Goal: Task Accomplishment & Management: Manage account settings

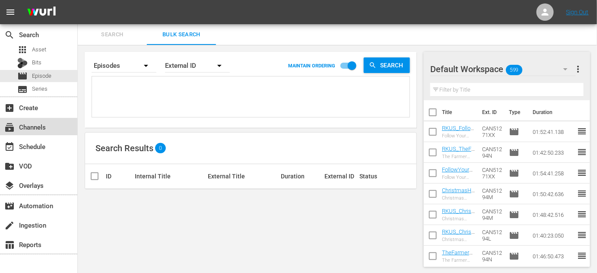
click at [38, 129] on div "subscriptions Channels" at bounding box center [24, 126] width 48 height 8
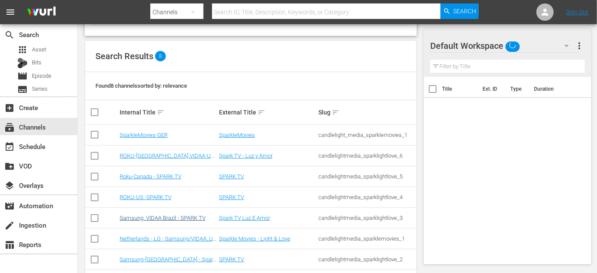
scroll to position [108, 0]
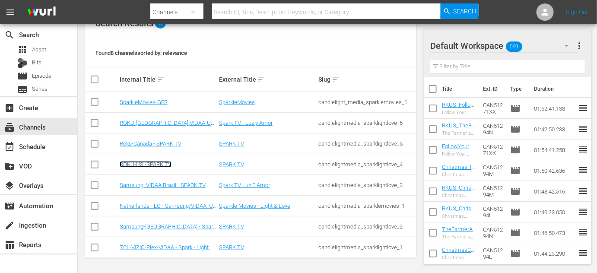
click at [146, 162] on link "ROKU-US -SPARK TV" at bounding box center [146, 164] width 52 height 6
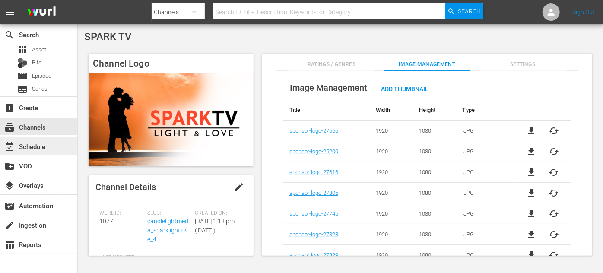
click at [51, 144] on div "event_available Schedule" at bounding box center [38, 145] width 77 height 17
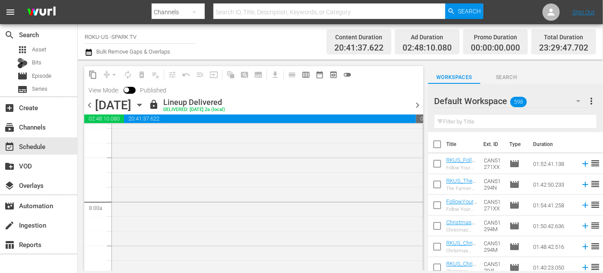
scroll to position [1335, 0]
click at [144, 103] on icon "button" at bounding box center [140, 105] width 10 height 10
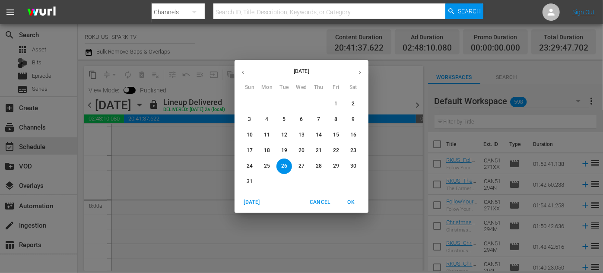
click at [323, 173] on div "28" at bounding box center [318, 167] width 17 height 16
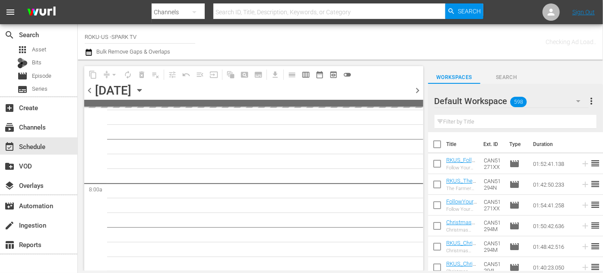
scroll to position [1380, 0]
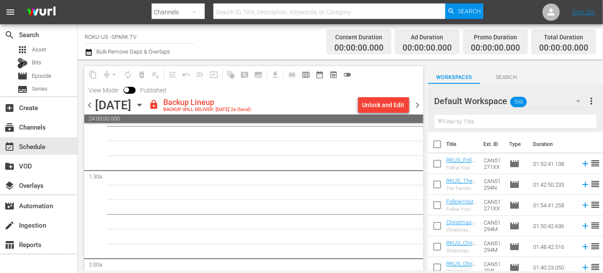
scroll to position [0, 0]
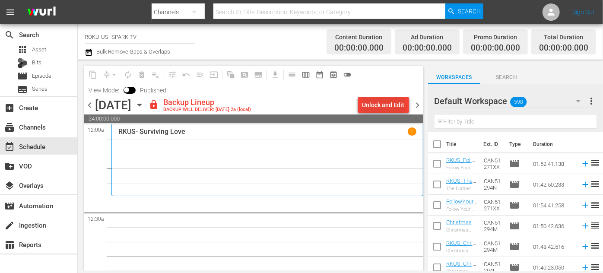
click at [386, 105] on div "Unlock and Edit" at bounding box center [384, 105] width 42 height 16
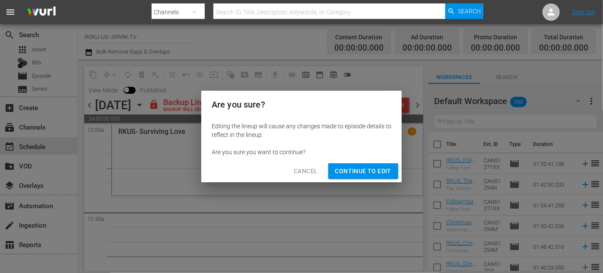
click at [355, 173] on span "Continue to Edit" at bounding box center [363, 171] width 56 height 11
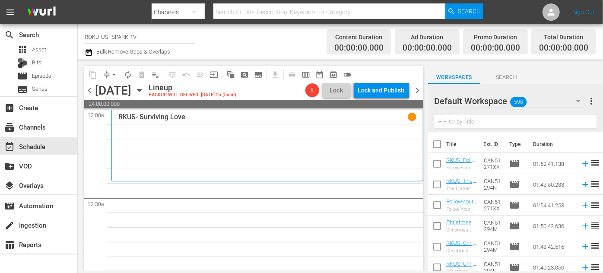
click at [581, 102] on icon "button" at bounding box center [578, 101] width 10 height 10
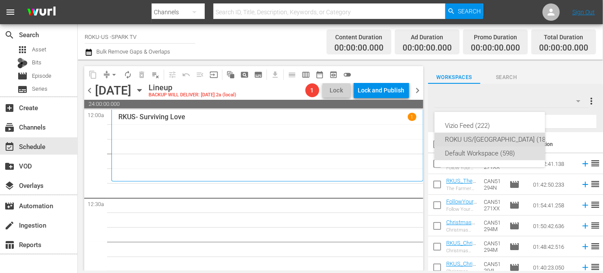
click at [478, 141] on div "ROKU US/[GEOGRAPHIC_DATA] (180)" at bounding box center [498, 140] width 107 height 14
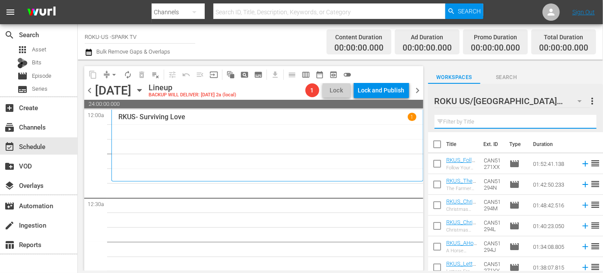
click at [470, 121] on input "text" at bounding box center [516, 122] width 162 height 14
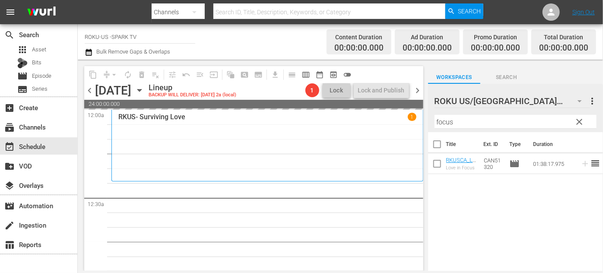
drag, startPoint x: 229, startPoint y: 175, endPoint x: 212, endPoint y: 184, distance: 19.5
click at [222, 178] on div "RKUS- Surviving Love 1" at bounding box center [267, 145] width 298 height 65
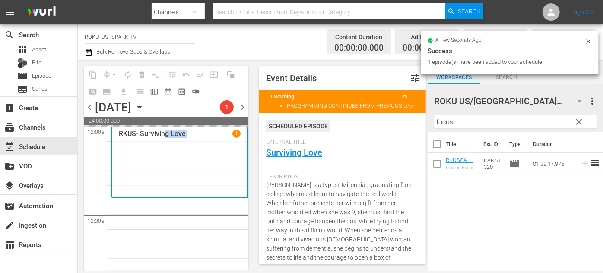
drag, startPoint x: 212, startPoint y: 184, endPoint x: 165, endPoint y: 210, distance: 54.2
click at [165, 194] on div "RKUS- Surviving Love 1" at bounding box center [180, 162] width 122 height 65
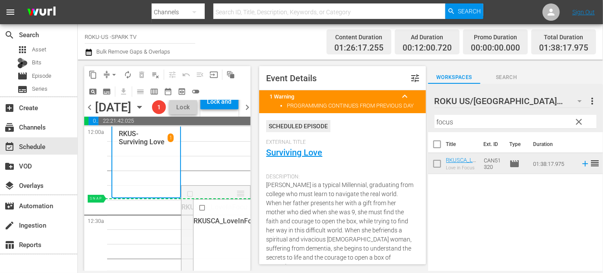
drag, startPoint x: 234, startPoint y: 223, endPoint x: 228, endPoint y: 229, distance: 8.6
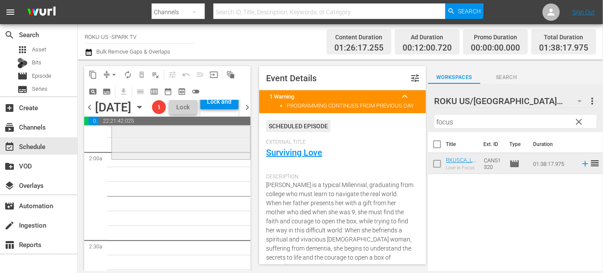
scroll to position [314, 0]
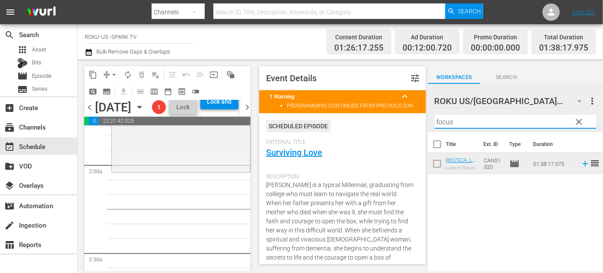
drag, startPoint x: 474, startPoint y: 121, endPoint x: 420, endPoint y: 126, distance: 54.2
click at [420, 126] on div "content_copy compress arrow_drop_down autorenew_outlined delete_forever_outline…" at bounding box center [340, 165] width 525 height 211
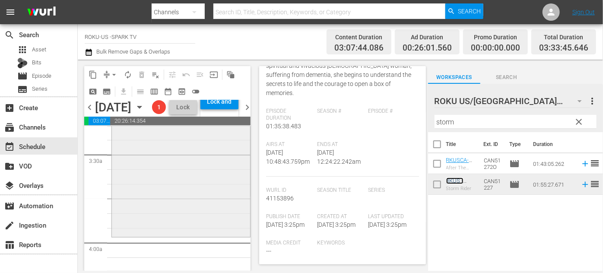
scroll to position [668, 0]
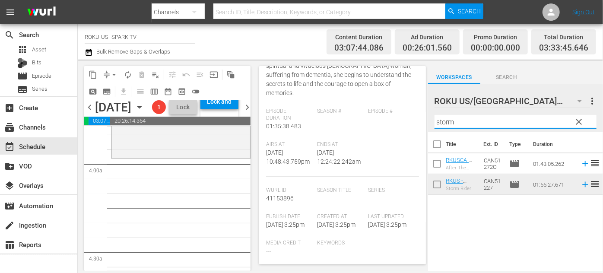
drag, startPoint x: 453, startPoint y: 124, endPoint x: 428, endPoint y: 124, distance: 25.1
click at [428, 124] on div "ROKU US/CA 180 ROKU US/[GEOGRAPHIC_DATA] more_vert clear Filter by Title storm" at bounding box center [515, 108] width 175 height 48
click at [459, 124] on input "storm" at bounding box center [516, 122] width 162 height 14
drag, startPoint x: 459, startPoint y: 124, endPoint x: 432, endPoint y: 123, distance: 26.8
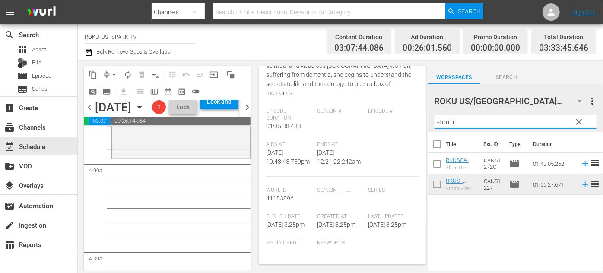
click at [432, 123] on div "ROKU US/CA 180 ROKU US/[GEOGRAPHIC_DATA] more_vert clear Filter by Title storm" at bounding box center [515, 108] width 175 height 48
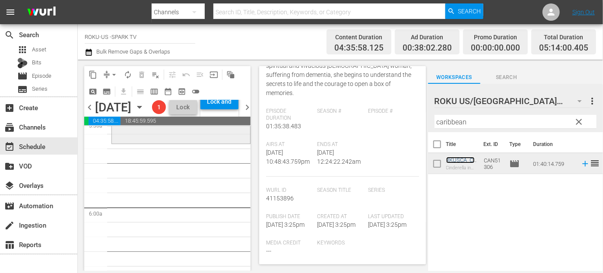
scroll to position [982, 0]
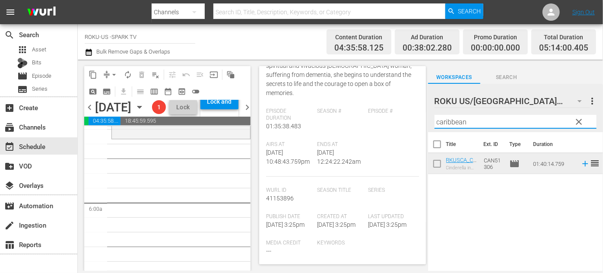
drag, startPoint x: 480, startPoint y: 122, endPoint x: 398, endPoint y: 121, distance: 82.5
click at [397, 120] on div "content_copy compress arrow_drop_down autorenew_outlined delete_forever_outline…" at bounding box center [340, 165] width 525 height 211
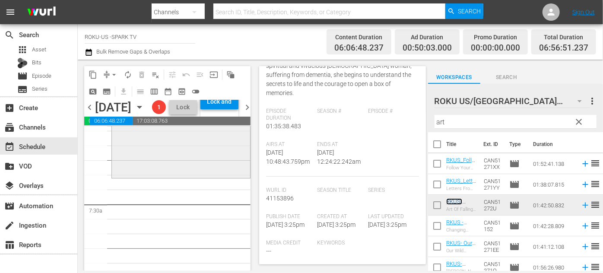
scroll to position [1257, 0]
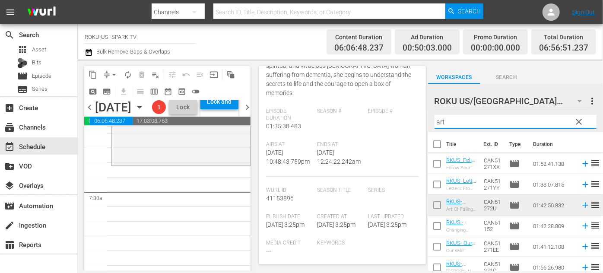
drag, startPoint x: 451, startPoint y: 121, endPoint x: 422, endPoint y: 121, distance: 29.4
click at [422, 121] on div "content_copy compress arrow_drop_down autorenew_outlined delete_forever_outline…" at bounding box center [340, 165] width 525 height 211
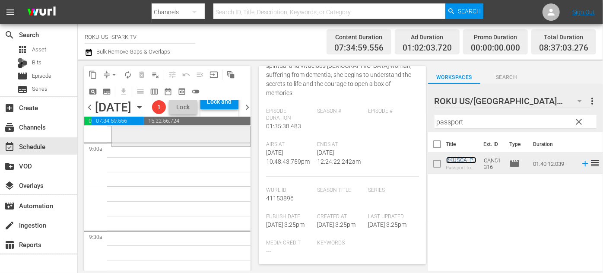
scroll to position [1571, 0]
drag, startPoint x: 474, startPoint y: 124, endPoint x: 431, endPoint y: 118, distance: 42.7
click at [431, 118] on div "ROKU US/CA 180 ROKU US/CA more_vert clear Filter by Title passport" at bounding box center [515, 108] width 175 height 48
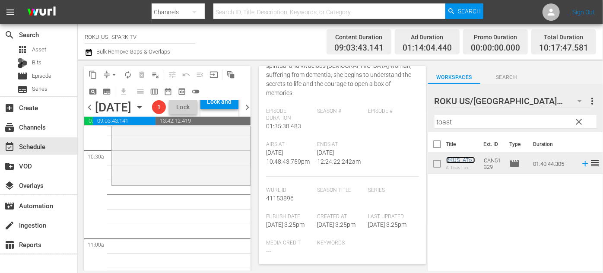
scroll to position [1846, 0]
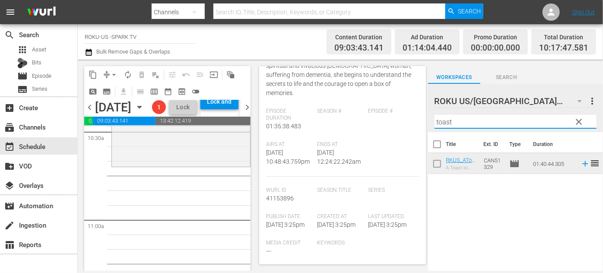
drag, startPoint x: 462, startPoint y: 116, endPoint x: 423, endPoint y: 117, distance: 38.9
click at [423, 117] on div "content_copy compress arrow_drop_down autorenew_outlined delete_forever_outline…" at bounding box center [340, 165] width 525 height 211
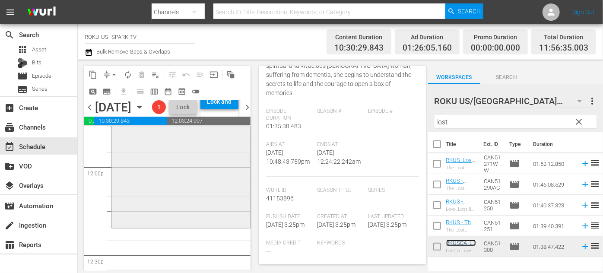
scroll to position [2121, 0]
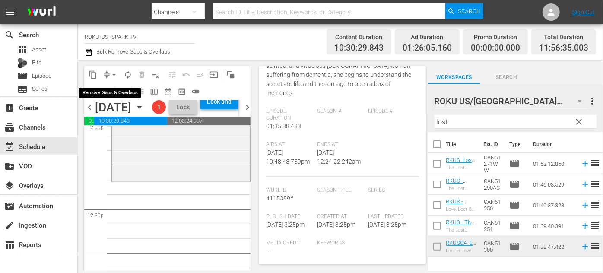
click at [113, 75] on span "arrow_drop_down" at bounding box center [114, 74] width 9 height 9
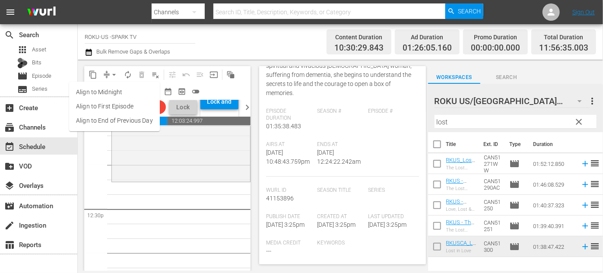
click at [125, 123] on li "Align to End of Previous Day" at bounding box center [114, 121] width 91 height 14
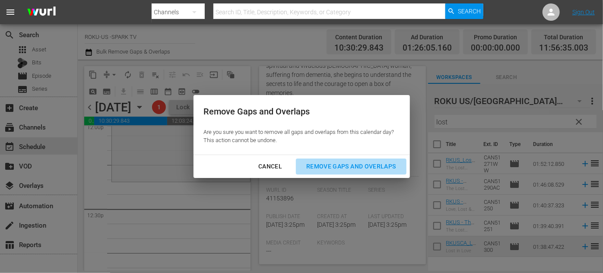
click at [326, 164] on div "Remove Gaps and Overlaps" at bounding box center [350, 166] width 103 height 11
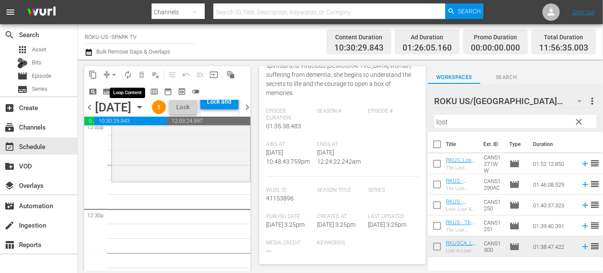
click at [123, 75] on button "autorenew_outlined" at bounding box center [128, 75] width 14 height 14
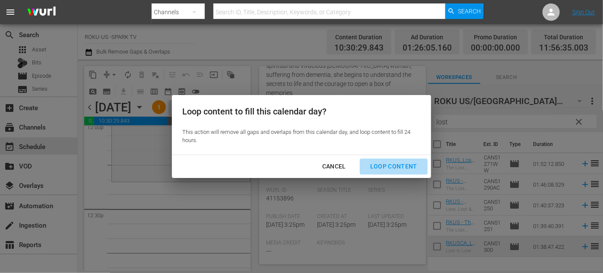
click at [396, 166] on div "Loop Content" at bounding box center [393, 166] width 61 height 11
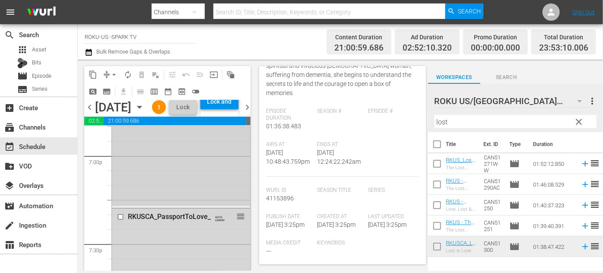
scroll to position [3339, 0]
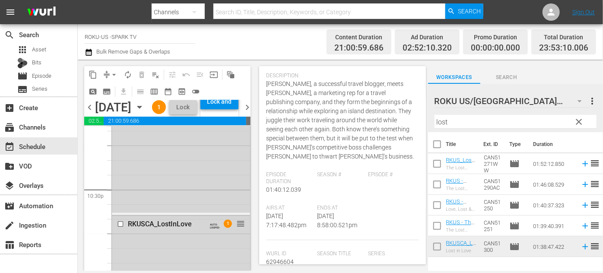
scroll to position [3893, 0]
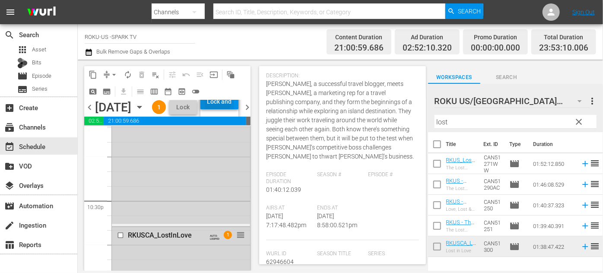
click at [226, 109] on div "Lock and Publish" at bounding box center [219, 102] width 29 height 16
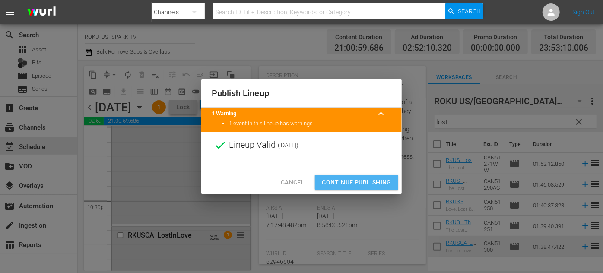
click at [368, 183] on span "Continue Publishing" at bounding box center [357, 182] width 70 height 11
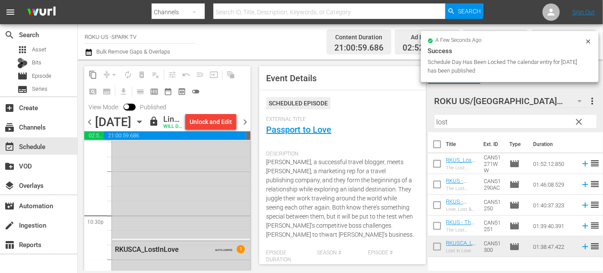
click at [245, 127] on span "chevron_right" at bounding box center [245, 122] width 11 height 11
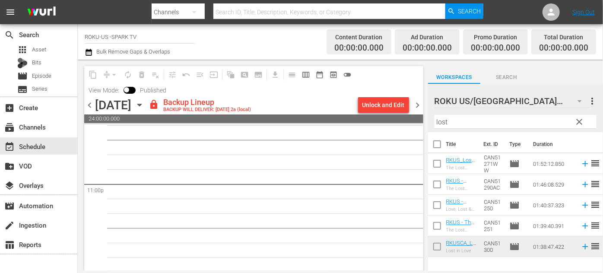
scroll to position [3138, 0]
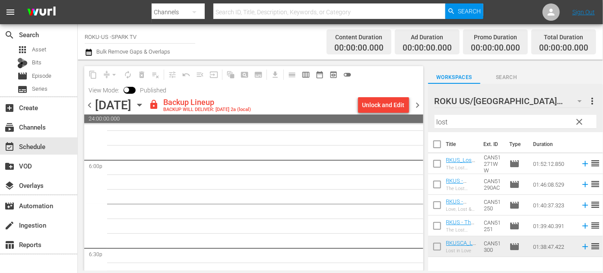
drag, startPoint x: 415, startPoint y: 166, endPoint x: 414, endPoint y: 127, distance: 38.5
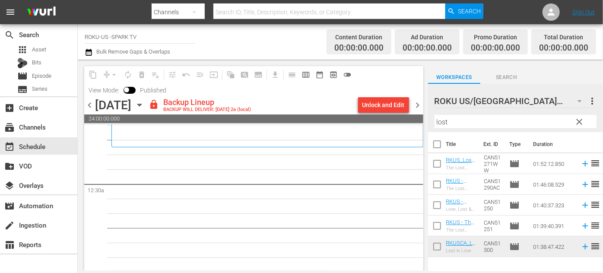
scroll to position [8, 0]
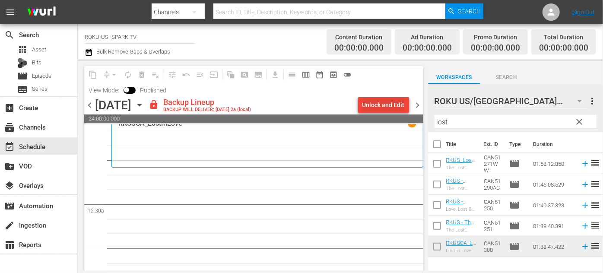
click at [385, 103] on div "Unlock and Edit" at bounding box center [384, 105] width 42 height 16
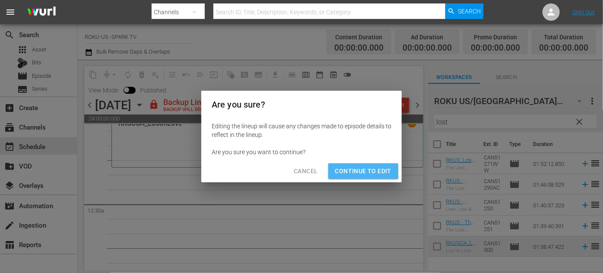
click at [357, 168] on span "Continue to Edit" at bounding box center [363, 171] width 56 height 11
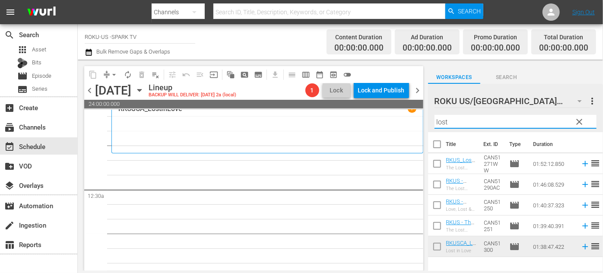
drag, startPoint x: 453, startPoint y: 120, endPoint x: 425, endPoint y: 121, distance: 28.1
click at [425, 121] on div "content_copy compress arrow_drop_down autorenew_outlined delete_forever_outline…" at bounding box center [340, 165] width 525 height 211
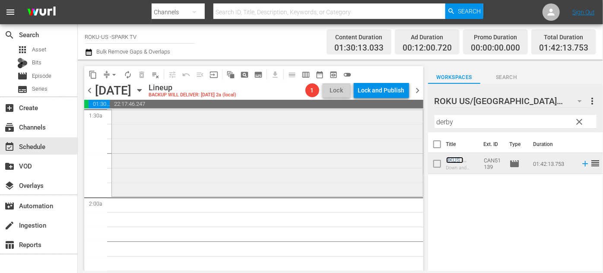
scroll to position [283, 0]
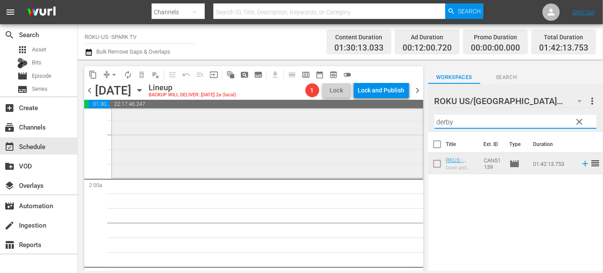
drag, startPoint x: 458, startPoint y: 119, endPoint x: 415, endPoint y: 118, distance: 43.2
click at [415, 118] on div "content_copy compress arrow_drop_down autorenew_outlined delete_forever_outline…" at bounding box center [340, 165] width 525 height 211
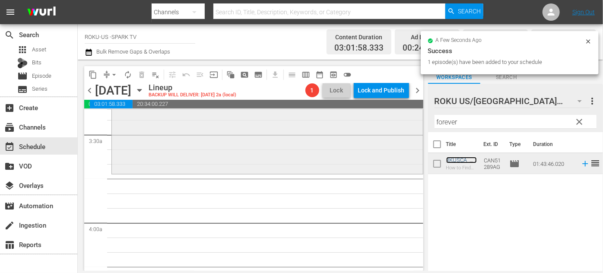
scroll to position [598, 0]
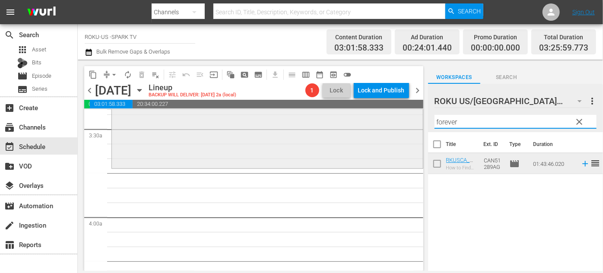
drag, startPoint x: 460, startPoint y: 122, endPoint x: 405, endPoint y: 117, distance: 55.6
click at [405, 117] on div "content_copy compress arrow_drop_down autorenew_outlined delete_forever_outline…" at bounding box center [340, 165] width 525 height 211
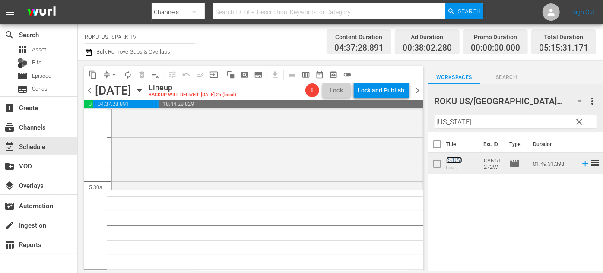
scroll to position [912, 0]
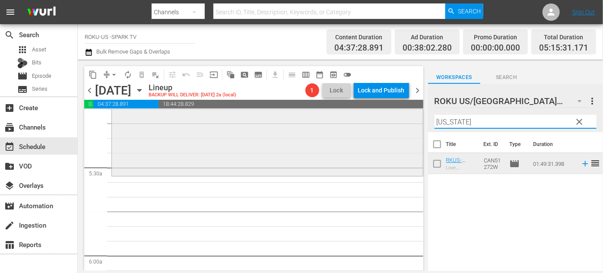
drag, startPoint x: 467, startPoint y: 122, endPoint x: 416, endPoint y: 121, distance: 51.0
click at [416, 121] on div "content_copy compress arrow_drop_down autorenew_outlined delete_forever_outline…" at bounding box center [340, 165] width 525 height 211
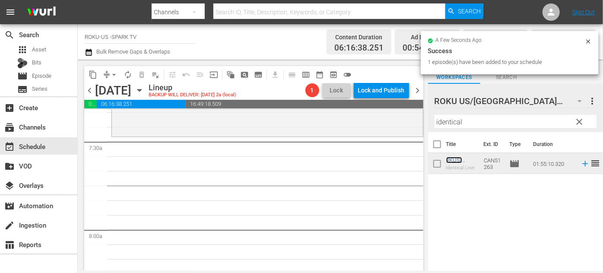
scroll to position [1305, 0]
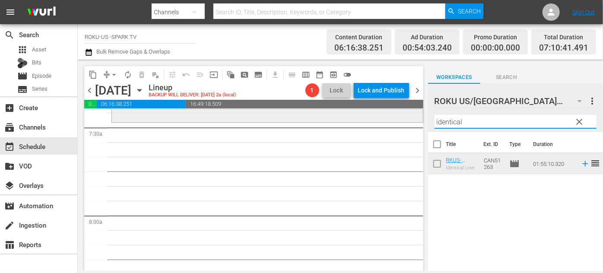
drag, startPoint x: 469, startPoint y: 121, endPoint x: 396, endPoint y: 115, distance: 73.2
click at [396, 117] on div "content_copy compress arrow_drop_down autorenew_outlined delete_forever_outline…" at bounding box center [340, 165] width 525 height 211
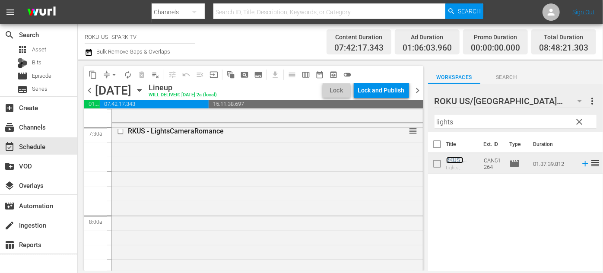
scroll to position [1501, 0]
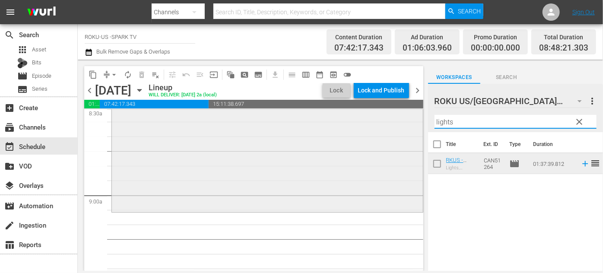
drag, startPoint x: 466, startPoint y: 118, endPoint x: 406, endPoint y: 118, distance: 60.1
click at [406, 118] on div "content_copy compress arrow_drop_down autorenew_outlined delete_forever_outline…" at bounding box center [340, 165] width 525 height 211
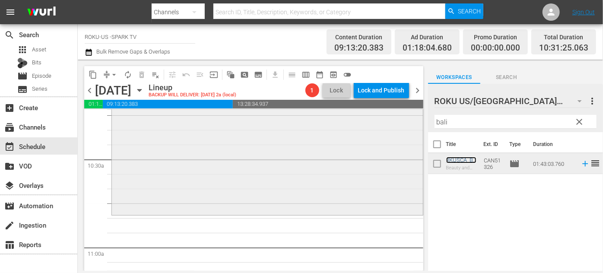
scroll to position [1815, 0]
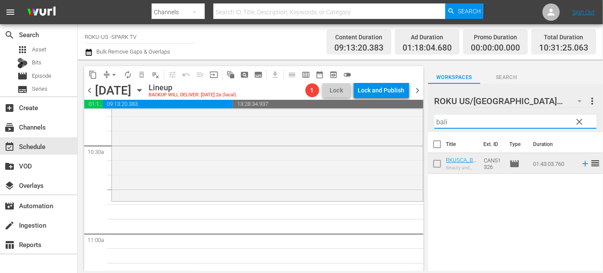
drag, startPoint x: 473, startPoint y: 124, endPoint x: 426, endPoint y: 123, distance: 47.1
click at [426, 123] on div "content_copy compress arrow_drop_down autorenew_outlined delete_forever_outline…" at bounding box center [340, 165] width 525 height 211
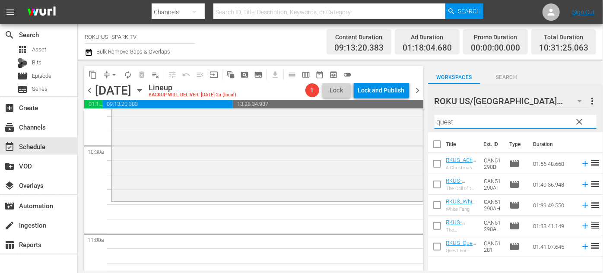
drag, startPoint x: 465, startPoint y: 123, endPoint x: 420, endPoint y: 123, distance: 45.4
click at [420, 123] on div "content_copy compress arrow_drop_down autorenew_outlined delete_forever_outline…" at bounding box center [340, 165] width 525 height 211
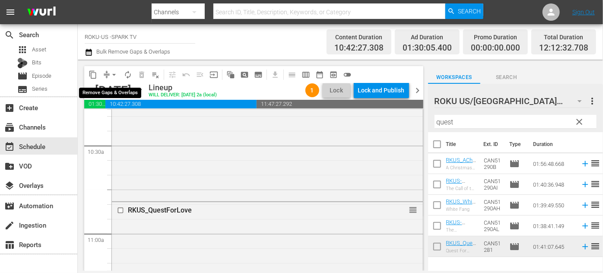
click at [111, 74] on span "arrow_drop_down" at bounding box center [114, 74] width 9 height 9
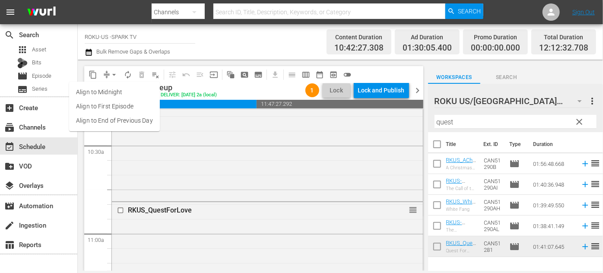
click at [123, 117] on li "Align to End of Previous Day" at bounding box center [114, 121] width 91 height 14
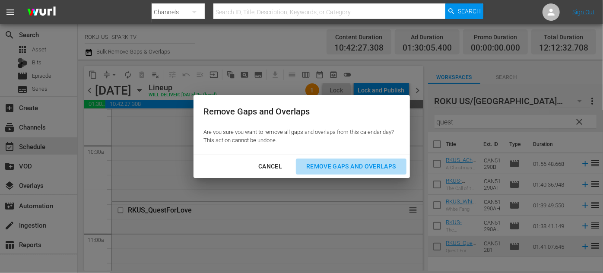
click at [382, 168] on div "Remove Gaps and Overlaps" at bounding box center [350, 166] width 103 height 11
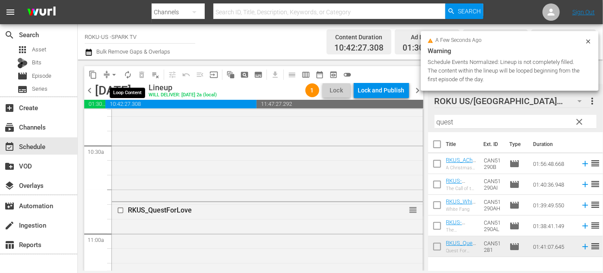
click at [126, 72] on span "autorenew_outlined" at bounding box center [128, 74] width 9 height 9
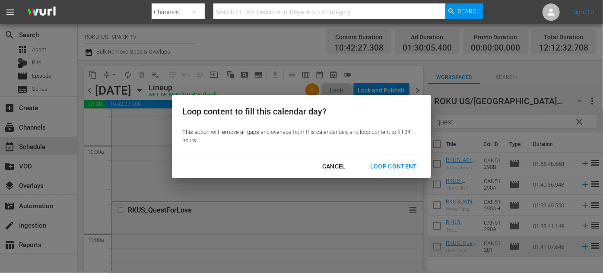
click at [386, 166] on div "Loop Content" at bounding box center [393, 166] width 61 height 11
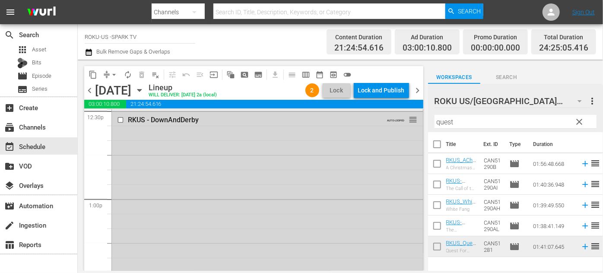
scroll to position [2192, 0]
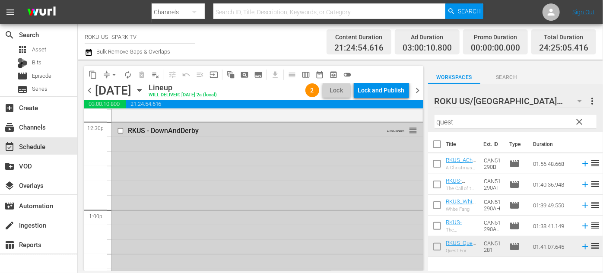
click at [133, 129] on div "RKUS - DownAndDerby" at bounding box center [252, 131] width 249 height 8
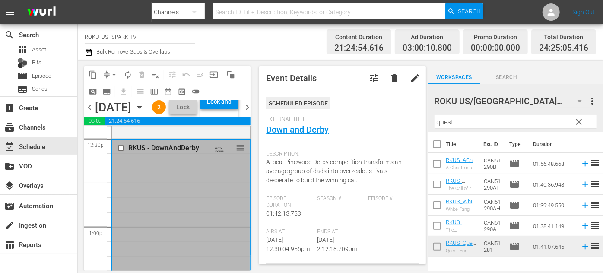
click at [120, 152] on input "checkbox" at bounding box center [122, 147] width 9 height 7
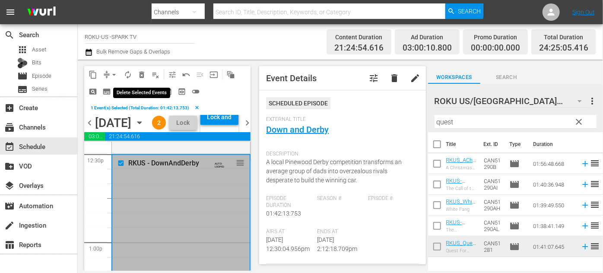
click at [142, 74] on span "delete_forever_outlined" at bounding box center [141, 74] width 9 height 9
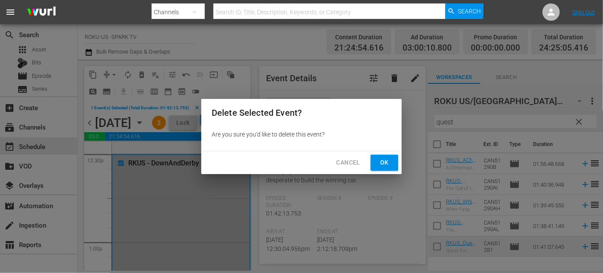
click at [379, 161] on span "Ok" at bounding box center [385, 162] width 14 height 11
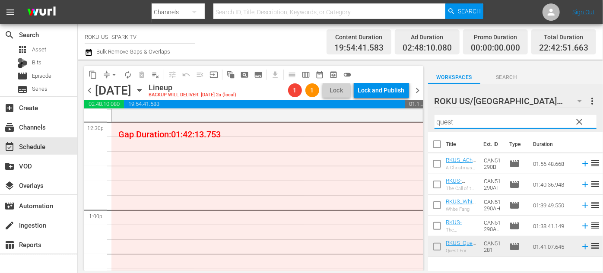
drag, startPoint x: 461, startPoint y: 126, endPoint x: 425, endPoint y: 116, distance: 37.3
click at [425, 116] on div "content_copy compress arrow_drop_down autorenew_outlined delete_forever_outline…" at bounding box center [340, 165] width 525 height 211
type input "[PERSON_NAME]"
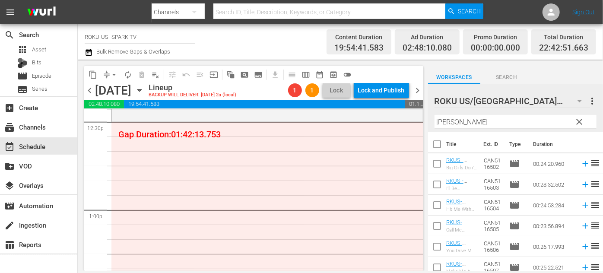
click at [430, 122] on div "ROKU US/CA 180 ROKU US/CA more_vert clear Filter by Title [PERSON_NAME]" at bounding box center [515, 108] width 175 height 48
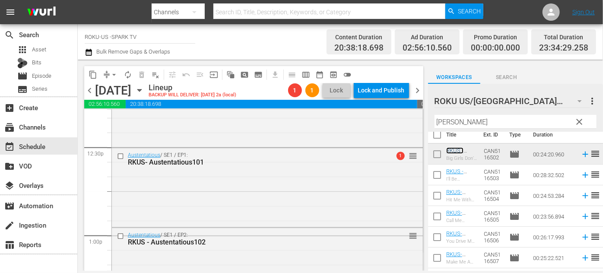
scroll to position [2152, 0]
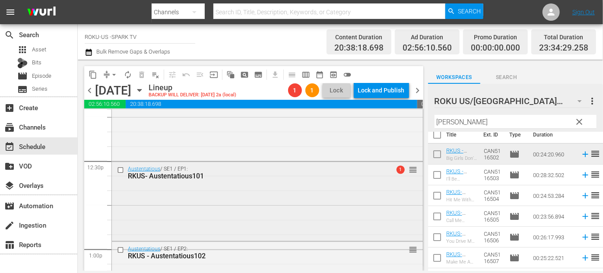
click at [397, 168] on span "1" at bounding box center [400, 170] width 8 height 8
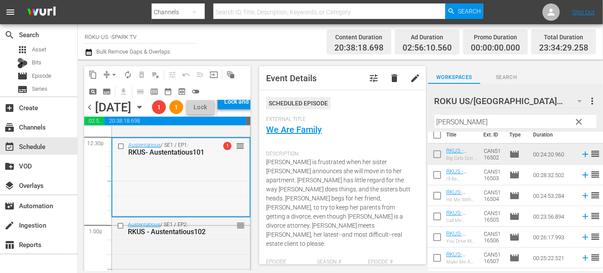
scroll to position [2192, 0]
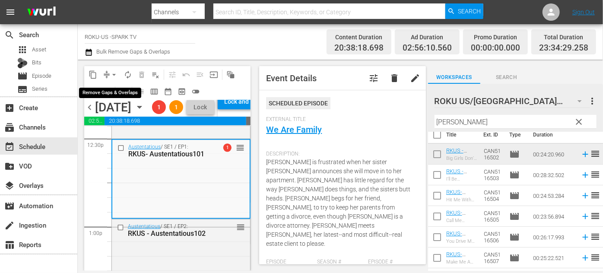
click at [108, 72] on button "arrow_drop_down" at bounding box center [114, 75] width 14 height 14
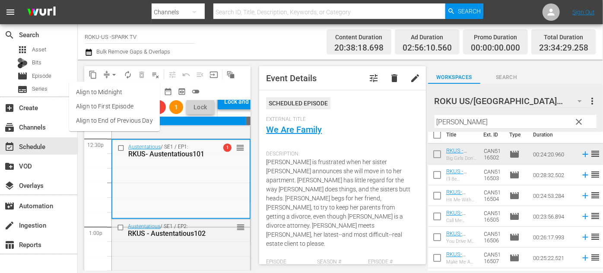
click at [127, 121] on li "Align to End of Previous Day" at bounding box center [114, 121] width 91 height 14
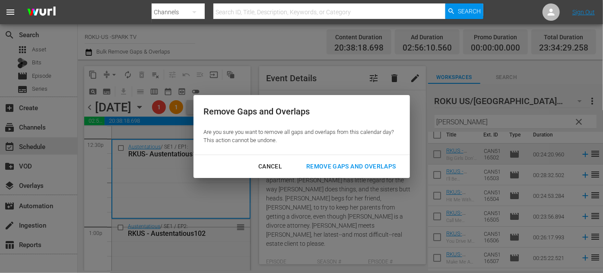
click at [380, 170] on div "Remove Gaps and Overlaps" at bounding box center [350, 166] width 103 height 11
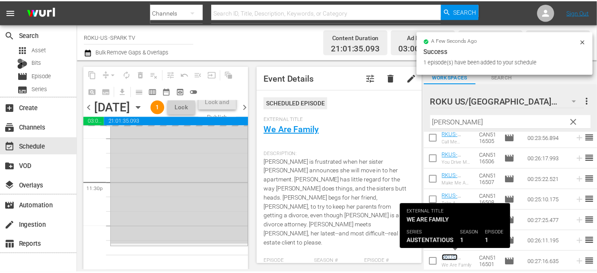
scroll to position [4116, 0]
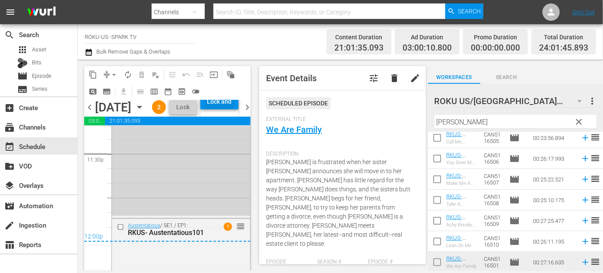
click at [229, 109] on div "Lock and Publish" at bounding box center [219, 102] width 29 height 16
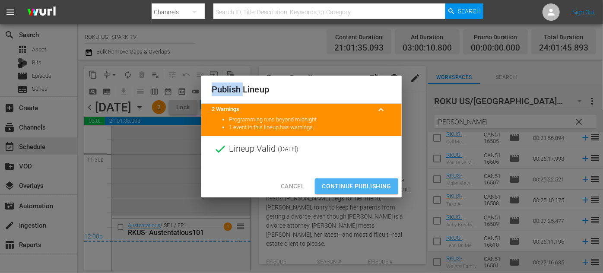
click at [357, 186] on span "Continue Publishing" at bounding box center [357, 186] width 70 height 11
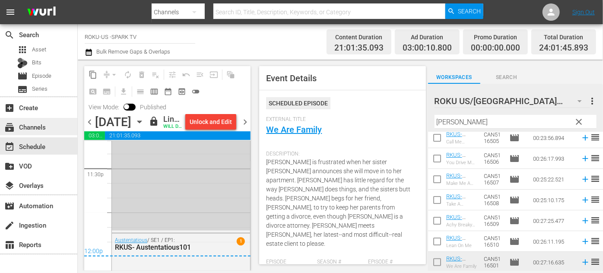
click at [41, 130] on div "subscriptions Channels" at bounding box center [24, 126] width 48 height 8
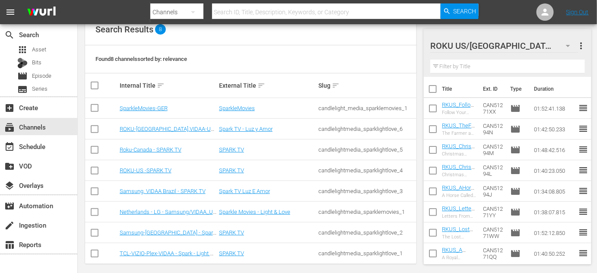
scroll to position [104, 0]
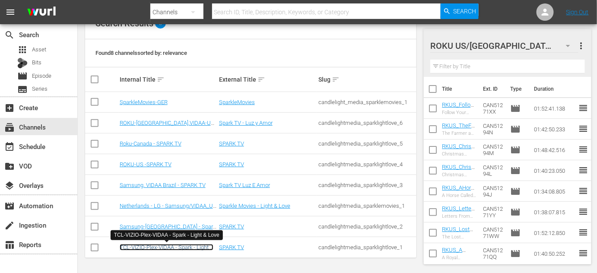
click at [159, 248] on link "TCL-VIZIO-Plex-VIDAA - Spark - Light & Love" at bounding box center [167, 250] width 94 height 13
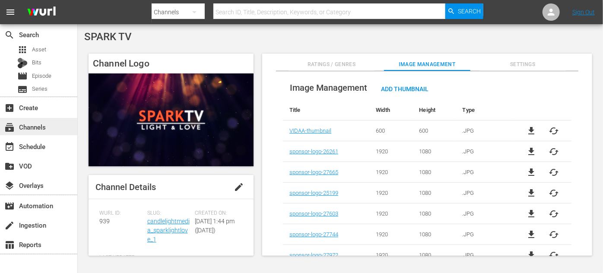
click at [25, 121] on div "subscriptions Channels" at bounding box center [38, 126] width 77 height 17
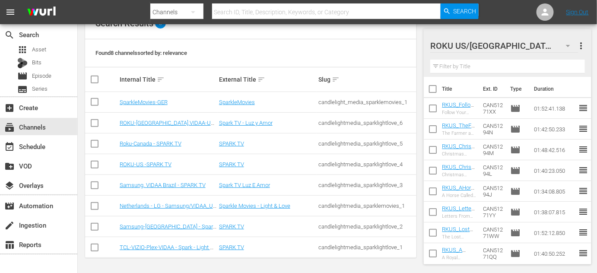
scroll to position [104, 0]
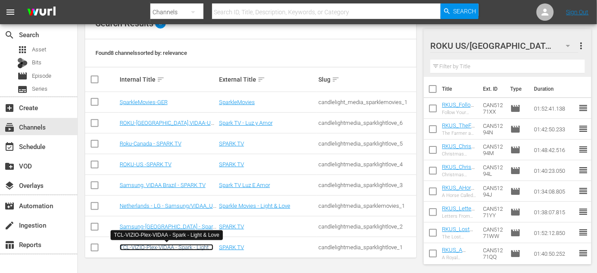
click at [148, 245] on link "TCL-VIZIO-Plex-VIDAA - Spark - Light & Love" at bounding box center [167, 250] width 94 height 13
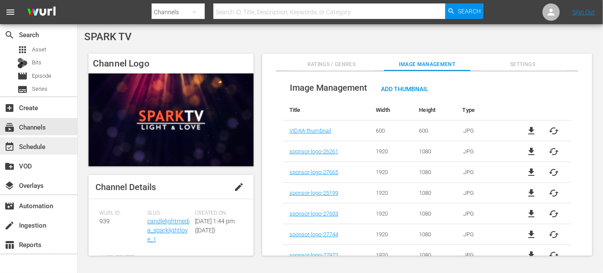
click at [48, 144] on div "event_available Schedule" at bounding box center [38, 145] width 77 height 17
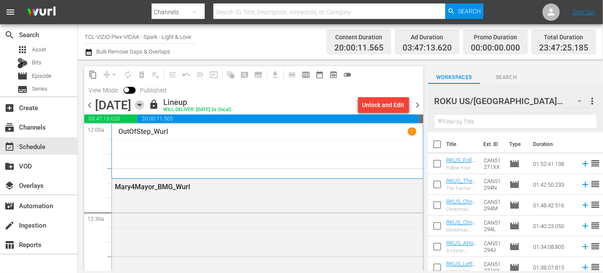
click at [144, 102] on icon "button" at bounding box center [140, 105] width 10 height 10
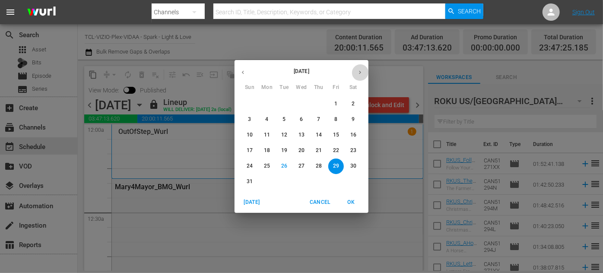
click at [362, 73] on icon "button" at bounding box center [360, 72] width 6 height 6
click at [267, 101] on p "1" at bounding box center [266, 103] width 3 height 7
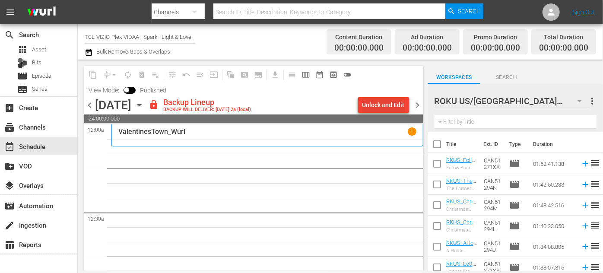
click at [386, 102] on div "Unlock and Edit" at bounding box center [384, 105] width 42 height 16
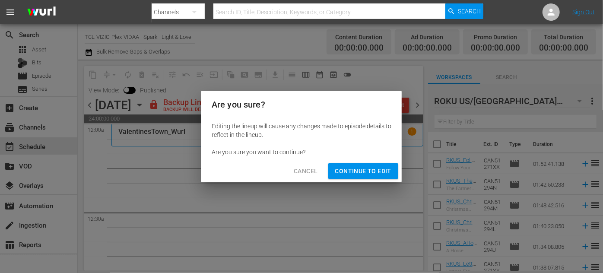
click at [379, 171] on span "Continue to Edit" at bounding box center [363, 171] width 56 height 11
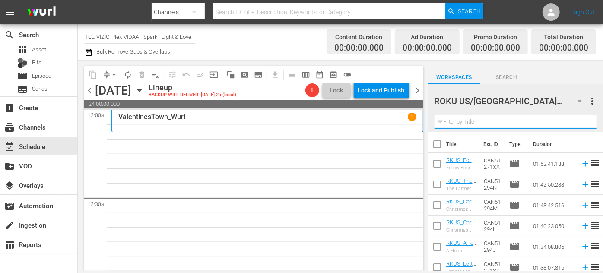
click at [477, 121] on input "text" at bounding box center [516, 122] width 162 height 14
click at [577, 100] on icon "button" at bounding box center [580, 101] width 10 height 10
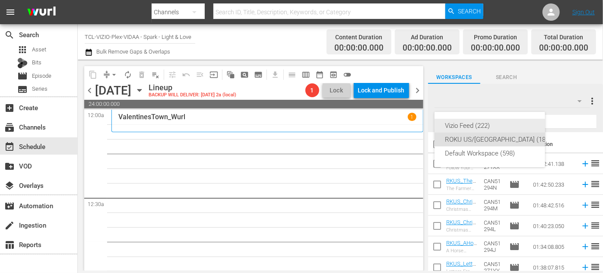
click at [483, 125] on div "Vizio Feed (222)" at bounding box center [498, 126] width 107 height 14
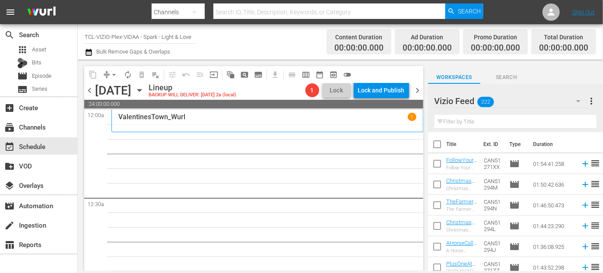
click at [470, 121] on input "text" at bounding box center [516, 122] width 162 height 14
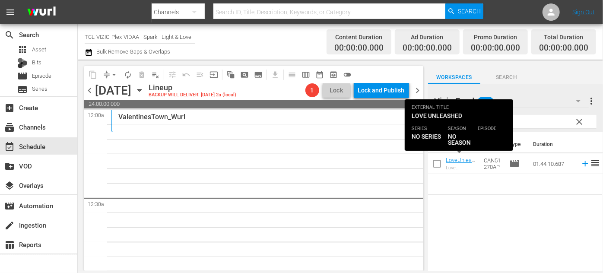
click at [243, 131] on div "ValentinesTown_Wurl 1" at bounding box center [267, 121] width 312 height 22
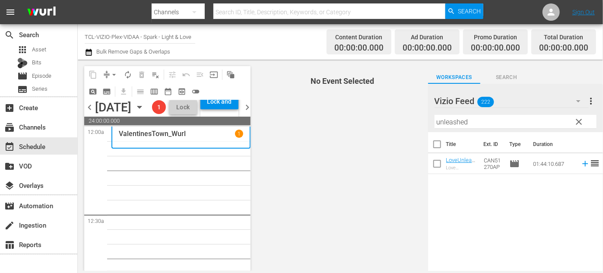
drag, startPoint x: 233, startPoint y: 136, endPoint x: 183, endPoint y: 175, distance: 64.0
click at [183, 175] on div "content_copy compress arrow_drop_down autorenew_outlined delete_forever_outline…" at bounding box center [167, 168] width 166 height 205
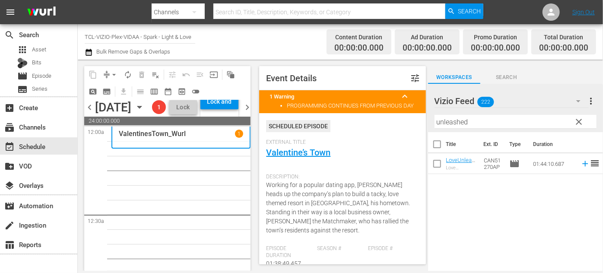
click at [90, 113] on span "chevron_left" at bounding box center [89, 107] width 11 height 11
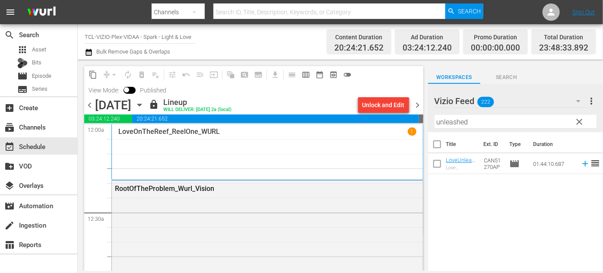
click at [144, 107] on icon "button" at bounding box center [140, 105] width 10 height 10
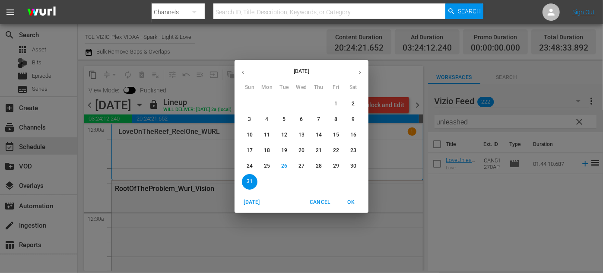
click at [360, 73] on icon "button" at bounding box center [360, 72] width 2 height 3
click at [266, 102] on p "1" at bounding box center [266, 103] width 3 height 7
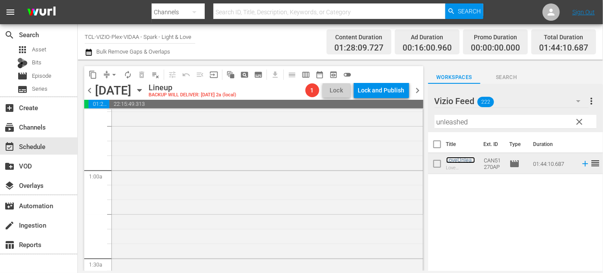
scroll to position [236, 0]
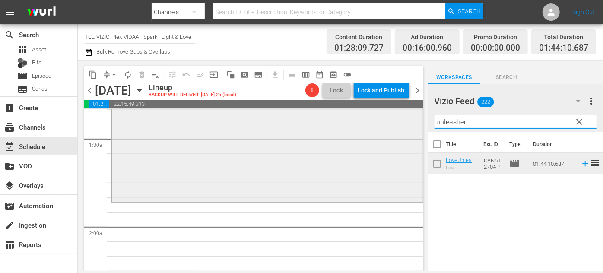
drag, startPoint x: 446, startPoint y: 122, endPoint x: 415, endPoint y: 124, distance: 31.1
click at [414, 123] on div "content_copy compress arrow_drop_down autorenew_outlined delete_forever_outline…" at bounding box center [340, 165] width 525 height 211
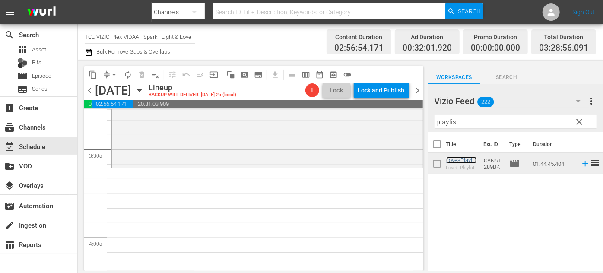
scroll to position [589, 0]
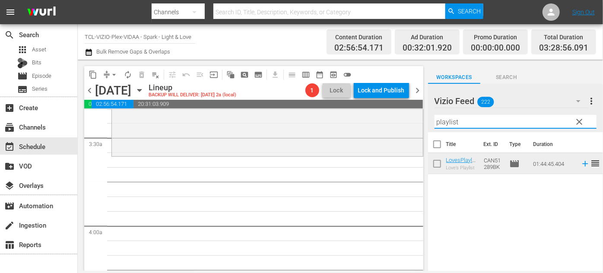
drag, startPoint x: 466, startPoint y: 123, endPoint x: 427, endPoint y: 123, distance: 39.3
click at [427, 123] on div "content_copy compress arrow_drop_down autorenew_outlined delete_forever_outline…" at bounding box center [340, 165] width 525 height 211
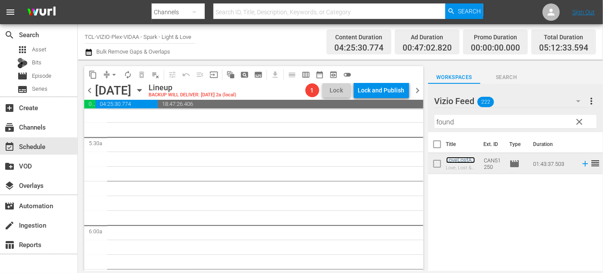
scroll to position [903, 0]
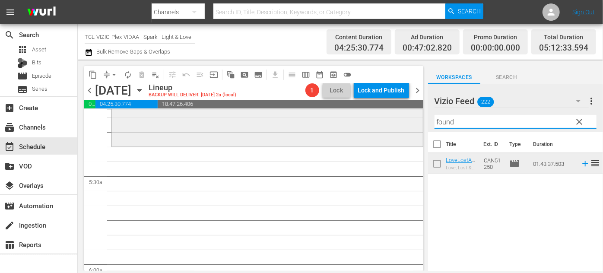
drag, startPoint x: 477, startPoint y: 122, endPoint x: 403, endPoint y: 122, distance: 73.5
click at [403, 122] on div "content_copy compress arrow_drop_down autorenew_outlined delete_forever_outline…" at bounding box center [340, 165] width 525 height 211
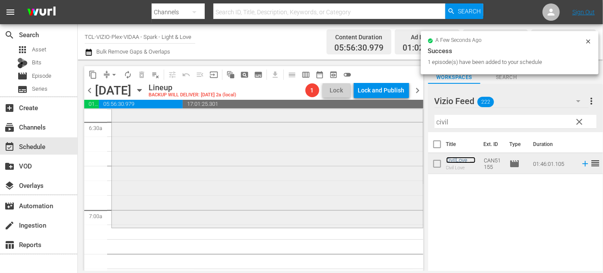
scroll to position [1218, 0]
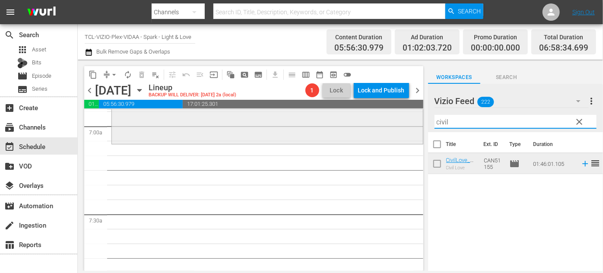
drag, startPoint x: 462, startPoint y: 120, endPoint x: 375, endPoint y: 121, distance: 87.7
click at [375, 121] on div "content_copy compress arrow_drop_down autorenew_outlined delete_forever_outline…" at bounding box center [340, 165] width 525 height 211
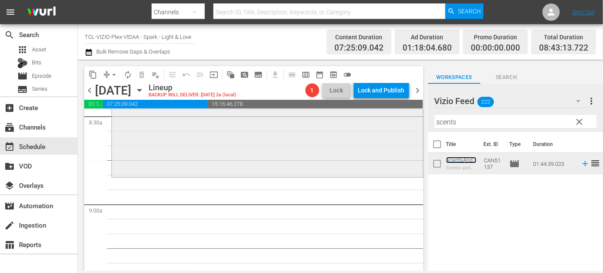
scroll to position [1493, 0]
drag, startPoint x: 462, startPoint y: 121, endPoint x: 415, endPoint y: 121, distance: 47.1
click at [415, 121] on div "content_copy compress arrow_drop_down autorenew_outlined delete_forever_outline…" at bounding box center [340, 165] width 525 height 211
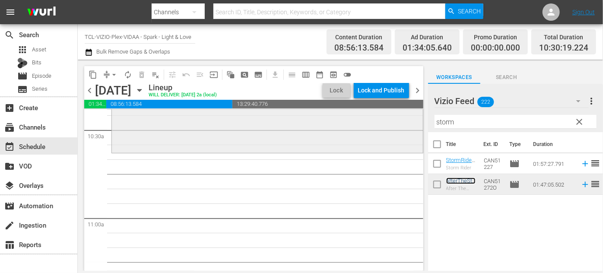
scroll to position [1846, 0]
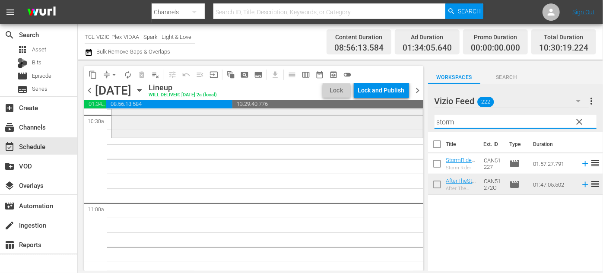
drag, startPoint x: 468, startPoint y: 119, endPoint x: 395, endPoint y: 121, distance: 73.5
click at [395, 121] on div "content_copy compress arrow_drop_down autorenew_outlined delete_forever_outline…" at bounding box center [340, 165] width 525 height 211
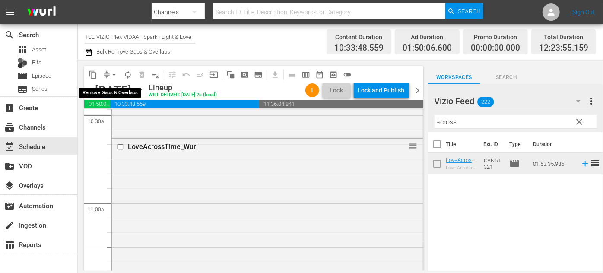
click at [112, 73] on span "arrow_drop_down" at bounding box center [114, 74] width 9 height 9
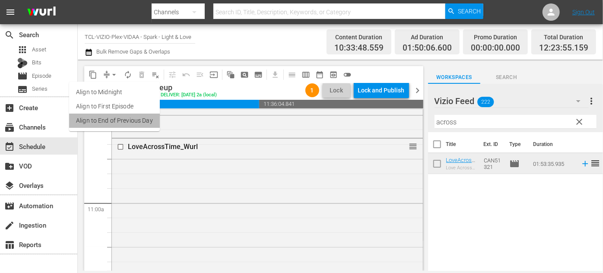
click at [121, 121] on li "Align to End of Previous Day" at bounding box center [114, 121] width 91 height 14
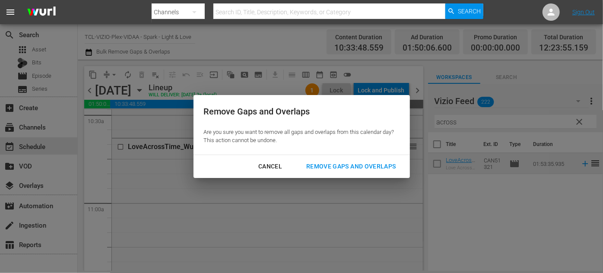
click at [308, 164] on div "Remove Gaps and Overlaps" at bounding box center [350, 166] width 103 height 11
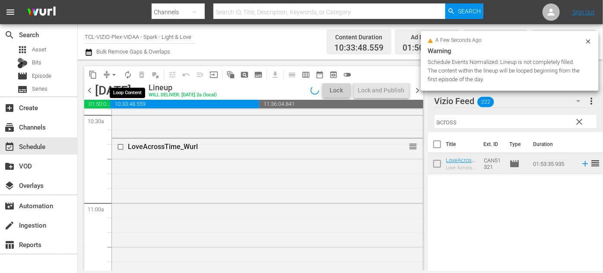
click at [129, 74] on span "autorenew_outlined" at bounding box center [128, 74] width 9 height 9
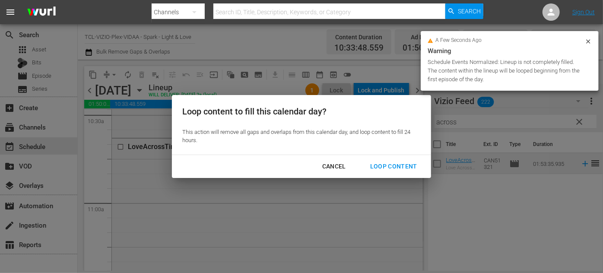
click at [393, 168] on div "Loop Content" at bounding box center [393, 166] width 61 height 11
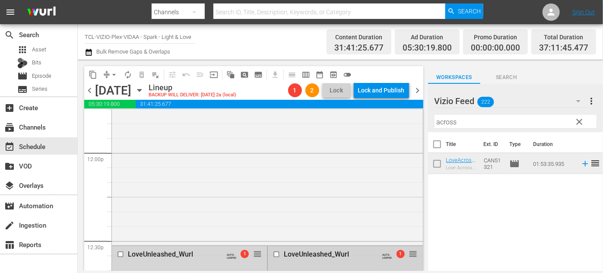
scroll to position [2151, 0]
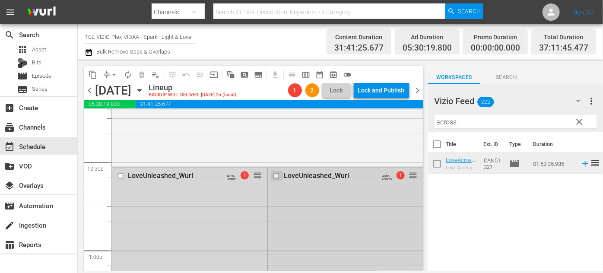
click at [273, 175] on input "checkbox" at bounding box center [277, 175] width 9 height 7
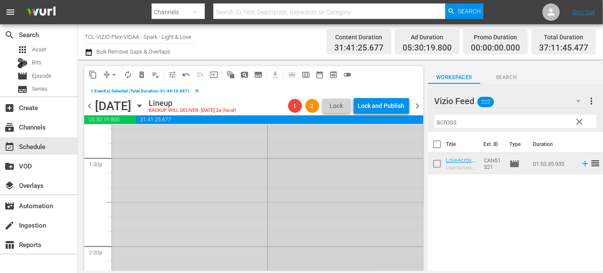
scroll to position [2465, 0]
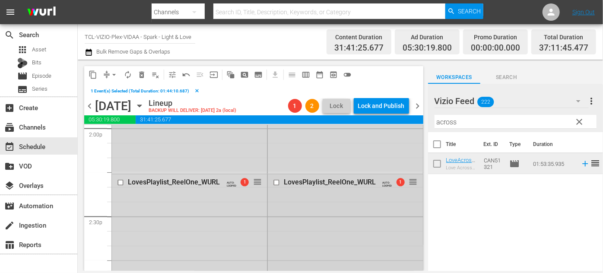
click at [273, 183] on input "checkbox" at bounding box center [277, 182] width 9 height 7
click at [274, 182] on input "checkbox" at bounding box center [277, 182] width 9 height 7
click at [273, 183] on input "checkbox" at bounding box center [277, 182] width 9 height 7
click at [275, 183] on input "checkbox" at bounding box center [277, 182] width 9 height 7
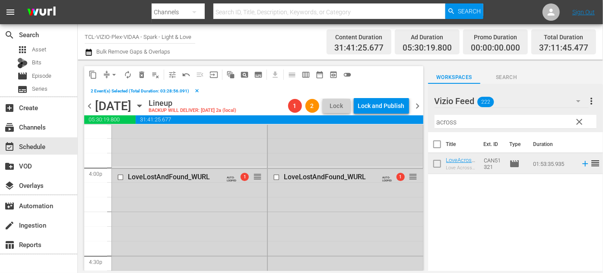
scroll to position [2779, 0]
click at [274, 175] on input "checkbox" at bounding box center [277, 176] width 9 height 7
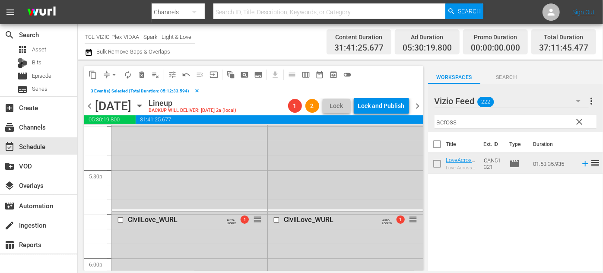
scroll to position [3055, 0]
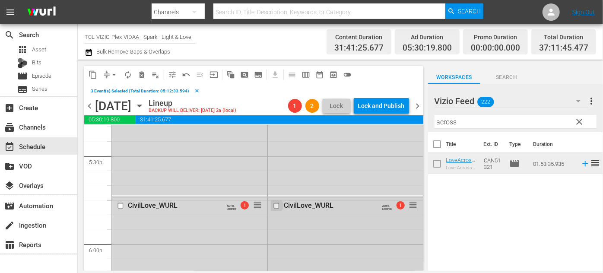
click at [274, 205] on input "checkbox" at bounding box center [277, 205] width 9 height 7
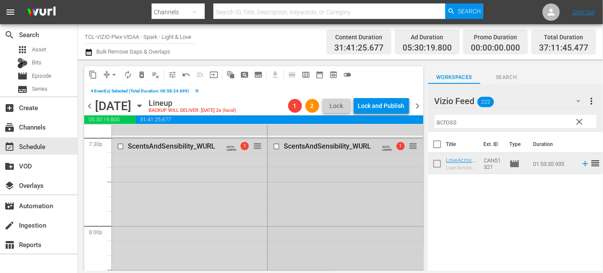
scroll to position [3408, 0]
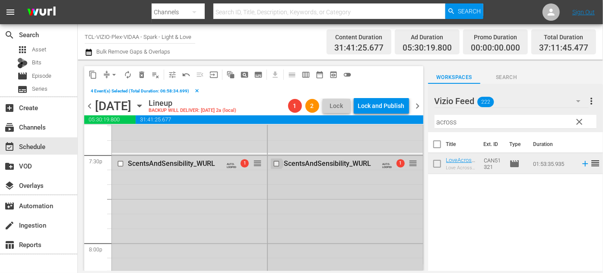
click at [275, 162] on input "checkbox" at bounding box center [277, 163] width 9 height 7
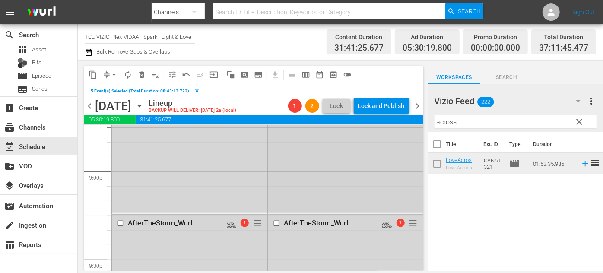
scroll to position [3722, 0]
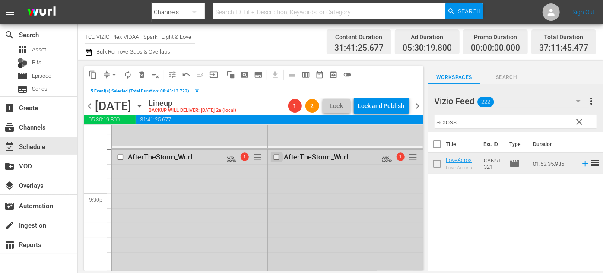
click at [276, 156] on input "checkbox" at bounding box center [277, 156] width 9 height 7
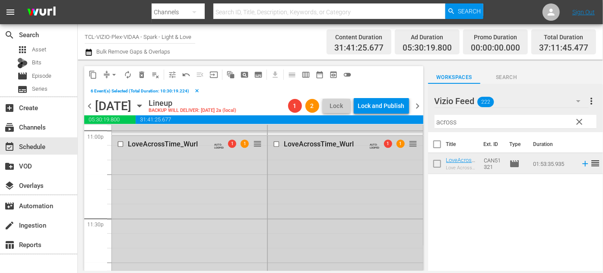
scroll to position [4037, 0]
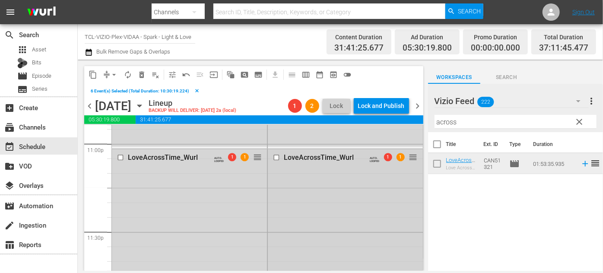
click at [273, 156] on input "checkbox" at bounding box center [277, 157] width 9 height 7
click at [142, 74] on span "delete_forever_outlined" at bounding box center [141, 74] width 9 height 9
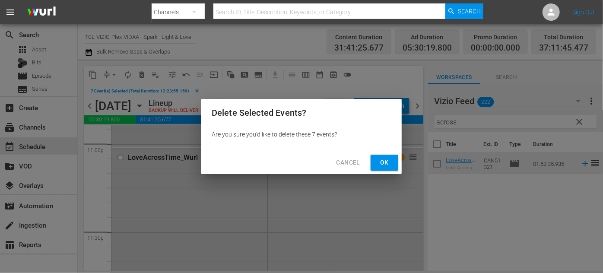
click at [382, 165] on span "Ok" at bounding box center [385, 162] width 14 height 11
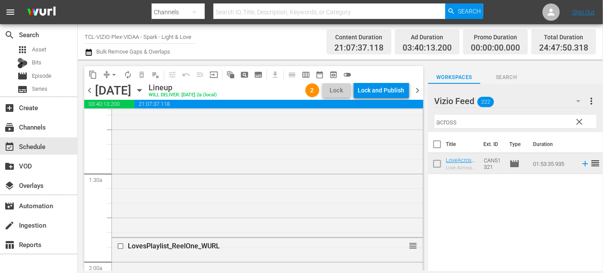
scroll to position [236, 0]
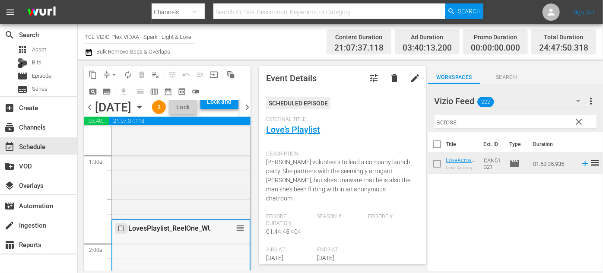
click at [121, 232] on input "checkbox" at bounding box center [122, 228] width 9 height 7
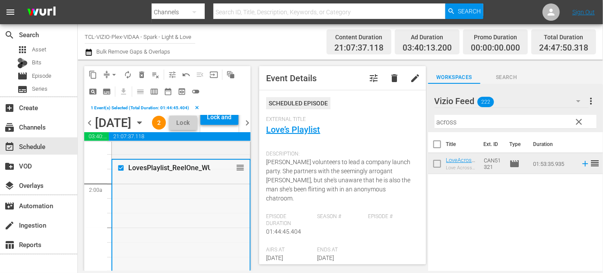
scroll to position [314, 0]
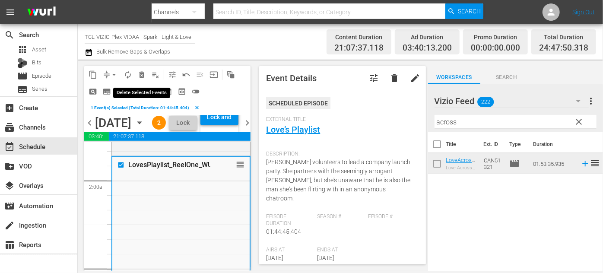
click at [139, 74] on span "delete_forever_outlined" at bounding box center [141, 74] width 9 height 9
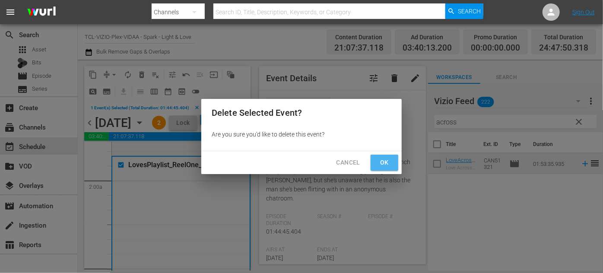
click at [381, 163] on span "Ok" at bounding box center [385, 162] width 14 height 11
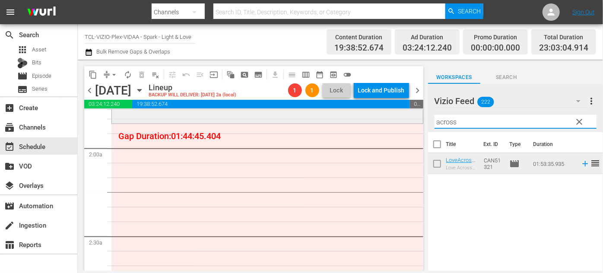
drag, startPoint x: 472, startPoint y: 121, endPoint x: 402, endPoint y: 118, distance: 69.6
click at [402, 118] on div "content_copy compress arrow_drop_down autorenew_outlined delete_forever_outline…" at bounding box center [340, 165] width 525 height 211
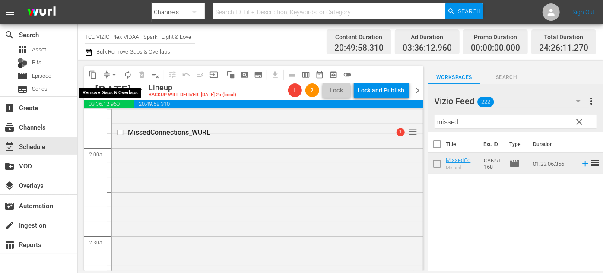
click at [111, 74] on span "arrow_drop_down" at bounding box center [114, 74] width 9 height 9
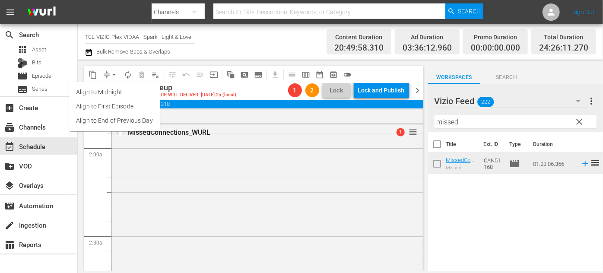
click at [133, 116] on li "Align to End of Previous Day" at bounding box center [114, 121] width 91 height 14
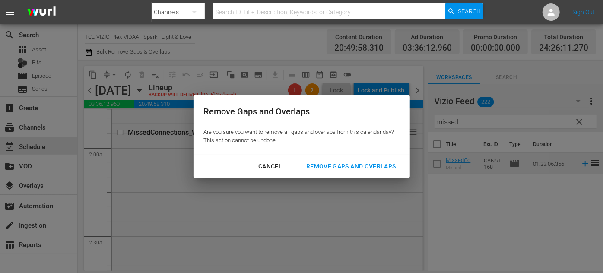
click at [379, 166] on div "Remove Gaps and Overlaps" at bounding box center [350, 166] width 103 height 11
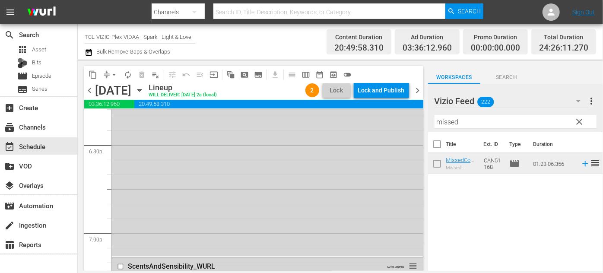
scroll to position [3266, 0]
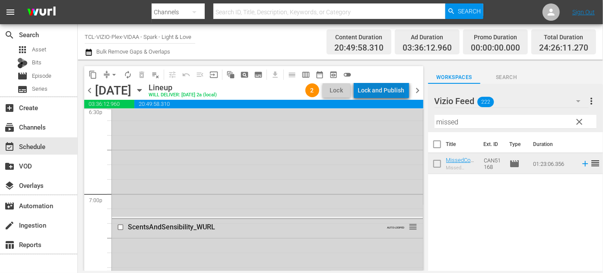
click at [398, 89] on div "Lock and Publish" at bounding box center [381, 91] width 47 height 16
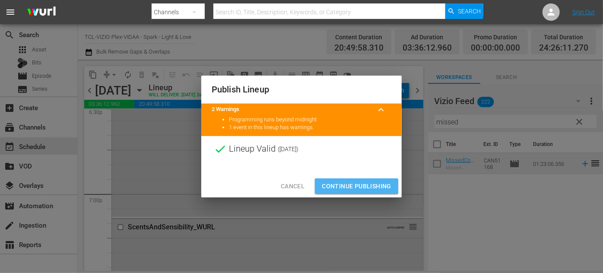
click at [363, 188] on span "Continue Publishing" at bounding box center [357, 186] width 70 height 11
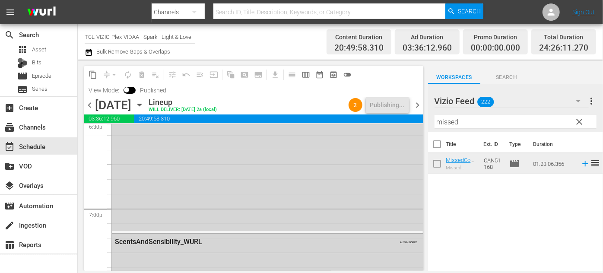
click at [141, 105] on icon "button" at bounding box center [139, 105] width 4 height 2
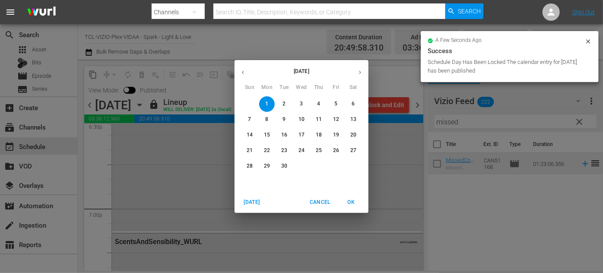
click at [282, 105] on span "2" at bounding box center [285, 103] width 16 height 7
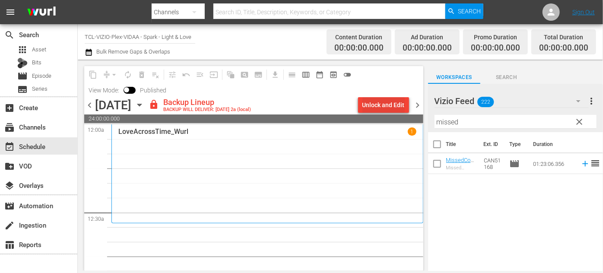
click at [382, 103] on div "Unlock and Edit" at bounding box center [384, 105] width 42 height 16
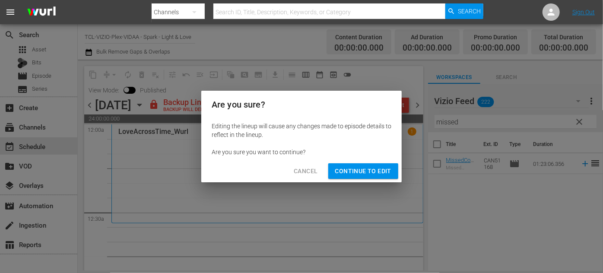
click at [368, 168] on span "Continue to Edit" at bounding box center [363, 171] width 56 height 11
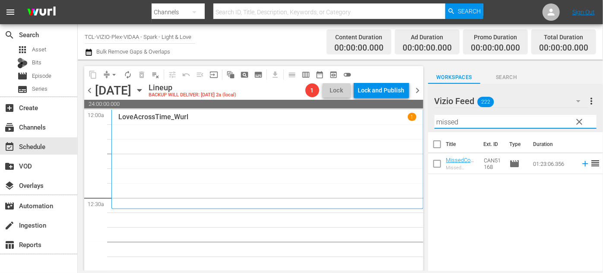
drag, startPoint x: 464, startPoint y: 123, endPoint x: 435, endPoint y: 123, distance: 29.4
click at [435, 123] on input "missed" at bounding box center [516, 122] width 162 height 14
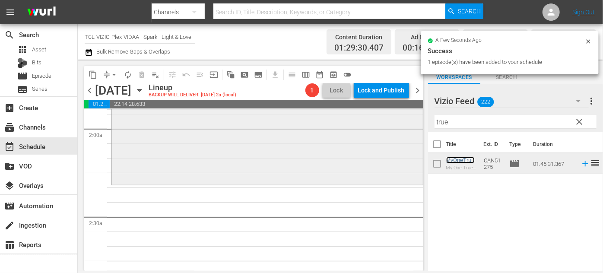
scroll to position [353, 0]
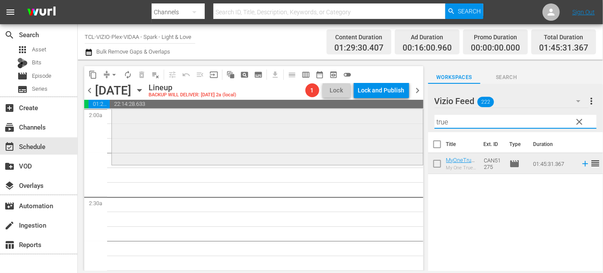
drag, startPoint x: 453, startPoint y: 121, endPoint x: 413, endPoint y: 119, distance: 40.2
click at [411, 120] on div "content_copy compress arrow_drop_down autorenew_outlined delete_forever_outline…" at bounding box center [340, 165] width 525 height 211
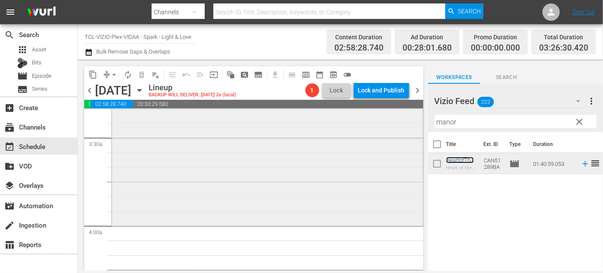
scroll to position [628, 0]
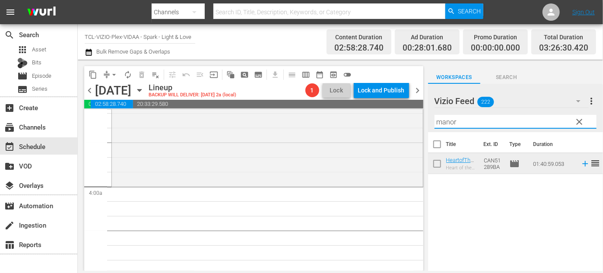
drag, startPoint x: 461, startPoint y: 121, endPoint x: 418, endPoint y: 119, distance: 42.4
click at [418, 119] on div "content_copy compress arrow_drop_down autorenew_outlined delete_forever_outline…" at bounding box center [340, 165] width 525 height 211
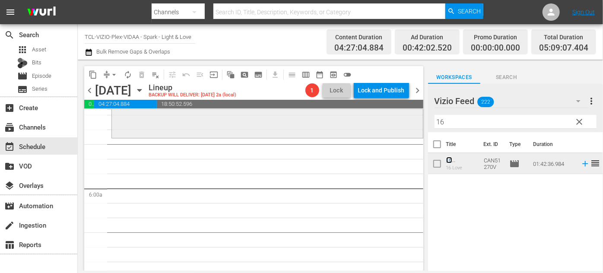
scroll to position [982, 0]
drag, startPoint x: 423, startPoint y: 123, endPoint x: 414, endPoint y: 123, distance: 9.5
click at [414, 123] on div "content_copy compress arrow_drop_down autorenew_outlined delete_forever_outline…" at bounding box center [340, 165] width 525 height 211
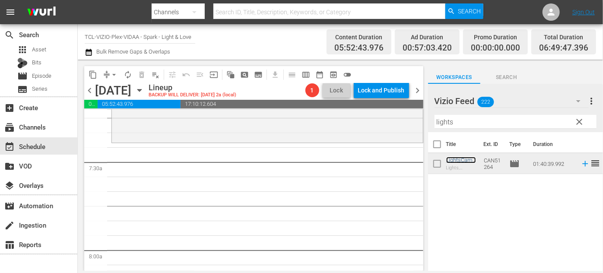
scroll to position [1257, 0]
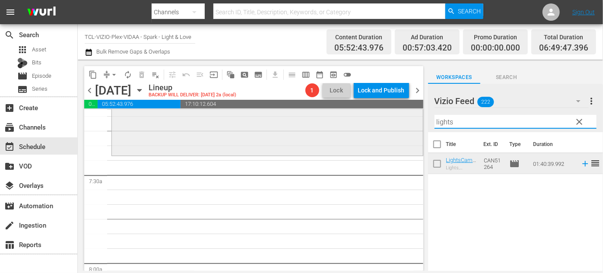
drag, startPoint x: 445, startPoint y: 123, endPoint x: 396, endPoint y: 120, distance: 48.9
click at [396, 120] on div "content_copy compress arrow_drop_down autorenew_outlined delete_forever_outline…" at bounding box center [340, 165] width 525 height 211
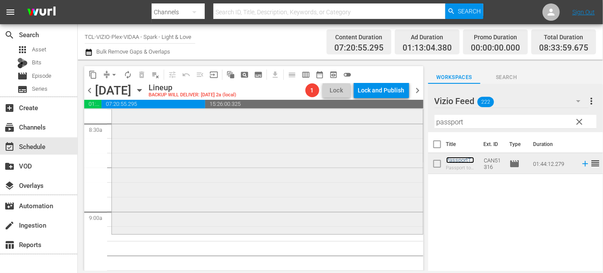
scroll to position [1532, 0]
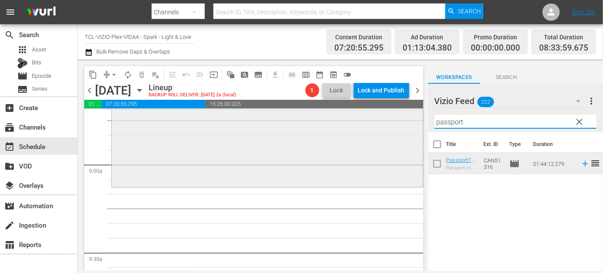
drag, startPoint x: 419, startPoint y: 122, endPoint x: 382, endPoint y: 125, distance: 37.3
click at [382, 125] on div "content_copy compress arrow_drop_down autorenew_outlined delete_forever_outline…" at bounding box center [340, 165] width 525 height 211
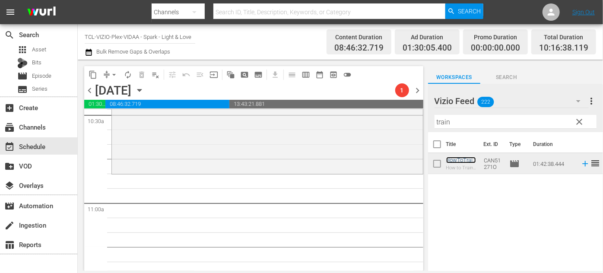
scroll to position [1885, 0]
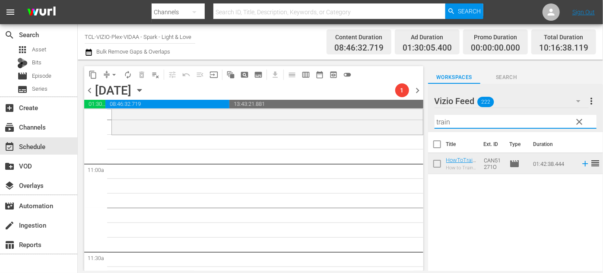
drag, startPoint x: 479, startPoint y: 121, endPoint x: 421, endPoint y: 129, distance: 59.0
click at [421, 129] on div "content_copy compress arrow_drop_down autorenew_outlined delete_forever_outline…" at bounding box center [340, 165] width 525 height 211
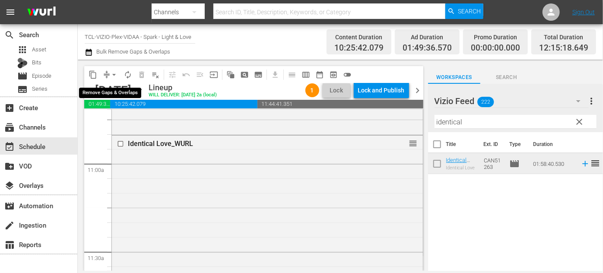
click at [111, 72] on span "arrow_drop_down" at bounding box center [114, 74] width 9 height 9
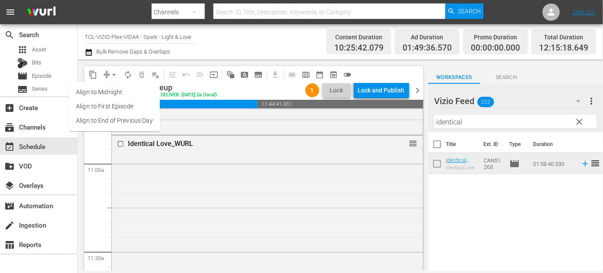
click at [124, 118] on li "Align to End of Previous Day" at bounding box center [114, 121] width 91 height 14
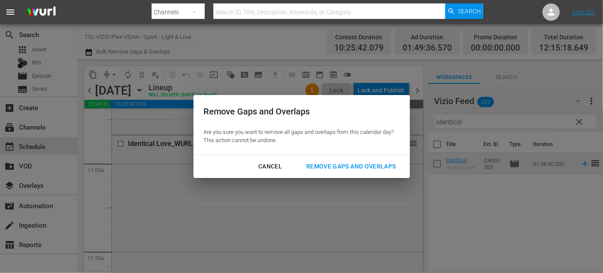
click at [319, 165] on div "Remove Gaps and Overlaps" at bounding box center [350, 166] width 103 height 11
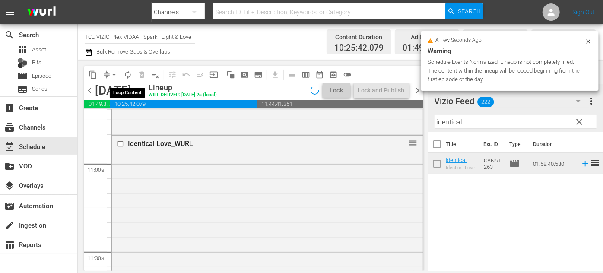
click at [129, 76] on span "autorenew_outlined" at bounding box center [128, 74] width 9 height 9
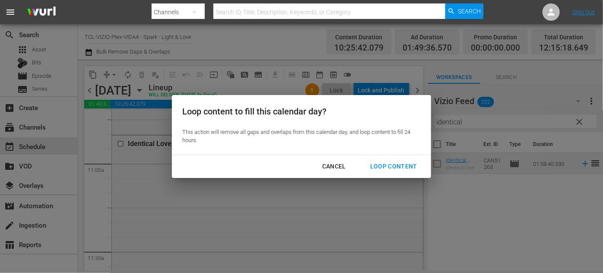
click at [395, 166] on div "Loop Content" at bounding box center [393, 166] width 61 height 11
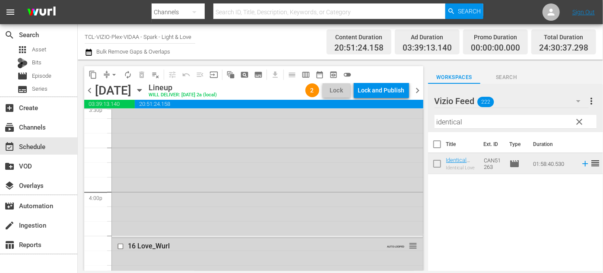
scroll to position [2868, 0]
click at [121, 118] on input "checkbox" at bounding box center [121, 117] width 9 height 7
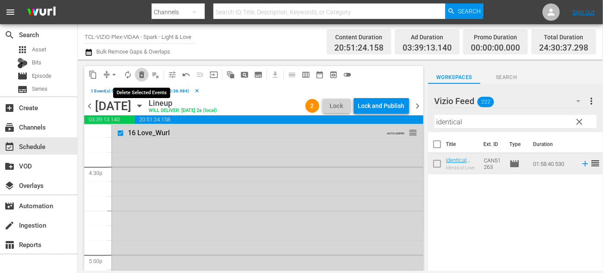
click at [144, 77] on span "delete_forever_outlined" at bounding box center [141, 74] width 9 height 9
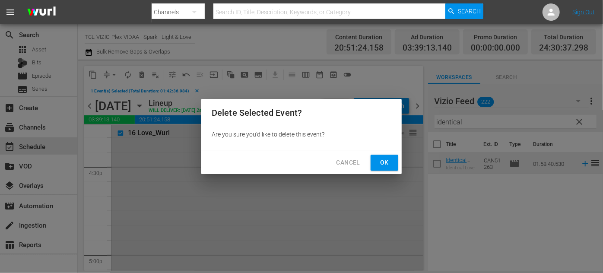
drag, startPoint x: 379, startPoint y: 162, endPoint x: 381, endPoint y: 157, distance: 4.9
click at [379, 162] on span "Ok" at bounding box center [385, 162] width 14 height 11
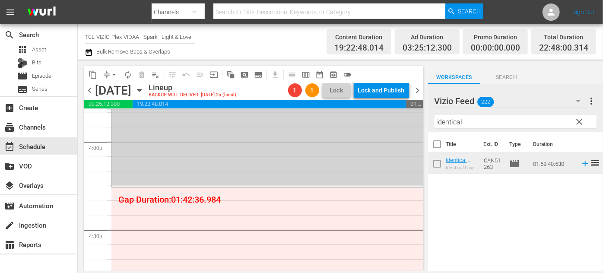
scroll to position [2828, 0]
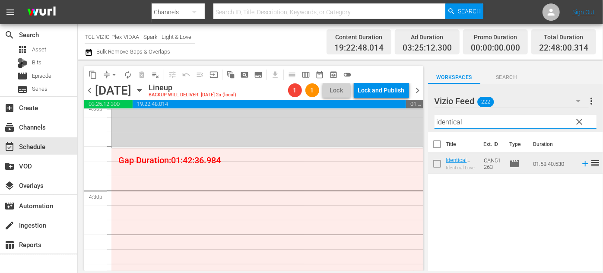
drag, startPoint x: 481, startPoint y: 120, endPoint x: 429, endPoint y: 122, distance: 52.3
click at [429, 122] on div "Vizio Feed 222 Vizio Feed more_vert clear Filter by Title identical" at bounding box center [515, 108] width 175 height 48
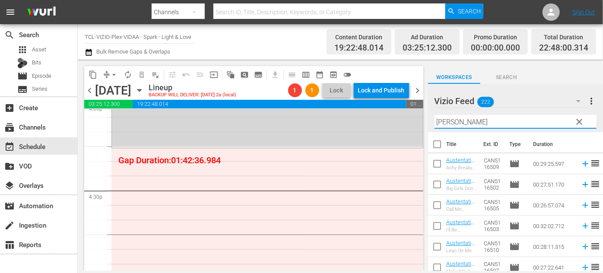
type input "[PERSON_NAME]"
click at [430, 125] on div "Vizio Feed 222 Vizio Feed more_vert clear Filter by Title [PERSON_NAME]" at bounding box center [515, 108] width 175 height 48
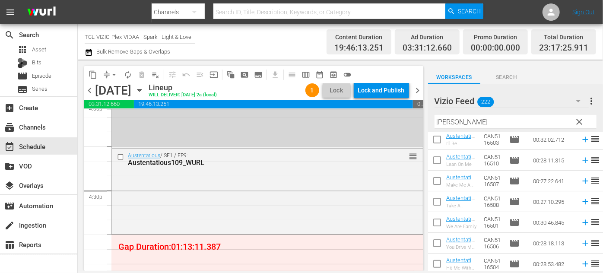
scroll to position [88, 0]
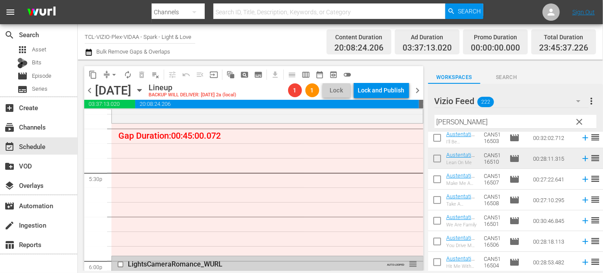
scroll to position [2946, 0]
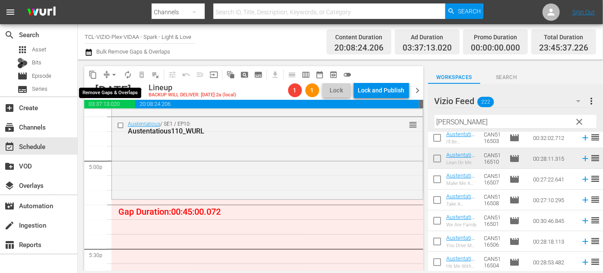
click at [112, 73] on span "arrow_drop_down" at bounding box center [114, 74] width 9 height 9
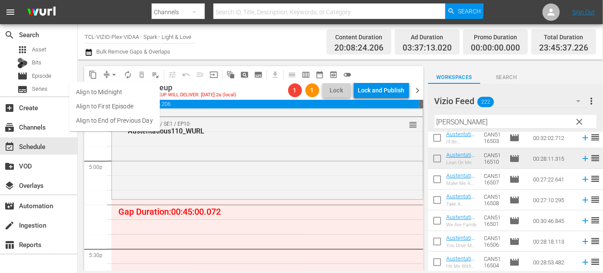
click at [119, 121] on li "Align to End of Previous Day" at bounding box center [114, 121] width 91 height 14
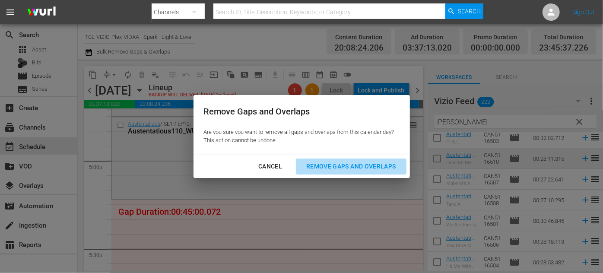
click at [336, 169] on div "Remove Gaps and Overlaps" at bounding box center [350, 166] width 103 height 11
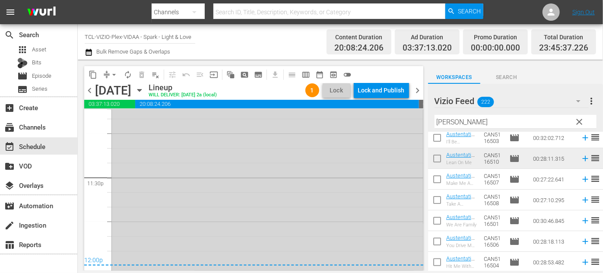
scroll to position [4085, 0]
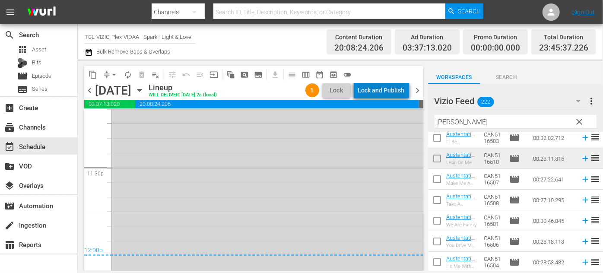
click at [388, 88] on div "Lock and Publish" at bounding box center [381, 91] width 47 height 16
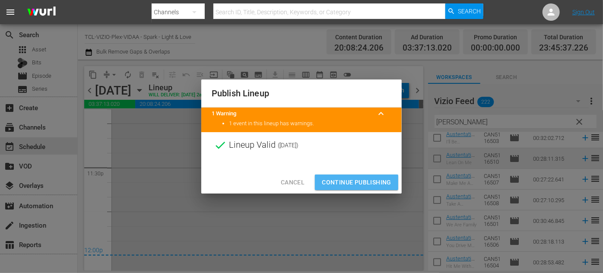
click at [366, 179] on span "Continue Publishing" at bounding box center [357, 182] width 70 height 11
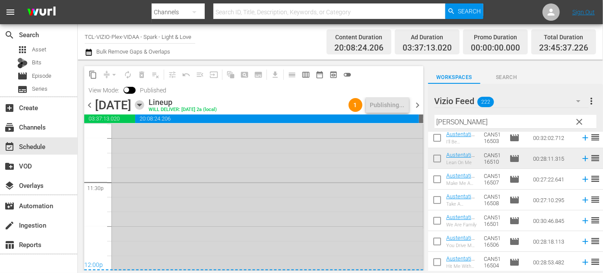
click at [141, 104] on icon "button" at bounding box center [139, 105] width 4 height 2
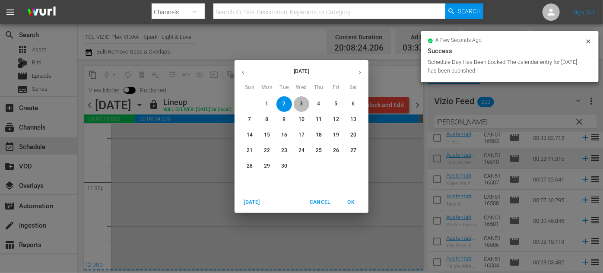
click at [302, 105] on p "3" at bounding box center [301, 103] width 3 height 7
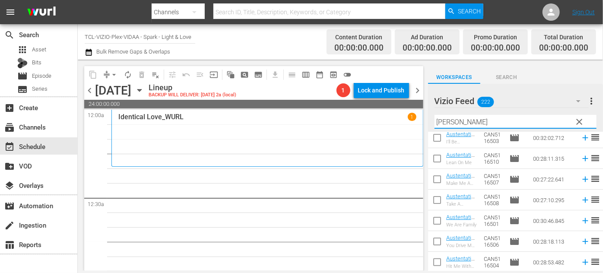
drag, startPoint x: 467, startPoint y: 119, endPoint x: 422, endPoint y: 122, distance: 45.0
click at [422, 122] on div "content_copy compress arrow_drop_down autorenew_outlined delete_forever_outline…" at bounding box center [340, 165] width 525 height 211
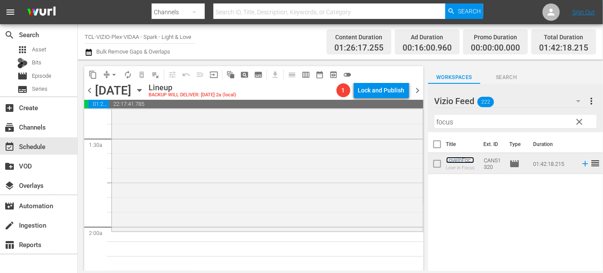
scroll to position [275, 0]
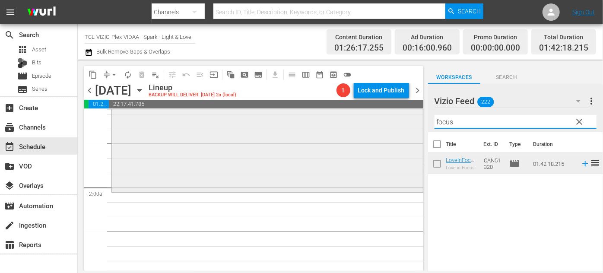
drag, startPoint x: 447, startPoint y: 120, endPoint x: 408, endPoint y: 118, distance: 39.8
click at [407, 118] on div "content_copy compress arrow_drop_down autorenew_outlined delete_forever_outline…" at bounding box center [340, 165] width 525 height 211
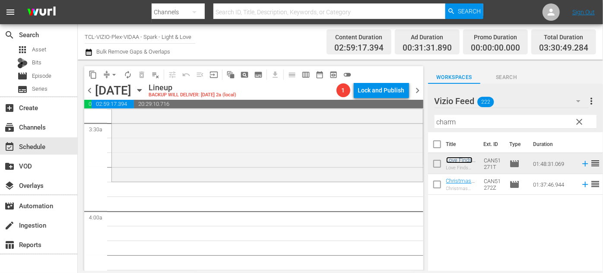
scroll to position [628, 0]
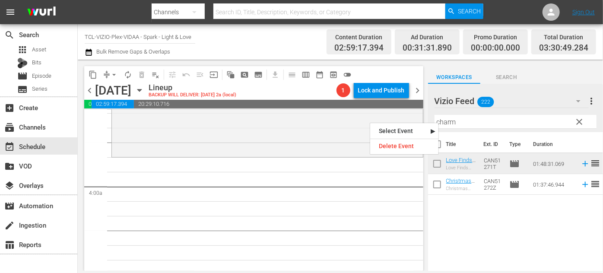
click at [468, 127] on input "charm" at bounding box center [516, 122] width 162 height 14
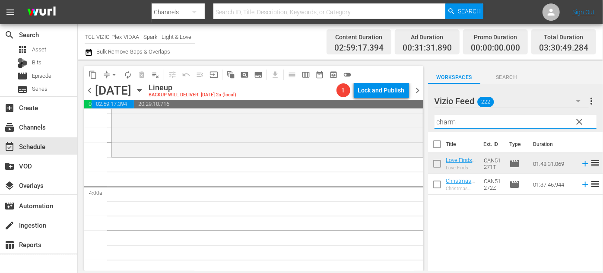
drag, startPoint x: 467, startPoint y: 120, endPoint x: 423, endPoint y: 124, distance: 44.2
click at [423, 124] on div "content_copy compress arrow_drop_down autorenew_outlined delete_forever_outline…" at bounding box center [340, 165] width 525 height 211
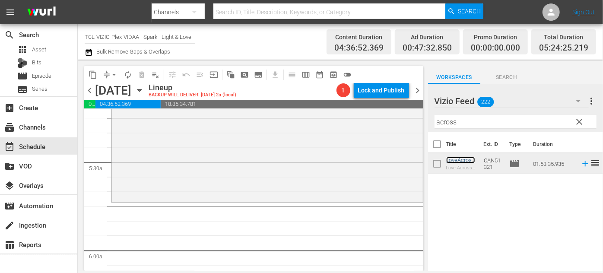
scroll to position [942, 0]
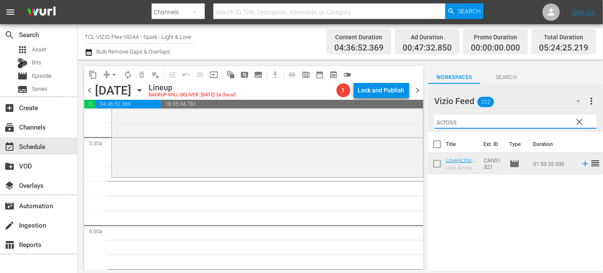
drag, startPoint x: 468, startPoint y: 120, endPoint x: 419, endPoint y: 121, distance: 48.4
click at [419, 121] on div "content_copy compress arrow_drop_down autorenew_outlined delete_forever_outline…" at bounding box center [340, 165] width 525 height 211
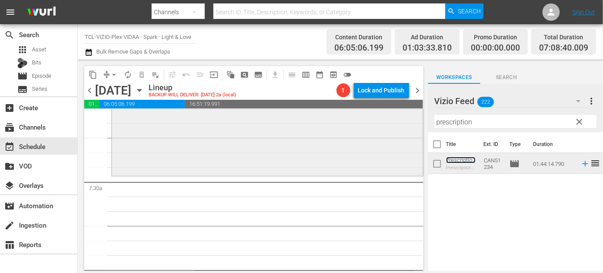
scroll to position [1257, 0]
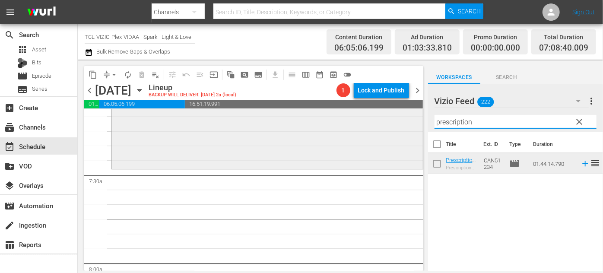
drag, startPoint x: 487, startPoint y: 118, endPoint x: 414, endPoint y: 118, distance: 73.0
click at [414, 118] on div "content_copy compress arrow_drop_down autorenew_outlined delete_forever_outline…" at bounding box center [340, 165] width 525 height 211
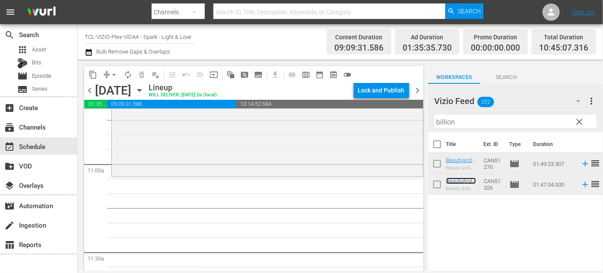
scroll to position [1885, 0]
drag, startPoint x: 463, startPoint y: 118, endPoint x: 403, endPoint y: 121, distance: 60.1
click at [402, 121] on div "content_copy compress arrow_drop_down autorenew_outlined delete_forever_outline…" at bounding box center [340, 165] width 525 height 211
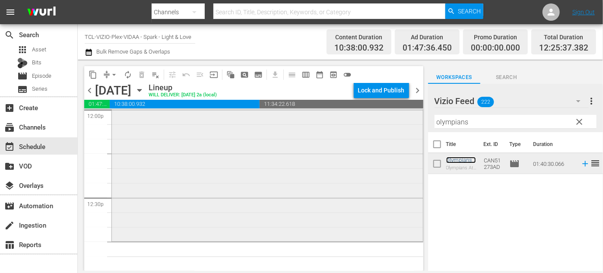
scroll to position [2121, 0]
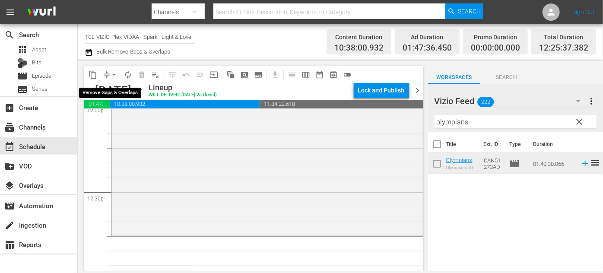
click at [113, 75] on span "arrow_drop_down" at bounding box center [114, 74] width 9 height 9
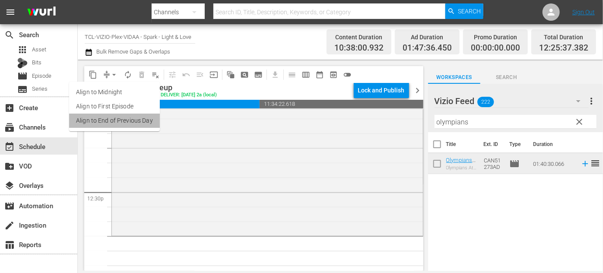
click at [137, 124] on li "Align to End of Previous Day" at bounding box center [114, 121] width 91 height 14
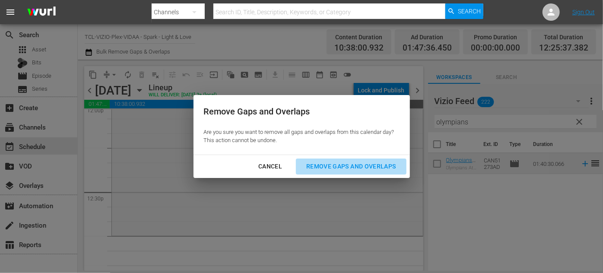
click at [324, 168] on div "Remove Gaps and Overlaps" at bounding box center [350, 166] width 103 height 11
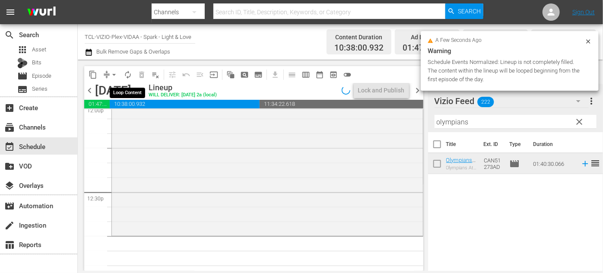
click at [128, 75] on span "autorenew_outlined" at bounding box center [128, 74] width 9 height 9
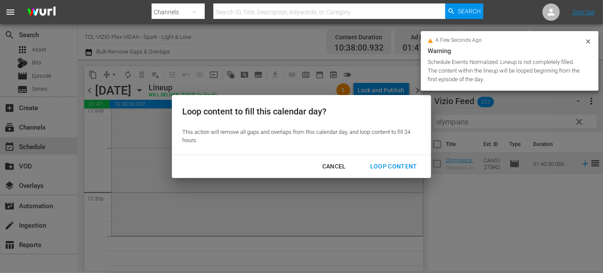
click at [382, 164] on div "Loop Content" at bounding box center [393, 166] width 61 height 11
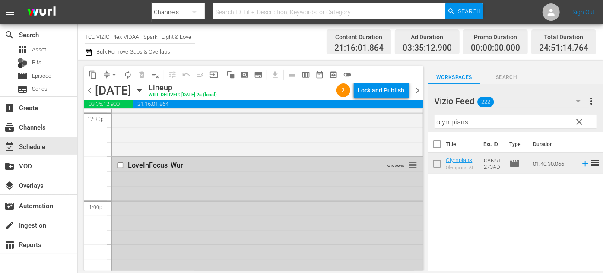
scroll to position [2200, 0]
click at [121, 166] on input "checkbox" at bounding box center [121, 166] width 9 height 7
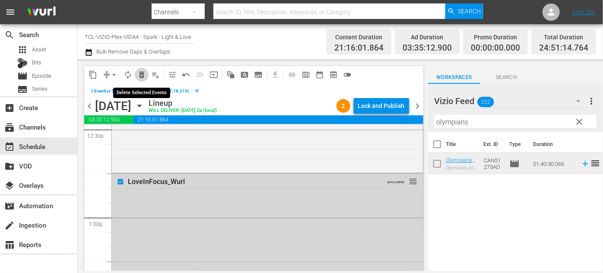
click at [143, 76] on span "delete_forever_outlined" at bounding box center [141, 74] width 9 height 9
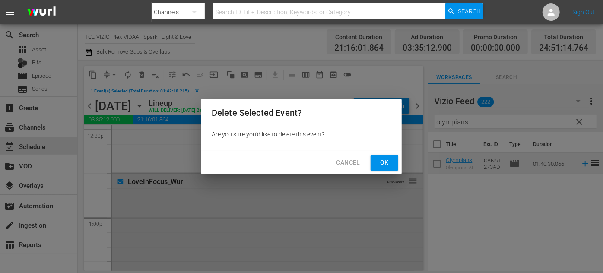
click at [391, 164] on span "Ok" at bounding box center [385, 162] width 14 height 11
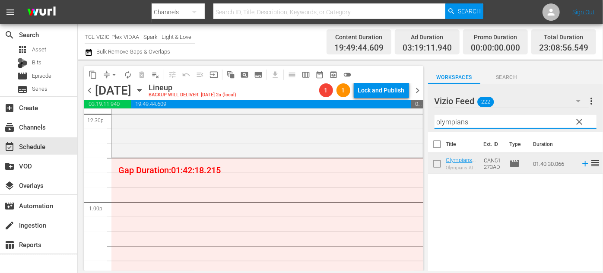
drag, startPoint x: 472, startPoint y: 123, endPoint x: 435, endPoint y: 121, distance: 37.2
click at [435, 121] on input "olympians" at bounding box center [516, 122] width 162 height 14
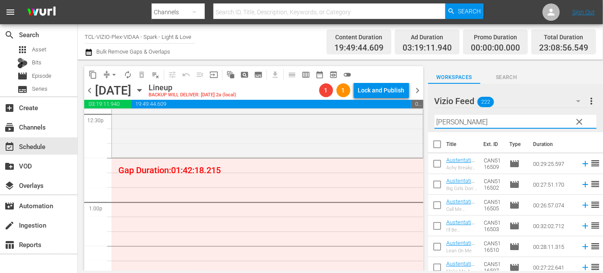
click at [430, 123] on div "Vizio Feed 222 Vizio Feed more_vert clear Filter by Title [PERSON_NAME]" at bounding box center [515, 108] width 175 height 48
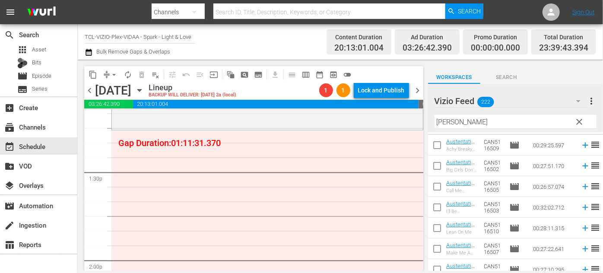
scroll to position [10, 0]
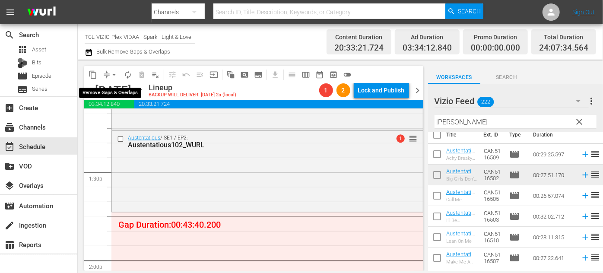
click at [111, 71] on span "arrow_drop_down" at bounding box center [114, 74] width 9 height 9
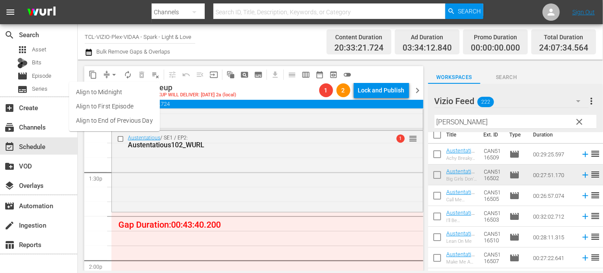
click at [127, 123] on li "Align to End of Previous Day" at bounding box center [114, 121] width 91 height 14
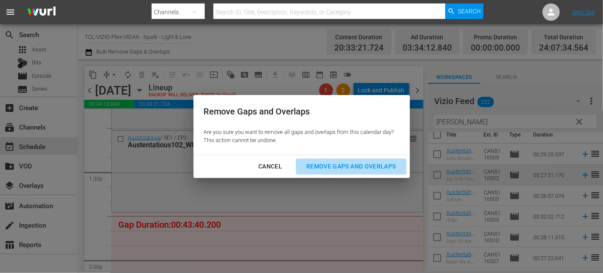
click at [327, 165] on div "Remove Gaps and Overlaps" at bounding box center [350, 166] width 103 height 11
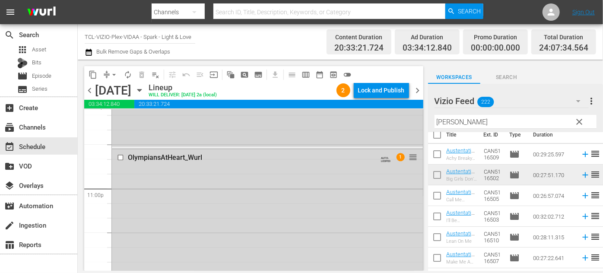
scroll to position [3874, 0]
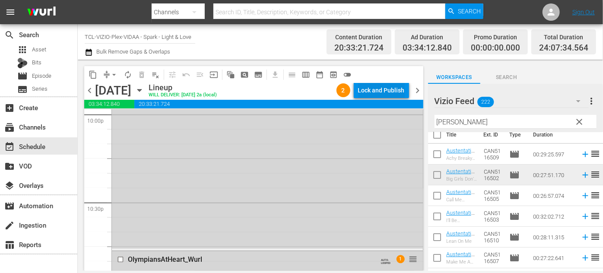
click at [372, 91] on div "Lock and Publish" at bounding box center [381, 91] width 47 height 16
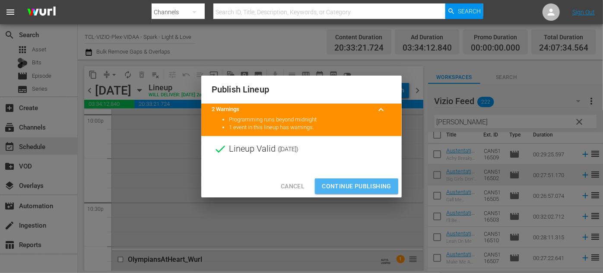
click at [364, 185] on span "Continue Publishing" at bounding box center [357, 186] width 70 height 11
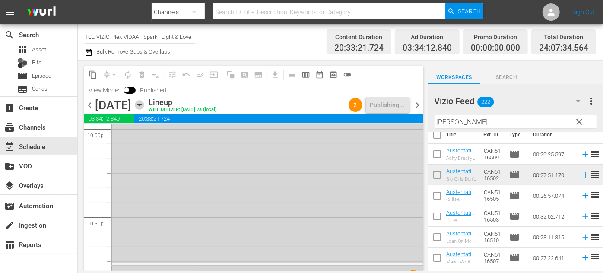
click at [144, 103] on icon "button" at bounding box center [140, 105] width 10 height 10
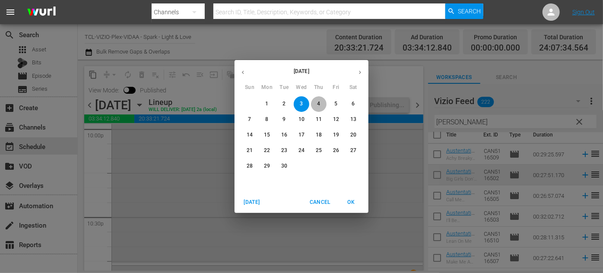
click at [323, 104] on span "4" at bounding box center [319, 103] width 16 height 7
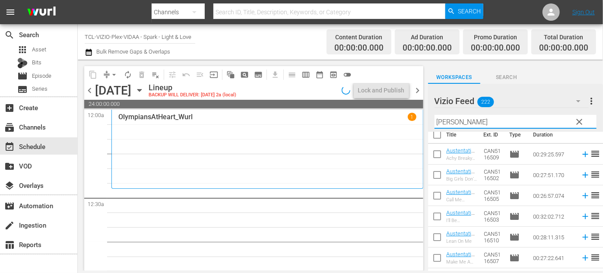
drag, startPoint x: 464, startPoint y: 119, endPoint x: 437, endPoint y: 121, distance: 26.4
click at [437, 121] on input "[PERSON_NAME]" at bounding box center [516, 122] width 162 height 14
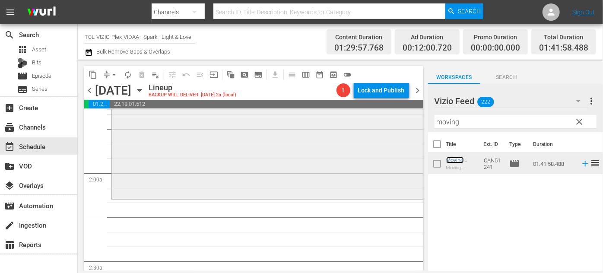
scroll to position [314, 0]
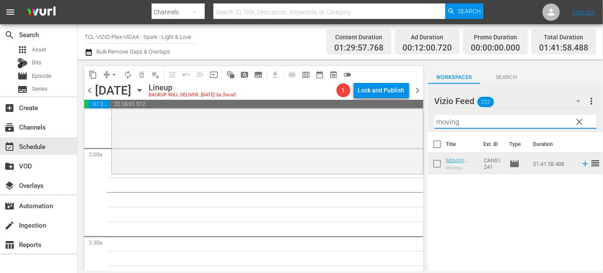
drag, startPoint x: 465, startPoint y: 118, endPoint x: 430, endPoint y: 121, distance: 36.0
click at [430, 121] on div "Vizio Feed 222 Vizio Feed more_vert clear Filter by Title moving" at bounding box center [515, 108] width 175 height 48
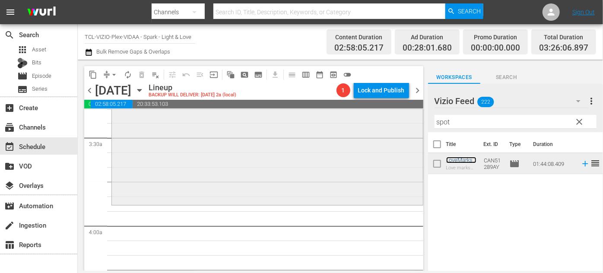
scroll to position [628, 0]
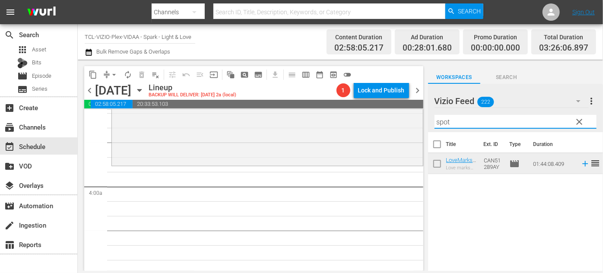
drag, startPoint x: 448, startPoint y: 127, endPoint x: 420, endPoint y: 127, distance: 27.7
click at [420, 127] on div "content_copy compress arrow_drop_down autorenew_outlined delete_forever_outline…" at bounding box center [340, 165] width 525 height 211
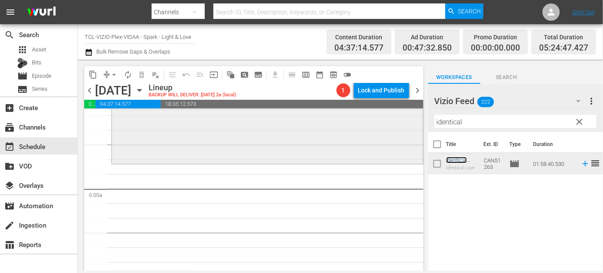
scroll to position [982, 0]
drag, startPoint x: 483, startPoint y: 124, endPoint x: 425, endPoint y: 121, distance: 57.6
click at [425, 121] on div "content_copy compress arrow_drop_down autorenew_outlined delete_forever_outline…" at bounding box center [340, 165] width 525 height 211
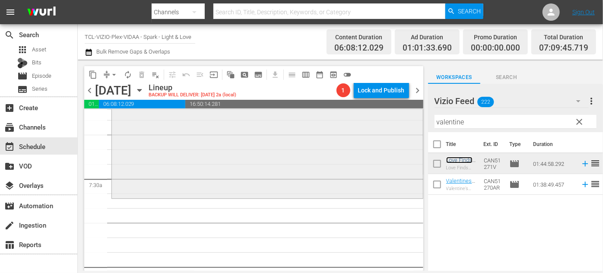
scroll to position [1257, 0]
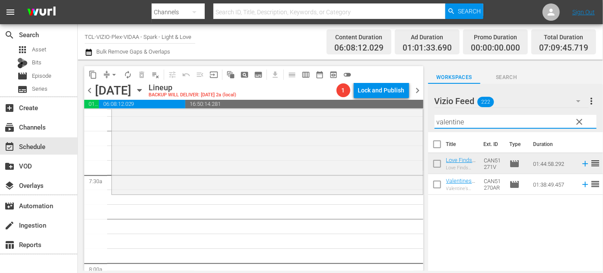
drag, startPoint x: 477, startPoint y: 122, endPoint x: 421, endPoint y: 122, distance: 56.2
click at [421, 122] on div "content_copy compress arrow_drop_down autorenew_outlined delete_forever_outline…" at bounding box center [340, 165] width 525 height 211
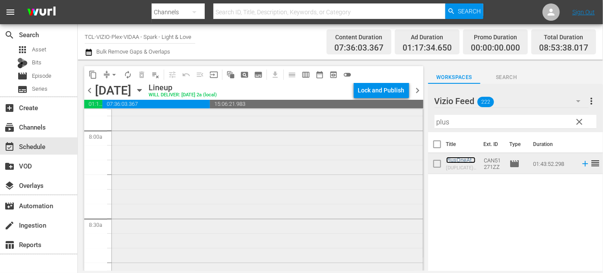
scroll to position [1296, 0]
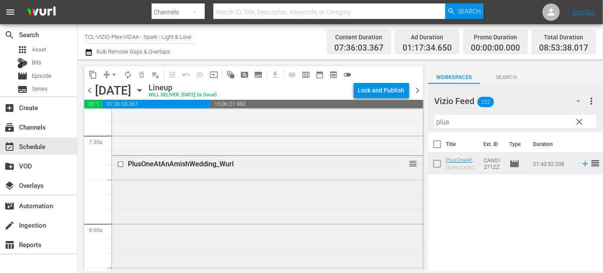
click at [197, 162] on div "PlusOneAtAnAmishWedding_Wurl" at bounding box center [252, 164] width 249 height 8
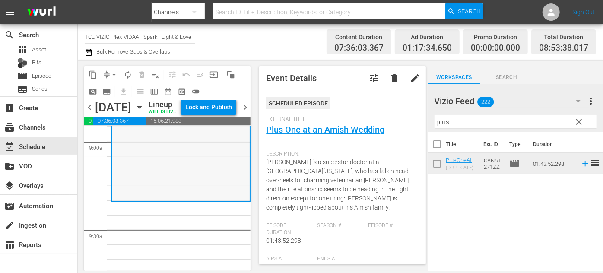
scroll to position [1611, 0]
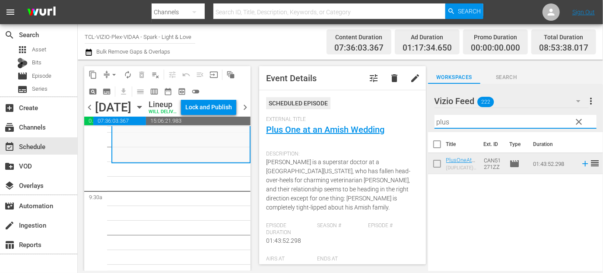
drag, startPoint x: 483, startPoint y: 118, endPoint x: 425, endPoint y: 119, distance: 57.9
click at [425, 119] on div "content_copy compress arrow_drop_down autorenew_outlined delete_forever_outline…" at bounding box center [340, 165] width 525 height 211
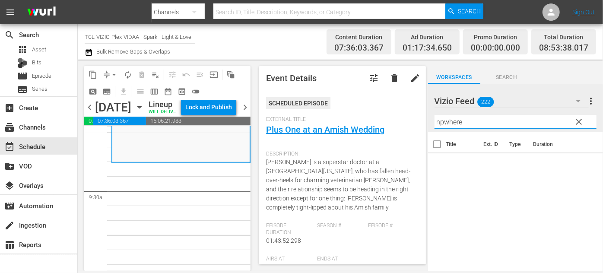
click at [446, 122] on input "npwhere" at bounding box center [516, 122] width 162 height 14
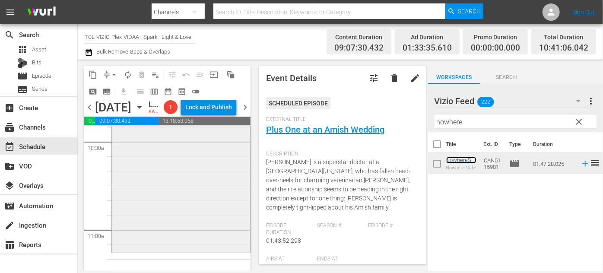
scroll to position [1925, 0]
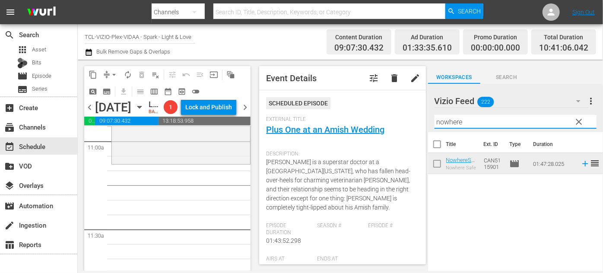
drag, startPoint x: 503, startPoint y: 122, endPoint x: 428, endPoint y: 123, distance: 75.6
click at [426, 122] on div "content_copy compress arrow_drop_down autorenew_outlined delete_forever_outline…" at bounding box center [340, 165] width 525 height 211
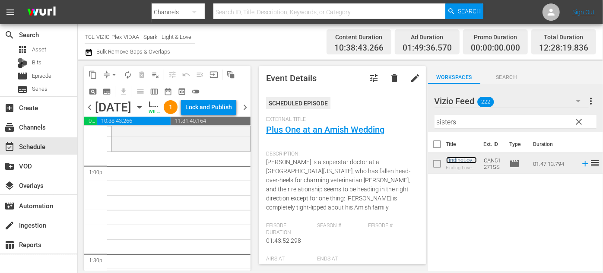
scroll to position [2239, 0]
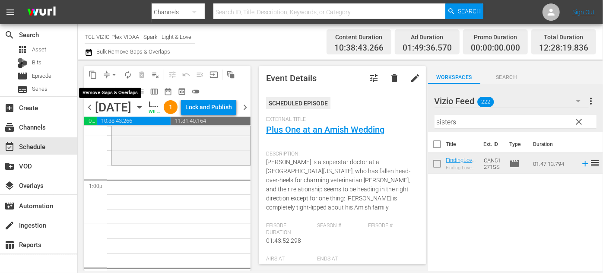
click at [110, 72] on span "arrow_drop_down" at bounding box center [114, 74] width 9 height 9
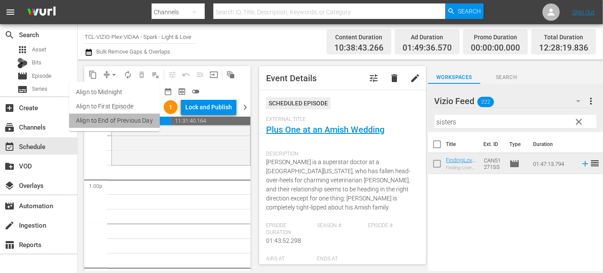
click at [127, 117] on li "Align to End of Previous Day" at bounding box center [114, 121] width 91 height 14
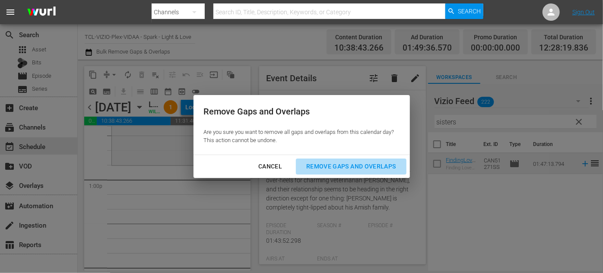
click at [345, 164] on div "Remove Gaps and Overlaps" at bounding box center [350, 166] width 103 height 11
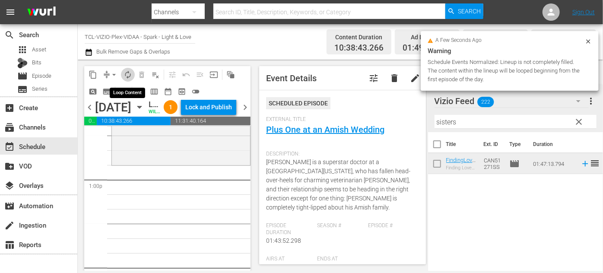
click at [130, 76] on span "autorenew_outlined" at bounding box center [128, 74] width 9 height 9
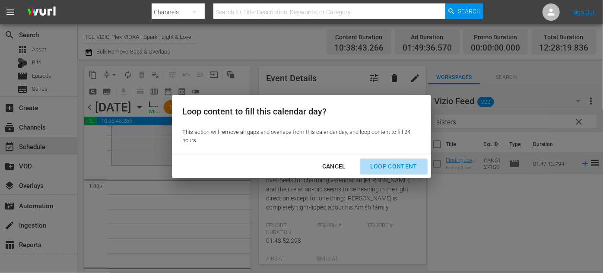
click at [398, 165] on div "Loop Content" at bounding box center [393, 166] width 61 height 11
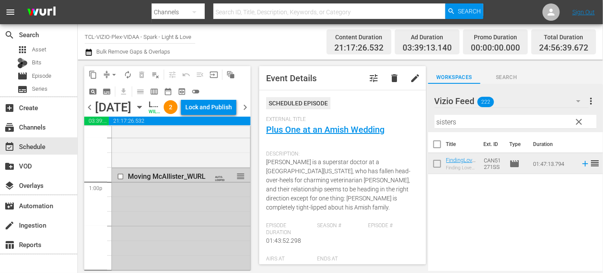
scroll to position [2200, 0]
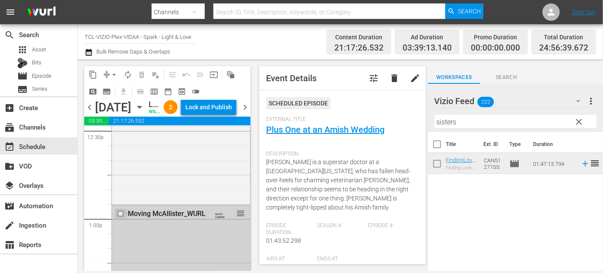
click at [121, 218] on input "checkbox" at bounding box center [121, 213] width 9 height 7
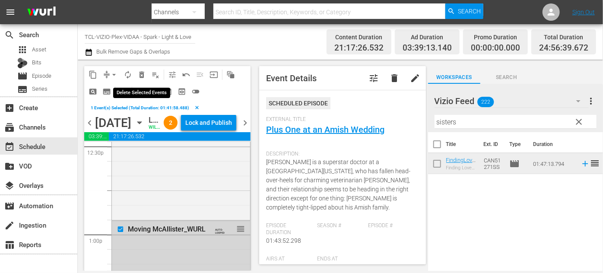
click at [143, 76] on span "delete_forever_outlined" at bounding box center [141, 74] width 9 height 9
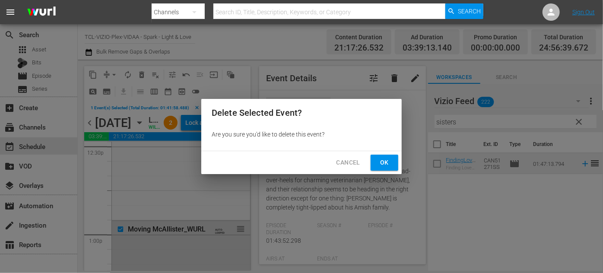
click at [379, 160] on span "Ok" at bounding box center [385, 162] width 14 height 11
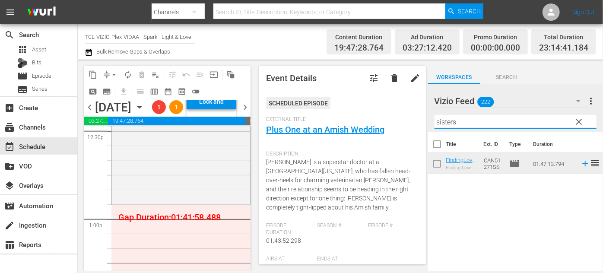
drag, startPoint x: 470, startPoint y: 125, endPoint x: 438, endPoint y: 124, distance: 32.4
click at [438, 124] on input "sisters" at bounding box center [516, 122] width 162 height 14
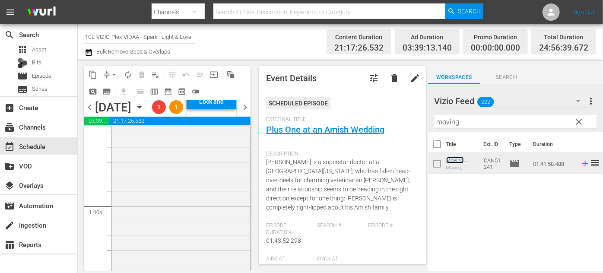
scroll to position [78, 0]
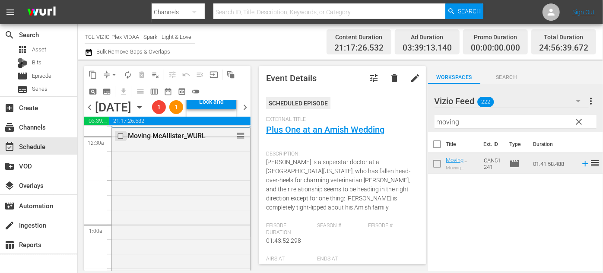
click at [119, 140] on input "checkbox" at bounding box center [121, 136] width 9 height 7
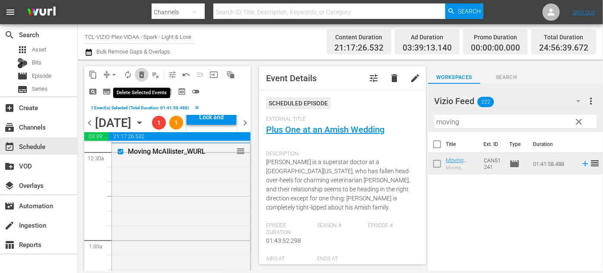
click at [143, 76] on span "delete_forever_outlined" at bounding box center [141, 74] width 9 height 9
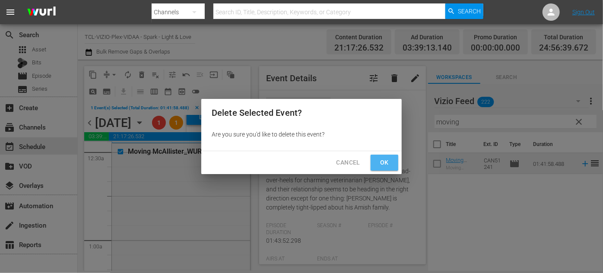
click at [394, 163] on button "Ok" at bounding box center [385, 163] width 28 height 16
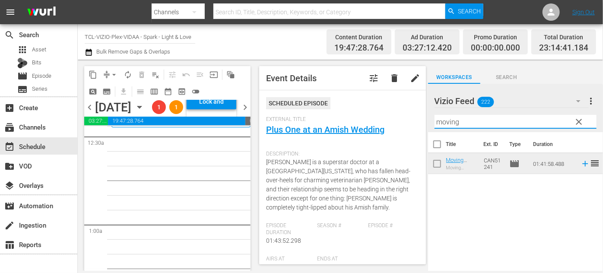
drag, startPoint x: 471, startPoint y: 121, endPoint x: 429, endPoint y: 120, distance: 42.8
click at [429, 120] on div "Vizio Feed 222 Vizio Feed more_vert clear Filter by Title moving" at bounding box center [515, 108] width 175 height 48
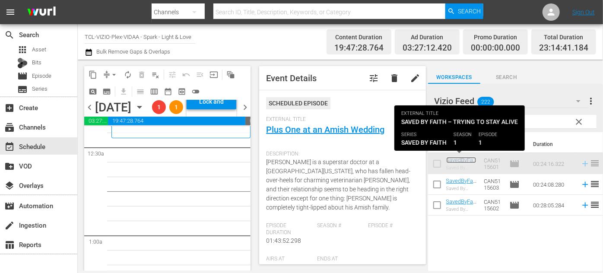
scroll to position [62, 0]
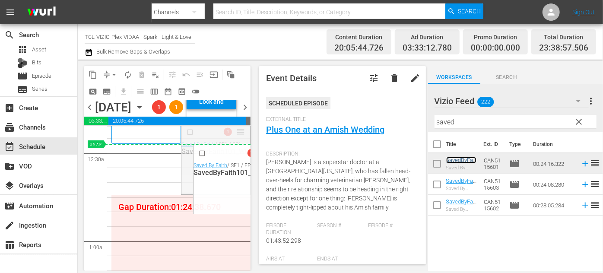
drag, startPoint x: 238, startPoint y: 160, endPoint x: 229, endPoint y: 180, distance: 21.1
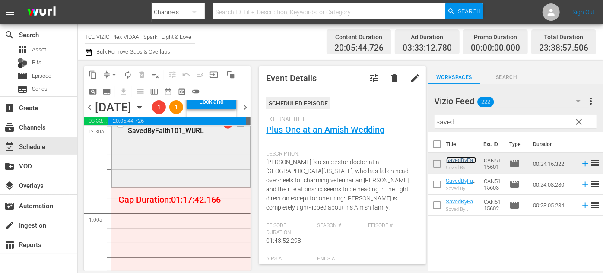
scroll to position [101, 0]
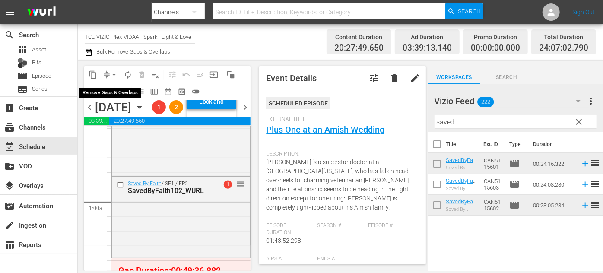
click at [116, 75] on span "arrow_drop_down" at bounding box center [114, 74] width 9 height 9
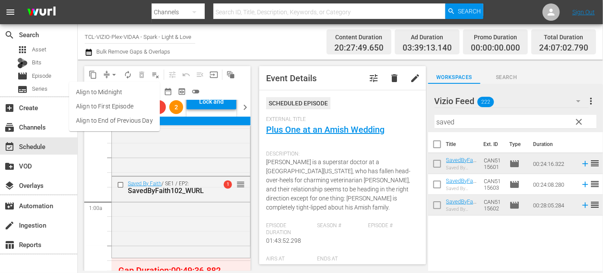
click at [132, 121] on li "Align to End of Previous Day" at bounding box center [114, 121] width 91 height 14
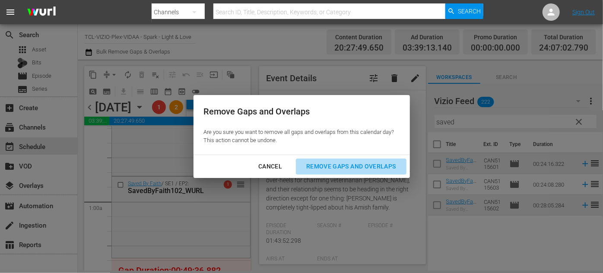
click at [327, 164] on div "Remove Gaps and Overlaps" at bounding box center [350, 166] width 103 height 11
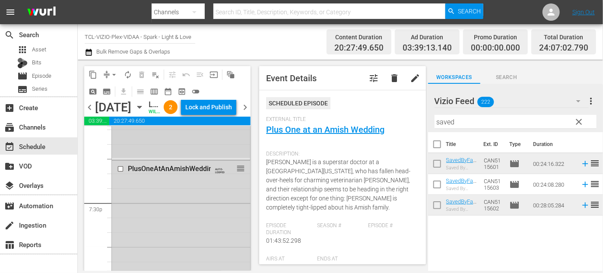
scroll to position [3322, 0]
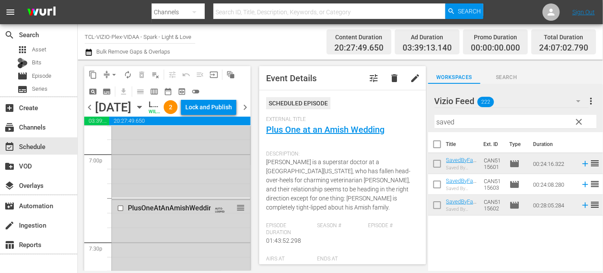
click at [206, 197] on div "Love Finds You In Valentine_Wurl AUTO-LOOPED reorder" at bounding box center [181, 45] width 138 height 306
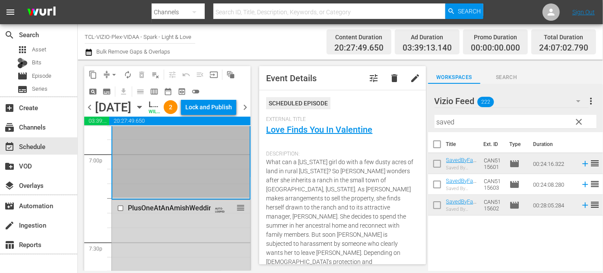
click at [206, 198] on div "Love Finds You In Valentine_Wurl AUTO-LOOPED reorder" at bounding box center [180, 45] width 137 height 306
click at [191, 216] on div "PlusOneAtAnAmishWedding_Wurl AUTO-LOOPED reorder" at bounding box center [181, 208] width 138 height 16
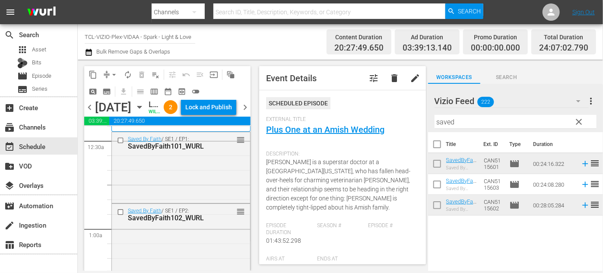
scroll to position [78, 0]
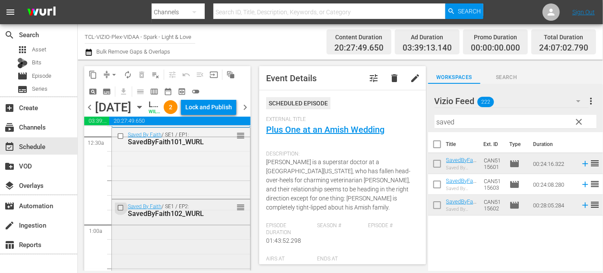
click at [118, 211] on input "checkbox" at bounding box center [121, 207] width 9 height 7
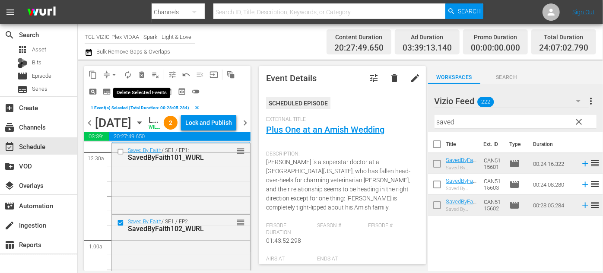
click at [141, 76] on span "delete_forever_outlined" at bounding box center [141, 74] width 9 height 9
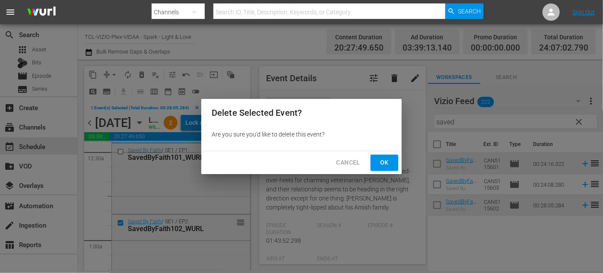
click at [389, 164] on span "Ok" at bounding box center [385, 162] width 14 height 11
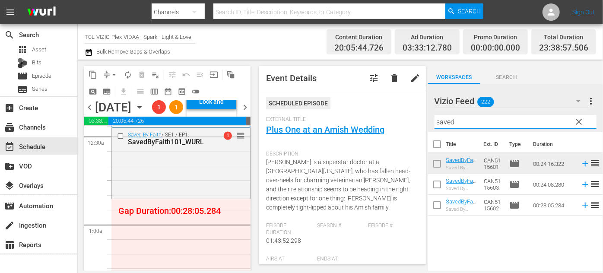
drag, startPoint x: 458, startPoint y: 122, endPoint x: 415, endPoint y: 120, distance: 42.8
click at [415, 120] on div "content_copy compress arrow_drop_down autorenew_outlined delete_forever_outline…" at bounding box center [340, 165] width 525 height 211
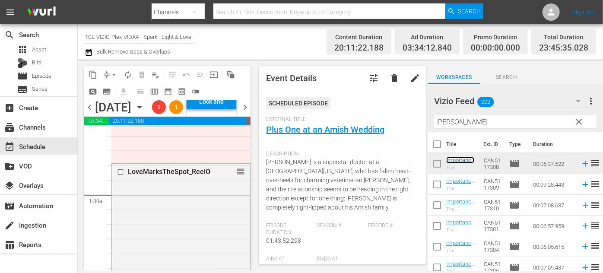
scroll to position [157, 0]
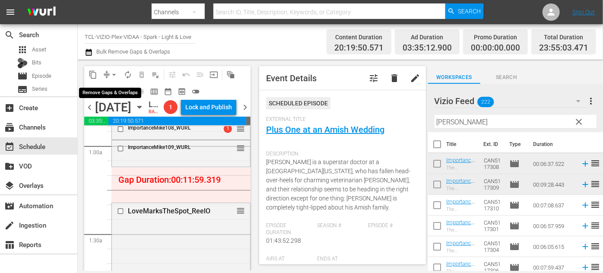
click at [115, 75] on span "arrow_drop_down" at bounding box center [114, 74] width 9 height 9
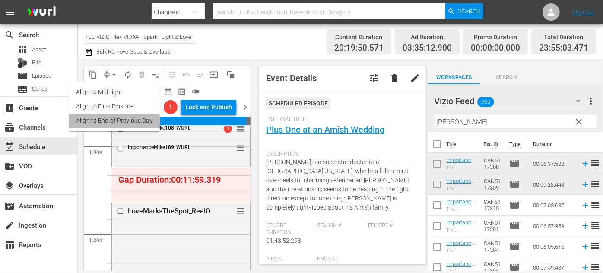
click at [130, 119] on li "Align to End of Previous Day" at bounding box center [114, 121] width 91 height 14
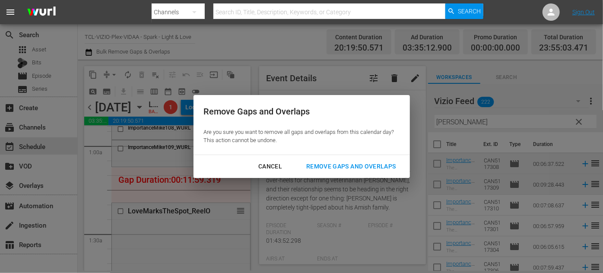
click at [333, 168] on div "Remove Gaps and Overlaps" at bounding box center [350, 166] width 103 height 11
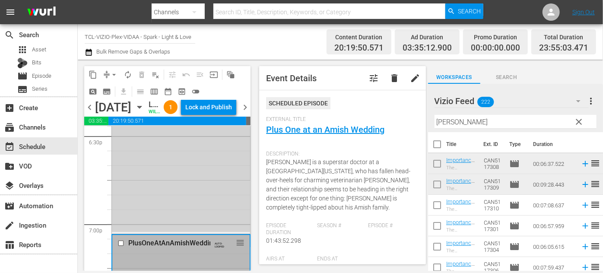
scroll to position [3300, 0]
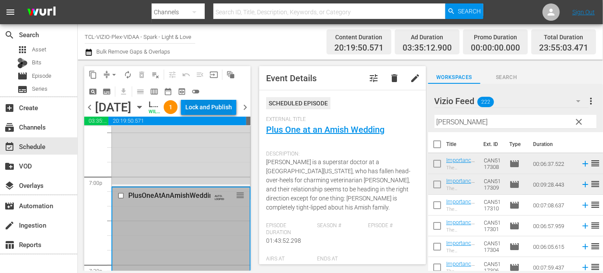
click at [222, 115] on div "Lock and Publish" at bounding box center [208, 107] width 47 height 16
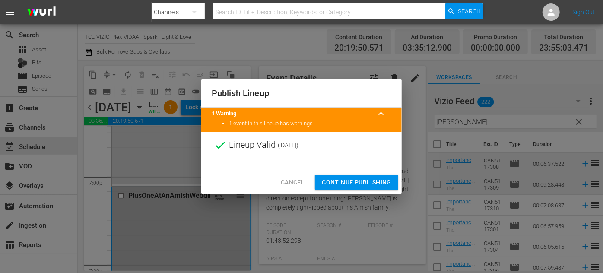
click at [336, 181] on span "Continue Publishing" at bounding box center [357, 182] width 70 height 11
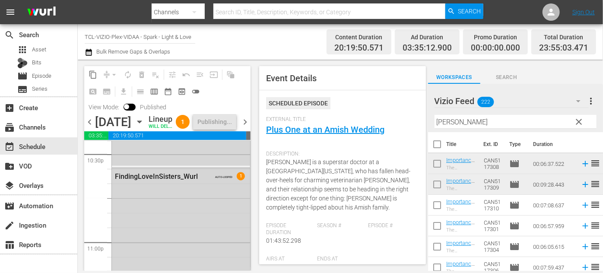
scroll to position [3920, 0]
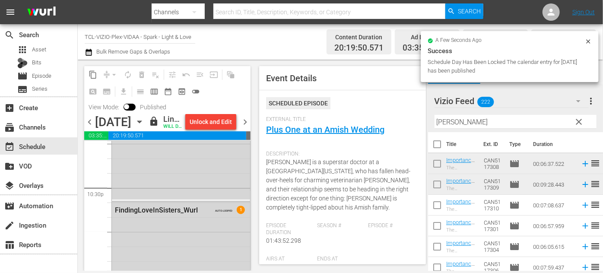
click at [141, 123] on icon "button" at bounding box center [139, 122] width 4 height 2
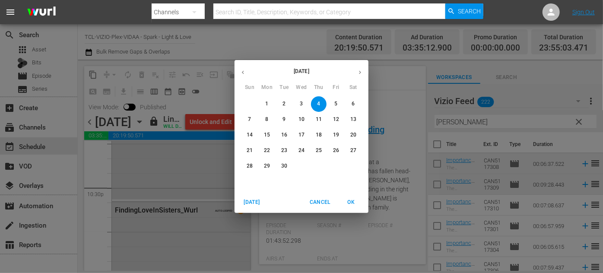
click at [339, 104] on span "5" at bounding box center [336, 103] width 16 height 7
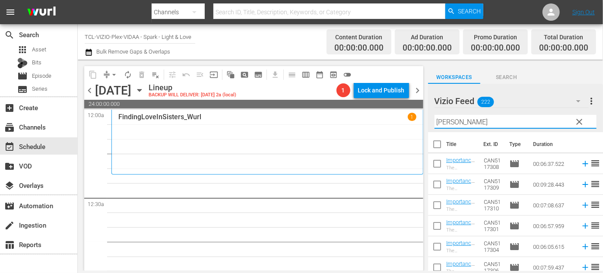
drag, startPoint x: 463, startPoint y: 122, endPoint x: 413, endPoint y: 121, distance: 50.1
click at [413, 121] on div "content_copy compress arrow_drop_down autorenew_outlined delete_forever_outline…" at bounding box center [340, 165] width 525 height 211
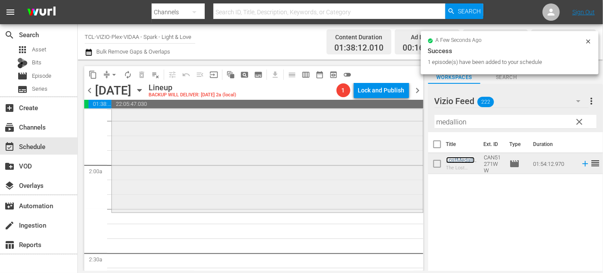
scroll to position [314, 0]
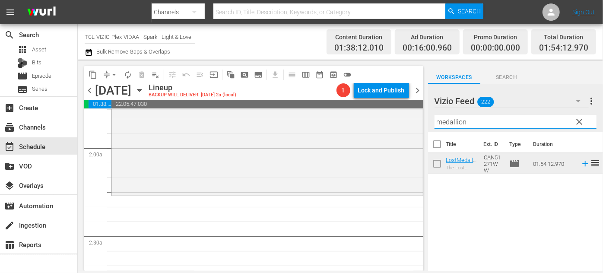
drag, startPoint x: 477, startPoint y: 119, endPoint x: 430, endPoint y: 121, distance: 47.6
click at [430, 121] on div "Vizio Feed 222 Vizio Feed more_vert clear Filter by Title medallion" at bounding box center [515, 108] width 175 height 48
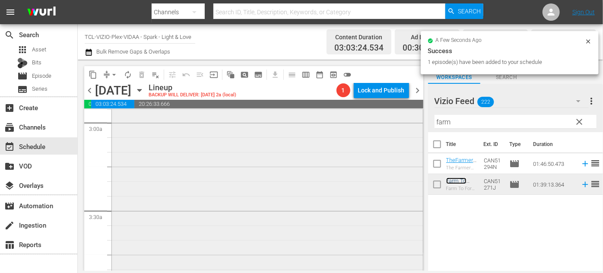
scroll to position [589, 0]
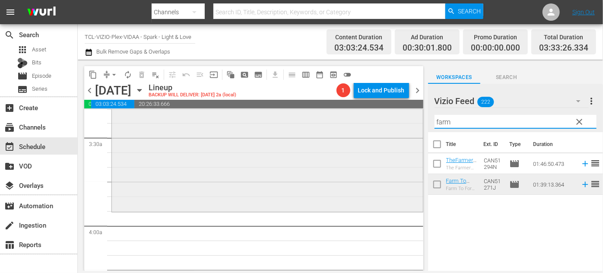
drag, startPoint x: 449, startPoint y: 122, endPoint x: 406, endPoint y: 123, distance: 43.2
click at [406, 123] on div "content_copy compress arrow_drop_down autorenew_outlined delete_forever_outline…" at bounding box center [340, 165] width 525 height 211
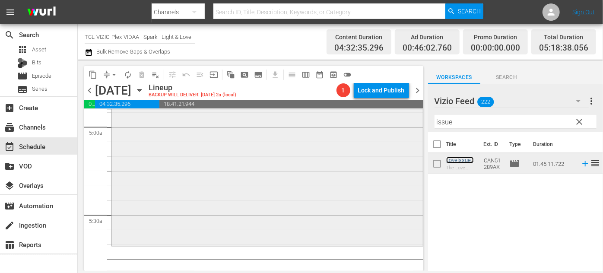
scroll to position [942, 0]
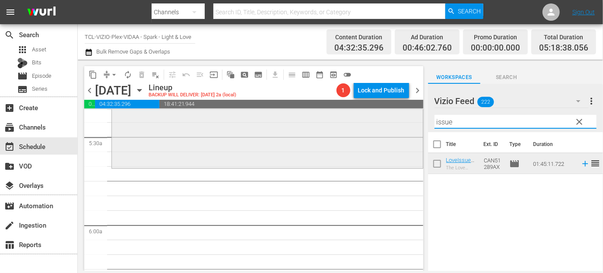
drag, startPoint x: 468, startPoint y: 118, endPoint x: 395, endPoint y: 121, distance: 72.6
click at [395, 121] on div "content_copy compress arrow_drop_down autorenew_outlined delete_forever_outline…" at bounding box center [340, 165] width 525 height 211
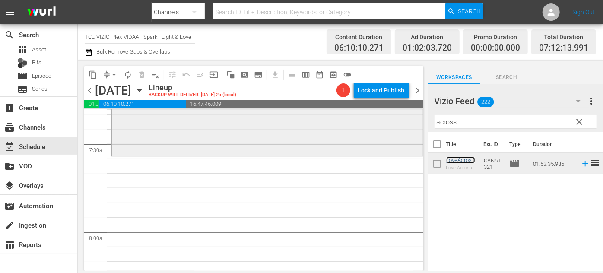
scroll to position [1296, 0]
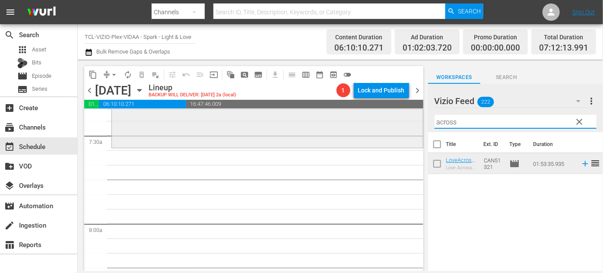
drag, startPoint x: 474, startPoint y: 122, endPoint x: 415, endPoint y: 122, distance: 58.8
click at [415, 121] on div "content_copy compress arrow_drop_down autorenew_outlined delete_forever_outline…" at bounding box center [340, 165] width 525 height 211
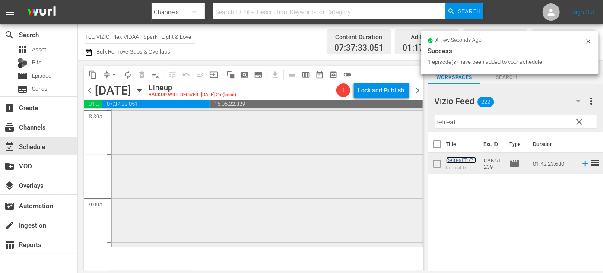
scroll to position [1571, 0]
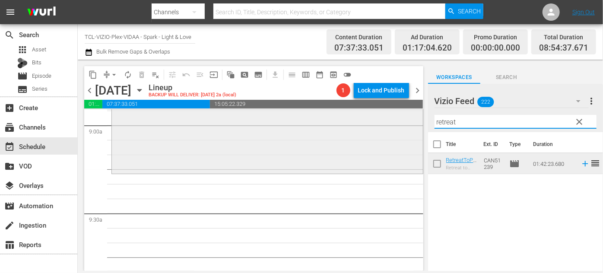
drag, startPoint x: 465, startPoint y: 121, endPoint x: 405, endPoint y: 121, distance: 59.6
click at [405, 121] on div "content_copy compress arrow_drop_down autorenew_outlined delete_forever_outline…" at bounding box center [340, 165] width 525 height 211
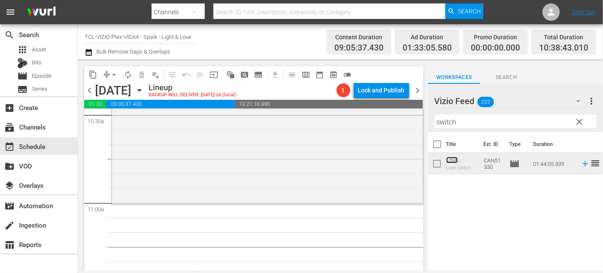
scroll to position [1885, 0]
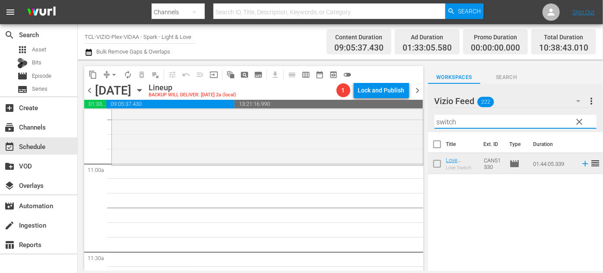
drag, startPoint x: 471, startPoint y: 122, endPoint x: 429, endPoint y: 122, distance: 42.4
click at [429, 122] on div "Vizio Feed 222 Vizio Feed more_vert clear Filter by Title switch" at bounding box center [515, 108] width 175 height 48
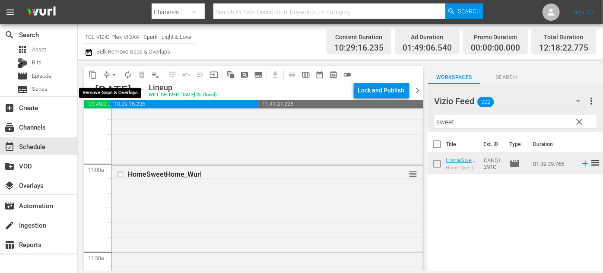
click at [113, 74] on span "arrow_drop_down" at bounding box center [114, 74] width 9 height 9
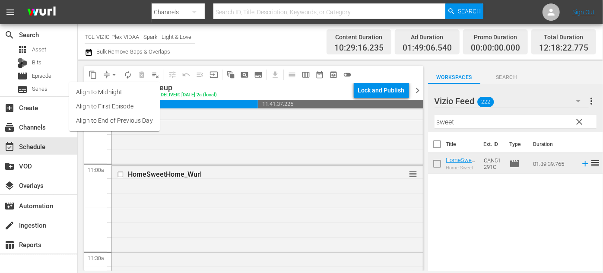
click at [124, 118] on li "Align to End of Previous Day" at bounding box center [114, 121] width 91 height 14
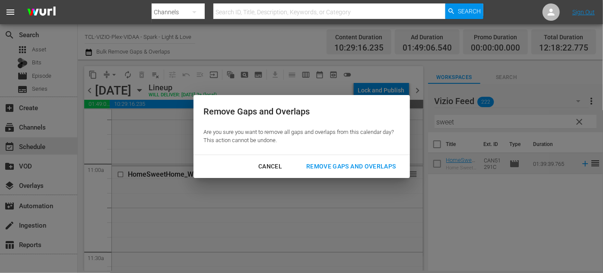
click at [384, 164] on div "Remove Gaps and Overlaps" at bounding box center [350, 166] width 103 height 11
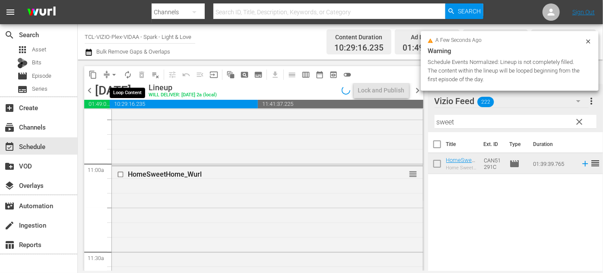
click at [129, 77] on span "autorenew_outlined" at bounding box center [128, 74] width 9 height 9
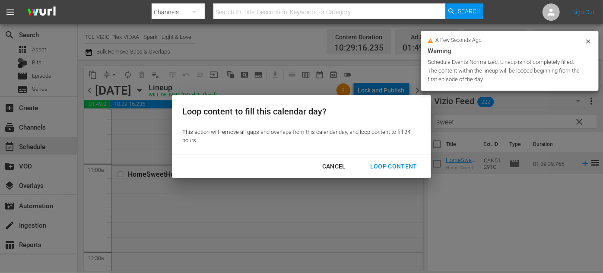
click at [400, 163] on div "Loop Content" at bounding box center [393, 166] width 61 height 11
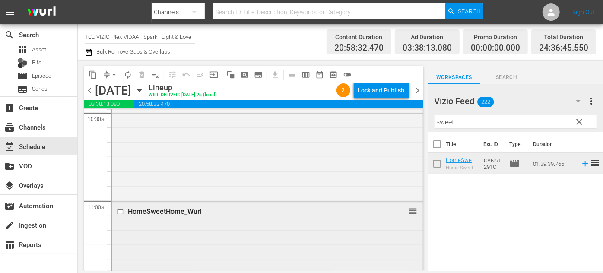
scroll to position [1846, 0]
click at [121, 213] on input "checkbox" at bounding box center [121, 213] width 9 height 7
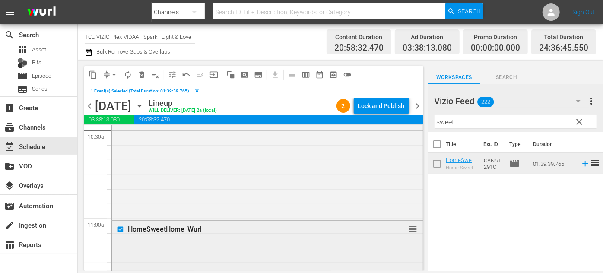
click at [207, 236] on div "HomeSweetHome_Wurl reorder" at bounding box center [267, 229] width 311 height 16
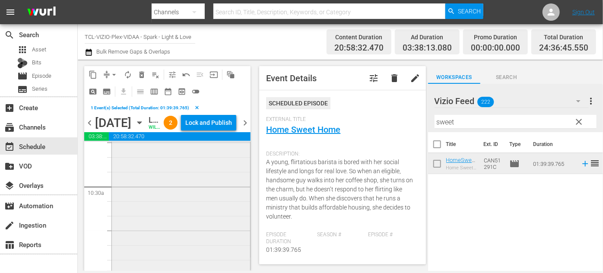
scroll to position [1885, 0]
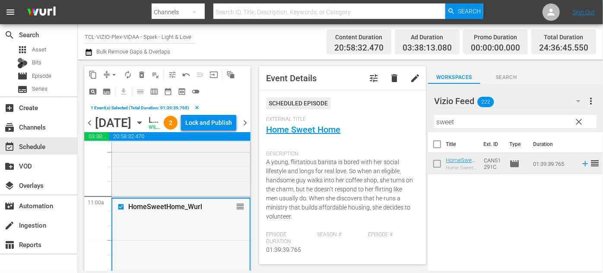
click at [122, 211] on input "checkbox" at bounding box center [122, 207] width 9 height 7
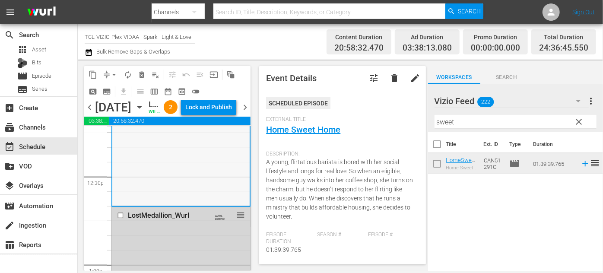
scroll to position [2239, 0]
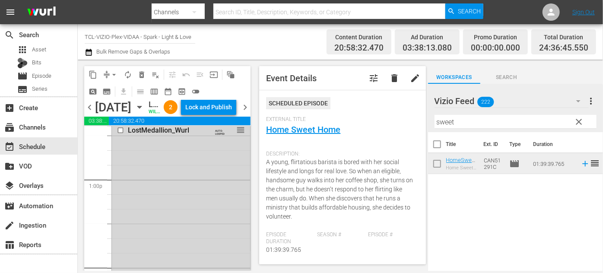
click at [122, 134] on input "checkbox" at bounding box center [121, 130] width 9 height 7
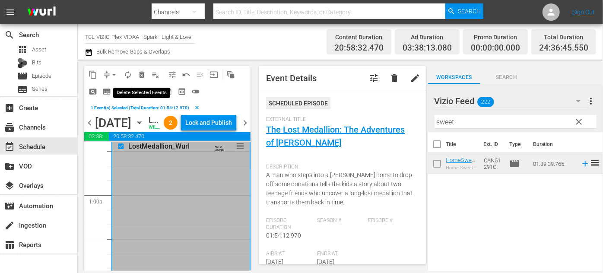
click at [143, 78] on span "delete_forever_outlined" at bounding box center [141, 74] width 9 height 9
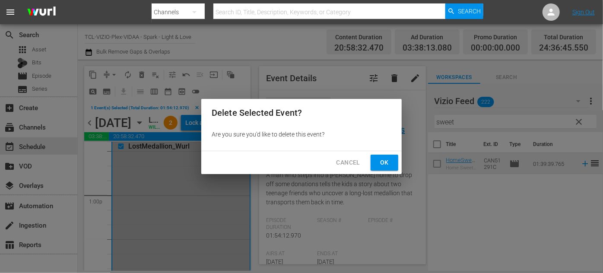
click at [379, 165] on span "Ok" at bounding box center [385, 162] width 14 height 11
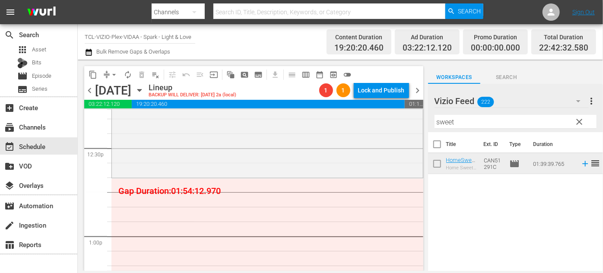
scroll to position [2161, 0]
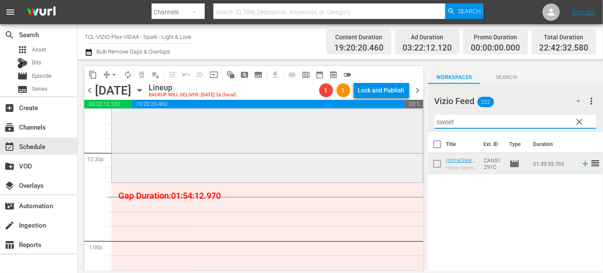
drag, startPoint x: 460, startPoint y: 121, endPoint x: 393, endPoint y: 120, distance: 67.4
click at [393, 121] on div "content_copy compress arrow_drop_down autorenew_outlined delete_forever_outline…" at bounding box center [340, 165] width 525 height 211
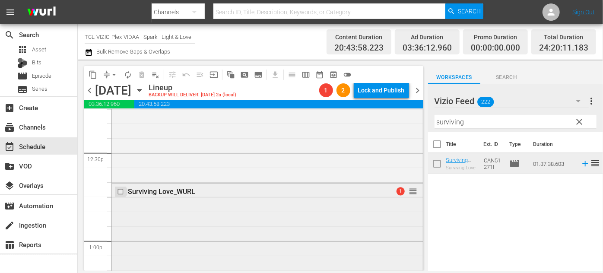
click at [121, 191] on input "checkbox" at bounding box center [121, 191] width 9 height 7
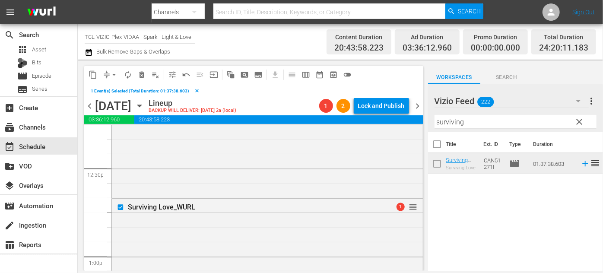
click at [141, 73] on span "delete_forever_outlined" at bounding box center [141, 74] width 9 height 9
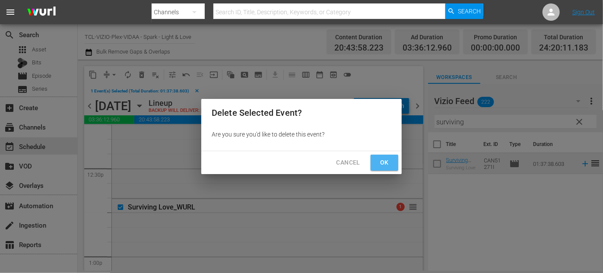
click at [389, 163] on span "Ok" at bounding box center [385, 162] width 14 height 11
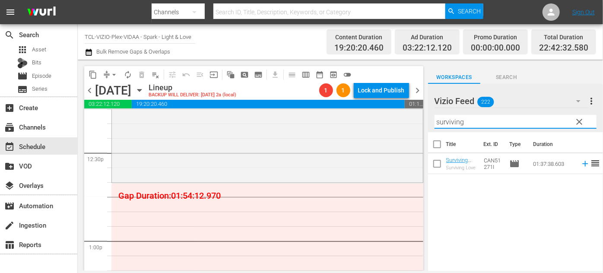
drag, startPoint x: 474, startPoint y: 123, endPoint x: 424, endPoint y: 125, distance: 49.7
click at [424, 125] on div "content_copy compress arrow_drop_down autorenew_outlined delete_forever_outline…" at bounding box center [340, 165] width 525 height 211
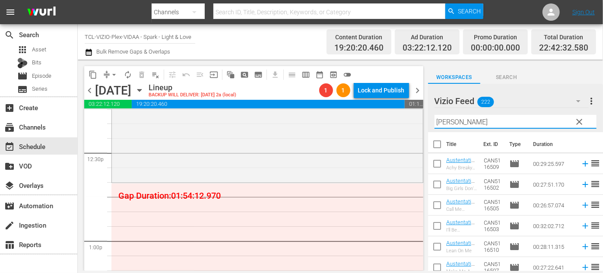
type input "austen"
click at [431, 115] on div "Vizio Feed 222 Vizio Feed more_vert clear Filter by Title austen" at bounding box center [515, 108] width 175 height 48
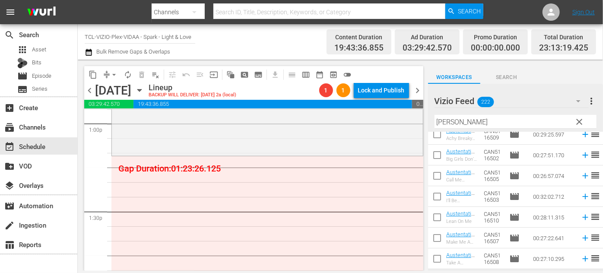
scroll to position [10, 0]
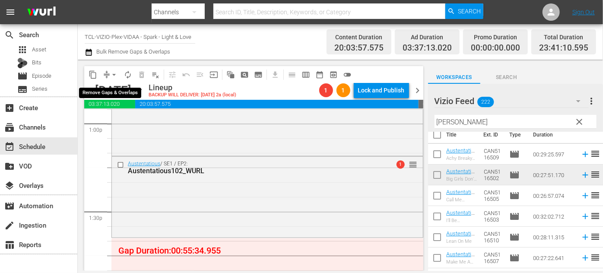
click at [116, 76] on span "arrow_drop_down" at bounding box center [114, 74] width 9 height 9
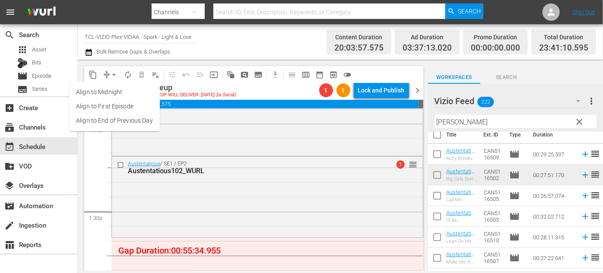
click at [129, 124] on li "Align to End of Previous Day" at bounding box center [114, 121] width 91 height 14
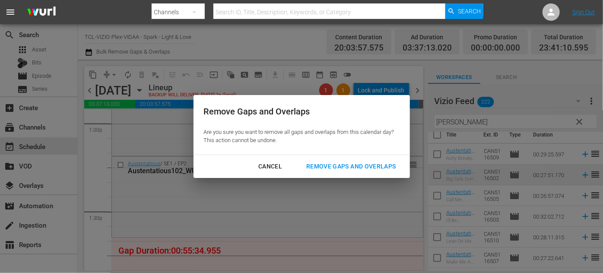
click at [372, 166] on div "Remove Gaps and Overlaps" at bounding box center [350, 166] width 103 height 11
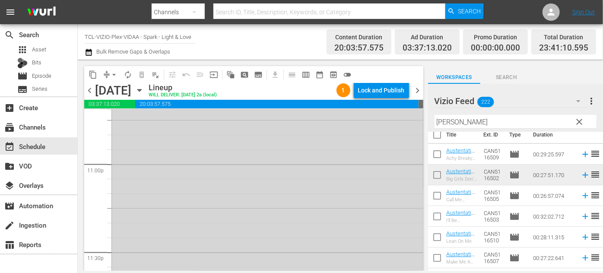
scroll to position [3883, 0]
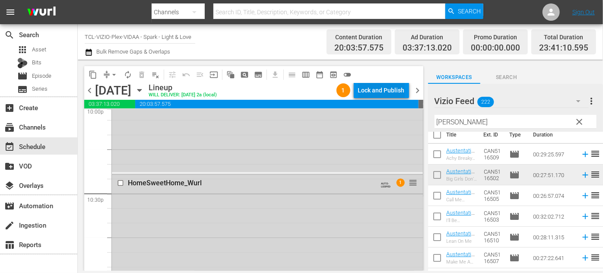
click at [388, 89] on div "Lock and Publish" at bounding box center [381, 91] width 47 height 16
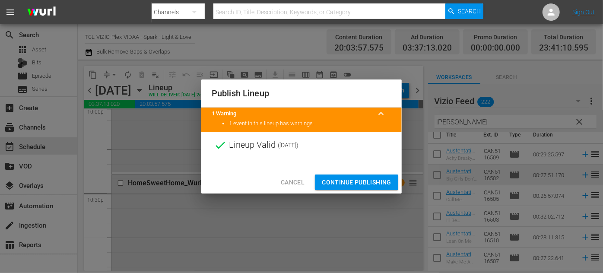
click at [362, 184] on span "Continue Publishing" at bounding box center [357, 182] width 70 height 11
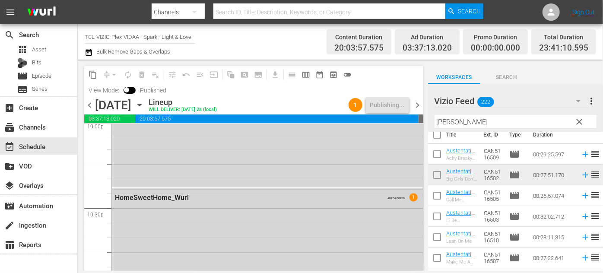
click at [144, 105] on icon "button" at bounding box center [140, 105] width 10 height 10
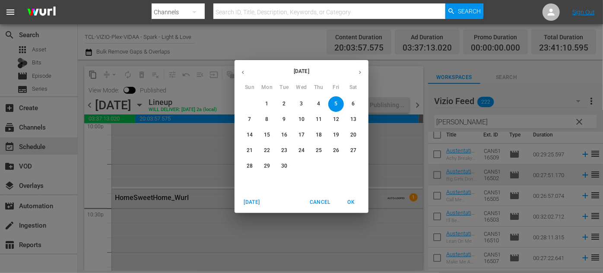
click at [353, 100] on p "6" at bounding box center [353, 103] width 3 height 7
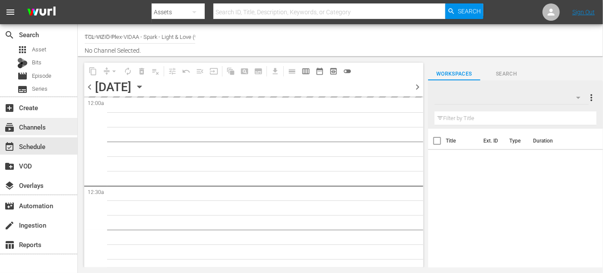
click at [31, 124] on div "subscriptions Channels" at bounding box center [24, 126] width 48 height 8
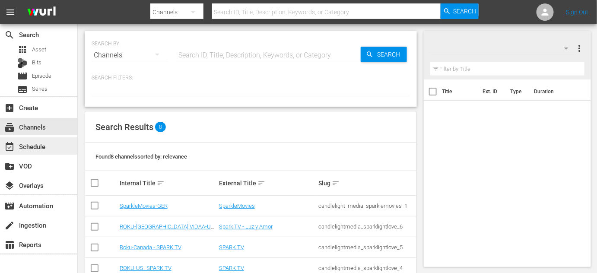
click at [40, 141] on div "event_available Schedule" at bounding box center [24, 145] width 48 height 8
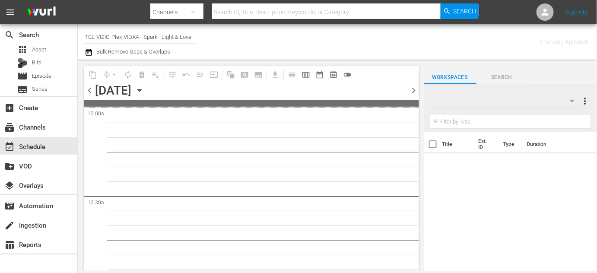
click at [40, 143] on div "event_available Schedule" at bounding box center [24, 145] width 48 height 8
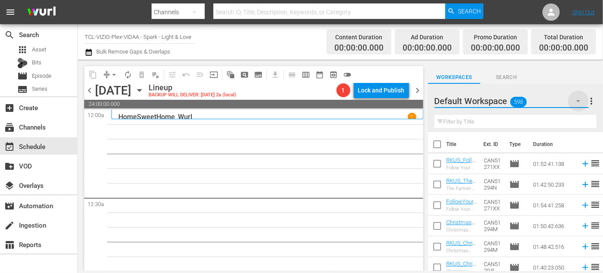
click at [576, 102] on icon "button" at bounding box center [578, 101] width 10 height 10
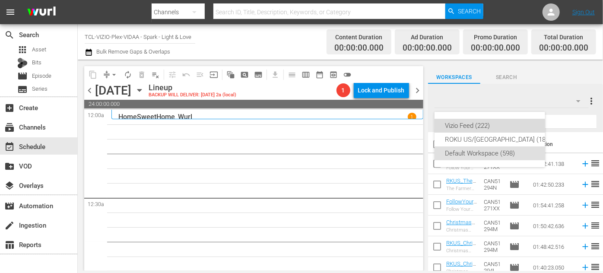
click at [494, 127] on div "Vizio Feed (222)" at bounding box center [498, 126] width 107 height 14
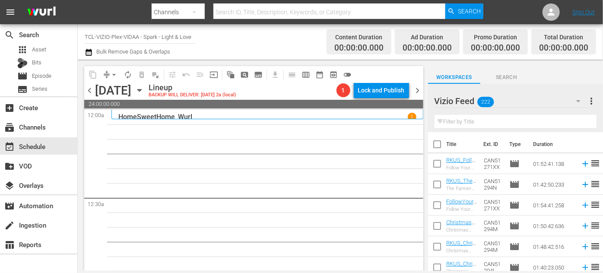
click at [470, 124] on input "text" at bounding box center [516, 122] width 162 height 14
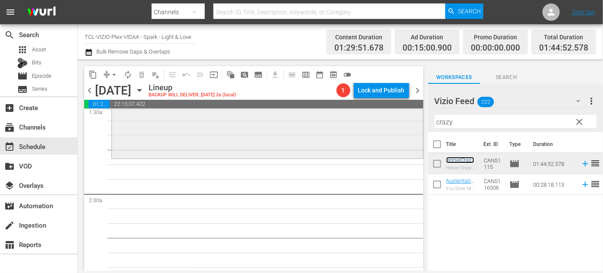
scroll to position [275, 0]
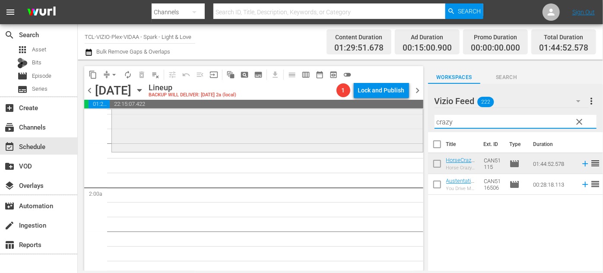
drag, startPoint x: 462, startPoint y: 122, endPoint x: 400, endPoint y: 120, distance: 61.4
click at [397, 120] on div "content_copy compress arrow_drop_down autorenew_outlined delete_forever_outline…" at bounding box center [340, 165] width 525 height 211
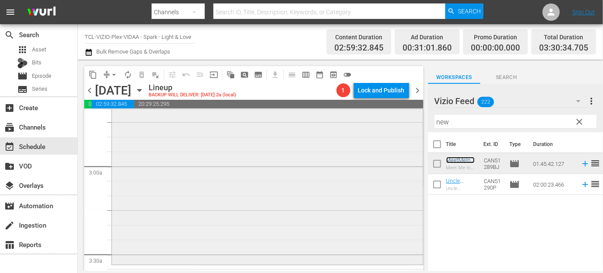
scroll to position [510, 0]
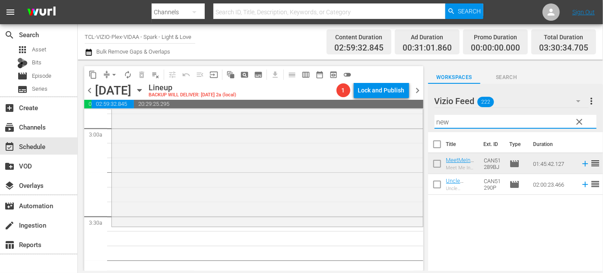
click at [448, 123] on input "new" at bounding box center [516, 122] width 162 height 14
drag, startPoint x: 448, startPoint y: 123, endPoint x: 420, endPoint y: 121, distance: 28.2
click at [420, 121] on div "content_copy compress arrow_drop_down autorenew_outlined delete_forever_outline…" at bounding box center [340, 165] width 525 height 211
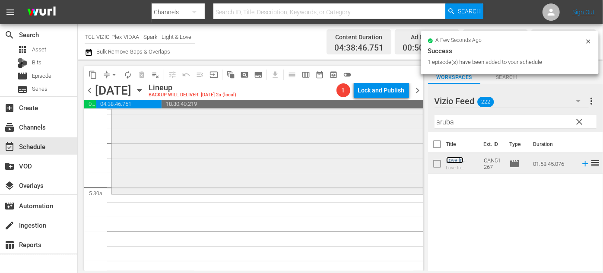
scroll to position [903, 0]
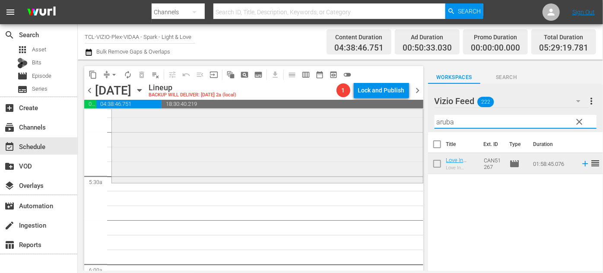
drag, startPoint x: 452, startPoint y: 119, endPoint x: 416, endPoint y: 119, distance: 36.3
click at [416, 119] on div "content_copy compress arrow_drop_down autorenew_outlined delete_forever_outline…" at bounding box center [340, 165] width 525 height 211
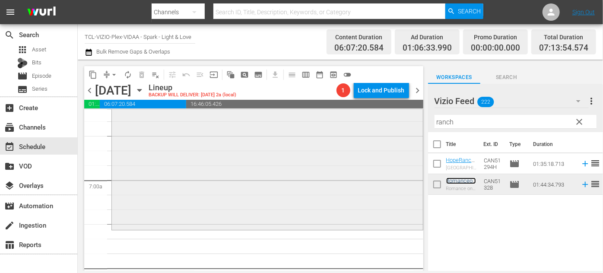
scroll to position [1218, 0]
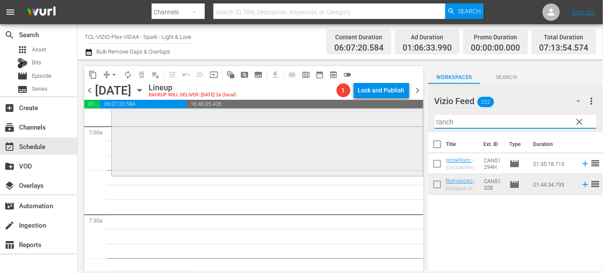
drag, startPoint x: 459, startPoint y: 123, endPoint x: 407, endPoint y: 119, distance: 52.0
click at [407, 119] on div "content_copy compress arrow_drop_down autorenew_outlined delete_forever_outline…" at bounding box center [340, 165] width 525 height 211
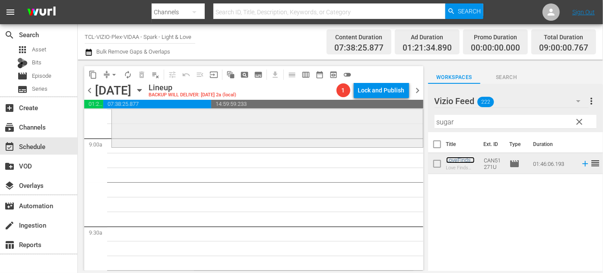
scroll to position [1571, 0]
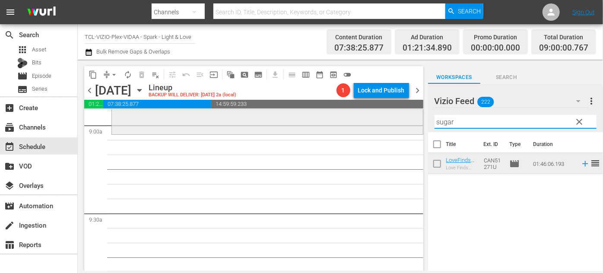
drag, startPoint x: 465, startPoint y: 124, endPoint x: 404, endPoint y: 117, distance: 61.3
click at [404, 117] on div "content_copy compress arrow_drop_down autorenew_outlined delete_forever_outline…" at bounding box center [340, 165] width 525 height 211
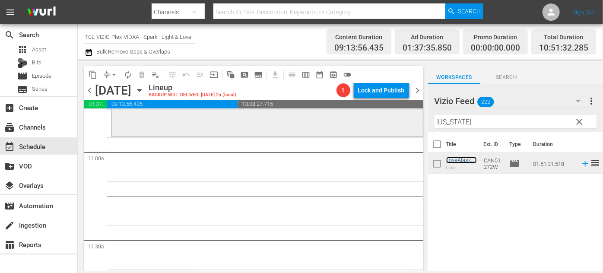
scroll to position [1885, 0]
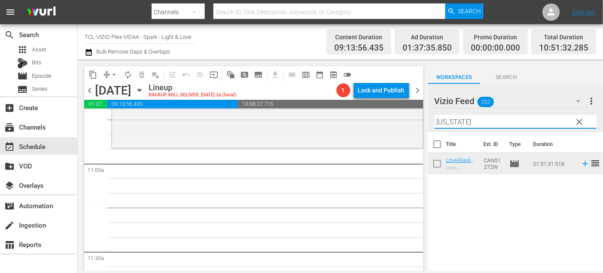
drag, startPoint x: 464, startPoint y: 121, endPoint x: 425, endPoint y: 123, distance: 38.9
click at [425, 123] on div "content_copy compress arrow_drop_down autorenew_outlined delete_forever_outline…" at bounding box center [340, 165] width 525 height 211
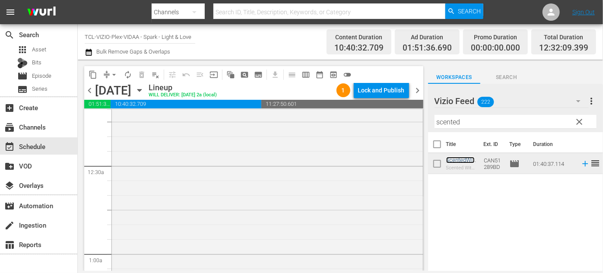
scroll to position [0, 0]
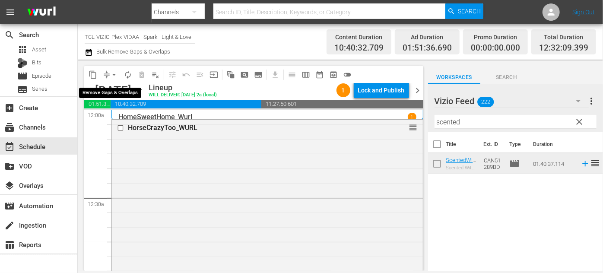
click at [113, 74] on span "arrow_drop_down" at bounding box center [114, 74] width 9 height 9
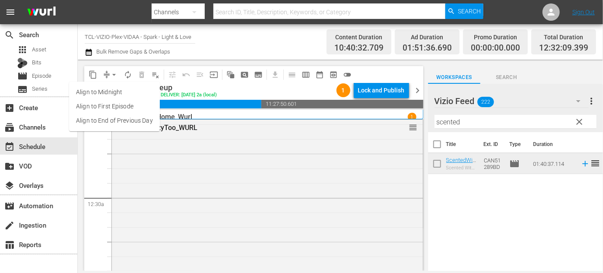
click at [136, 120] on li "Align to End of Previous Day" at bounding box center [114, 121] width 91 height 14
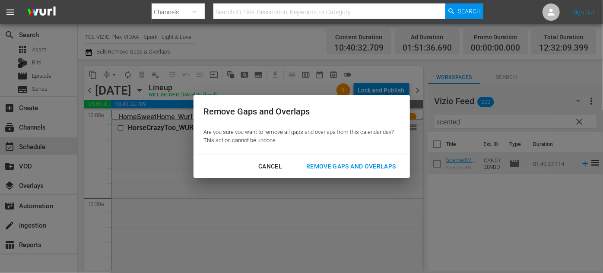
click at [348, 167] on div "Remove Gaps and Overlaps" at bounding box center [350, 166] width 103 height 11
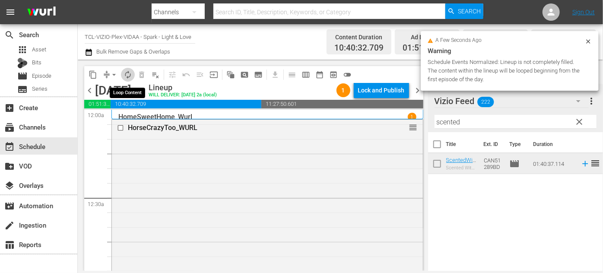
click at [127, 71] on span "autorenew_outlined" at bounding box center [128, 74] width 9 height 9
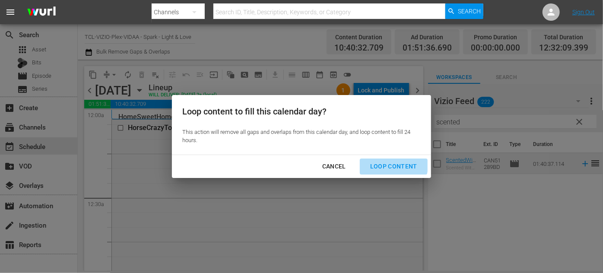
click at [388, 163] on div "Loop Content" at bounding box center [393, 166] width 61 height 11
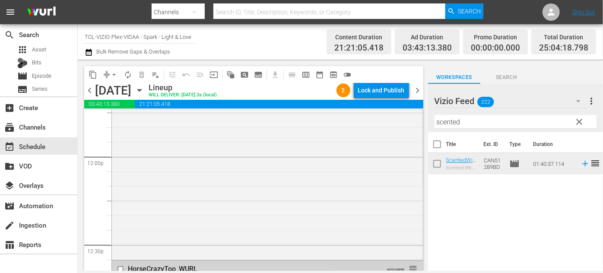
scroll to position [2147, 0]
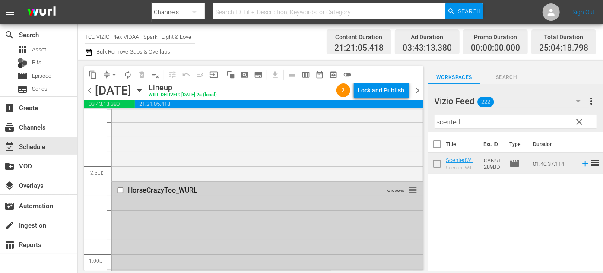
click at [120, 191] on input "checkbox" at bounding box center [121, 190] width 9 height 7
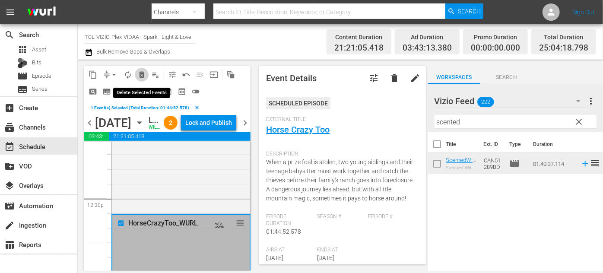
click at [142, 76] on span "delete_forever_outlined" at bounding box center [141, 74] width 9 height 9
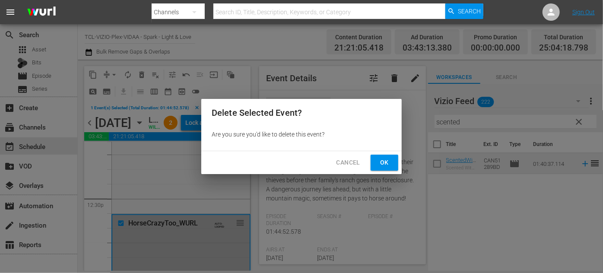
click at [390, 163] on span "Ok" at bounding box center [385, 162] width 14 height 11
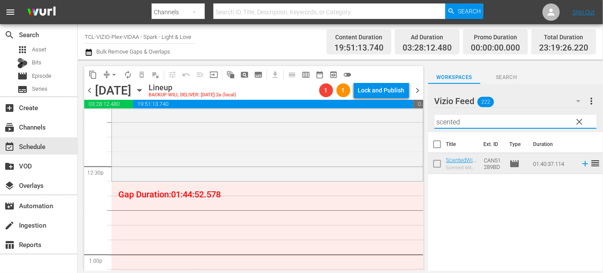
drag, startPoint x: 464, startPoint y: 123, endPoint x: 427, endPoint y: 123, distance: 37.6
click at [427, 123] on div "content_copy compress arrow_drop_down autorenew_outlined delete_forever_outline…" at bounding box center [340, 165] width 525 height 211
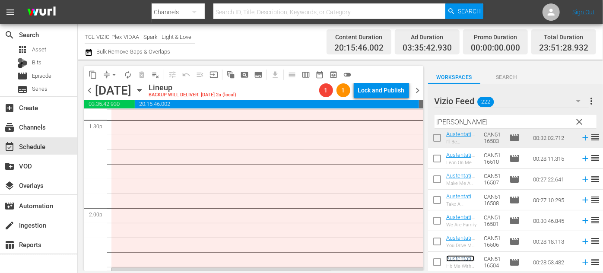
scroll to position [2383, 0]
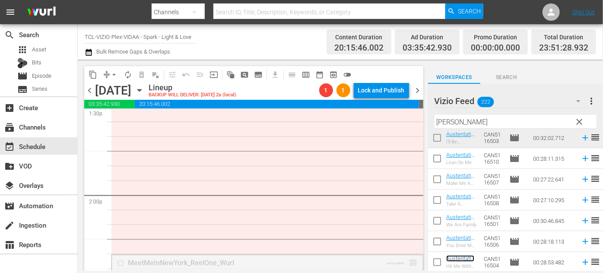
drag, startPoint x: 405, startPoint y: 250, endPoint x: 385, endPoint y: 127, distance: 124.8
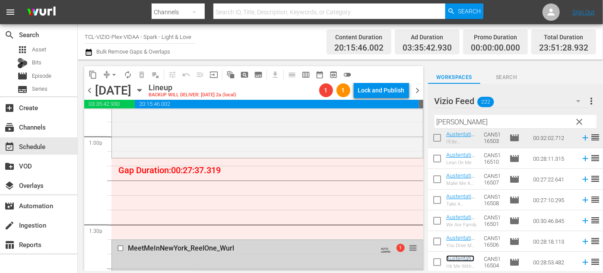
scroll to position [2305, 0]
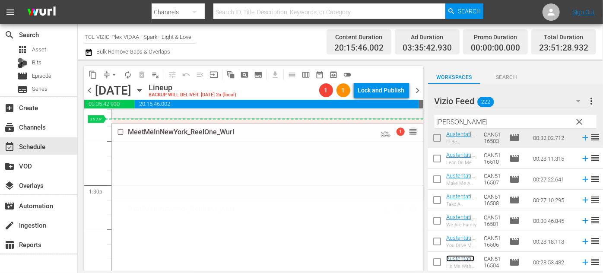
drag, startPoint x: 407, startPoint y: 208, endPoint x: 389, endPoint y: 123, distance: 86.9
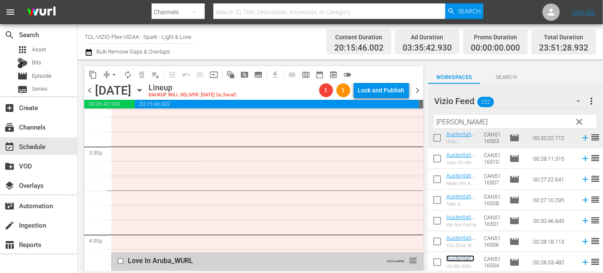
scroll to position [2697, 0]
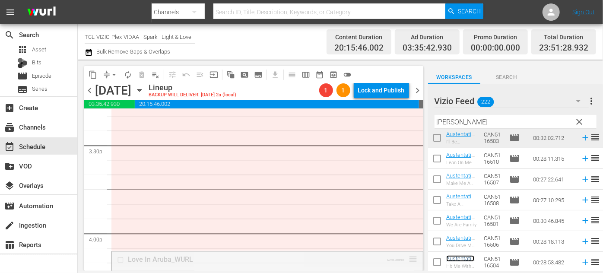
drag, startPoint x: 405, startPoint y: 257, endPoint x: 374, endPoint y: 127, distance: 133.3
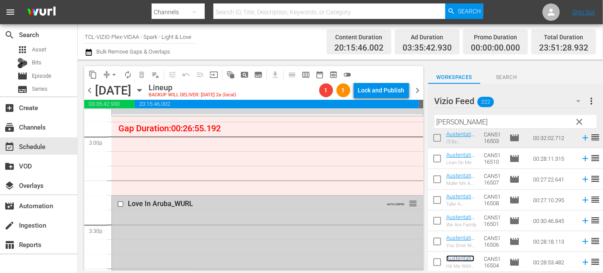
scroll to position [2579, 0]
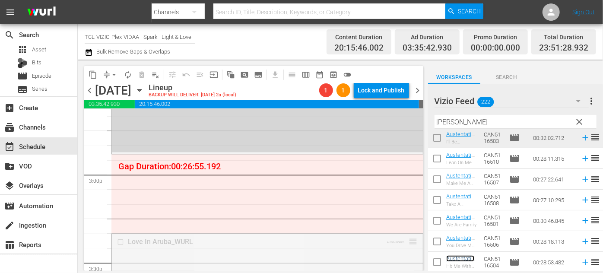
drag, startPoint x: 405, startPoint y: 240, endPoint x: 380, endPoint y: 156, distance: 87.9
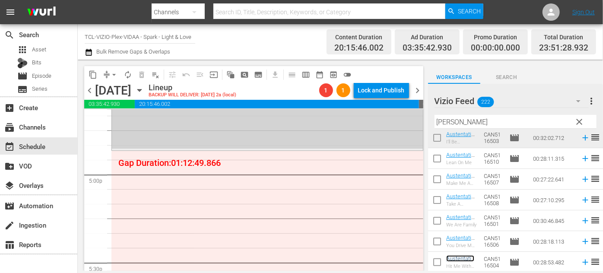
scroll to position [2933, 0]
drag, startPoint x: 466, startPoint y: 120, endPoint x: 424, endPoint y: 121, distance: 41.9
click at [424, 121] on div "content_copy compress arrow_drop_down autorenew_outlined delete_forever_outline…" at bounding box center [340, 165] width 525 height 211
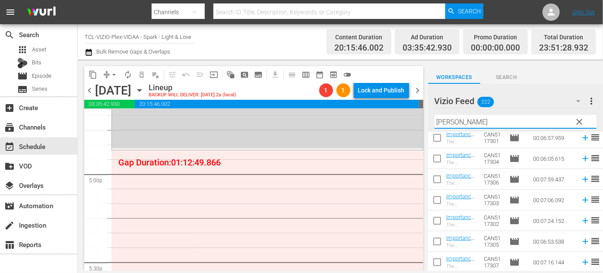
type input "mike"
click at [431, 117] on div "Vizio Feed 222 Vizio Feed more_vert clear Filter by Title mike" at bounding box center [515, 108] width 175 height 48
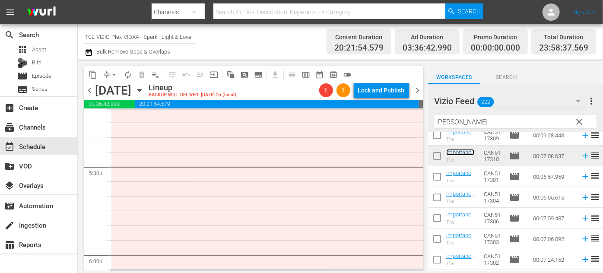
scroll to position [3051, 0]
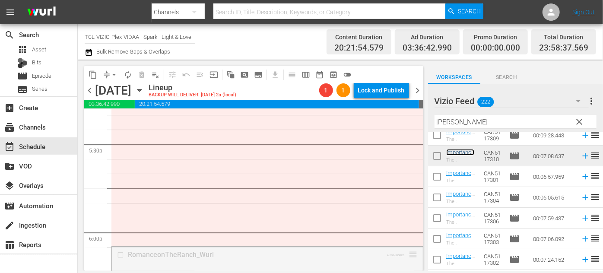
drag, startPoint x: 411, startPoint y: 253, endPoint x: 384, endPoint y: 122, distance: 133.6
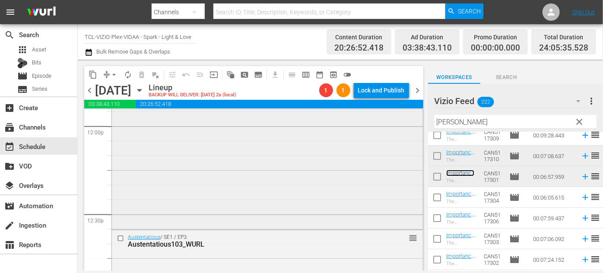
scroll to position [2108, 0]
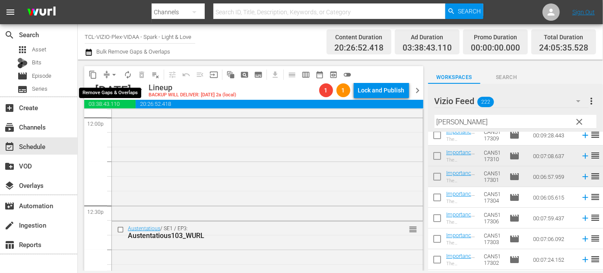
click at [114, 75] on span "arrow_drop_down" at bounding box center [114, 74] width 9 height 9
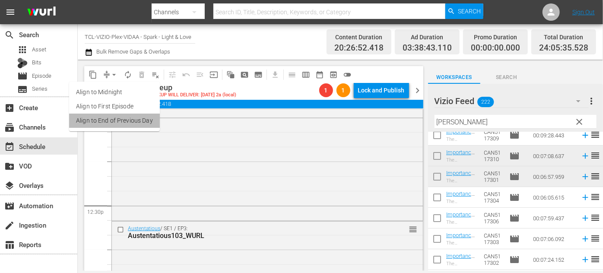
click at [127, 121] on li "Align to End of Previous Day" at bounding box center [114, 121] width 91 height 14
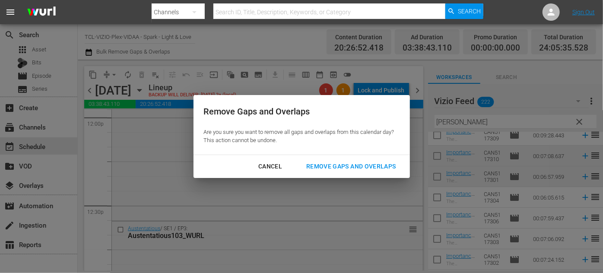
click at [332, 168] on div "Remove Gaps and Overlaps" at bounding box center [350, 166] width 103 height 11
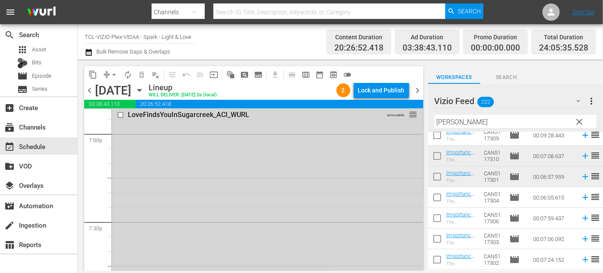
scroll to position [3247, 0]
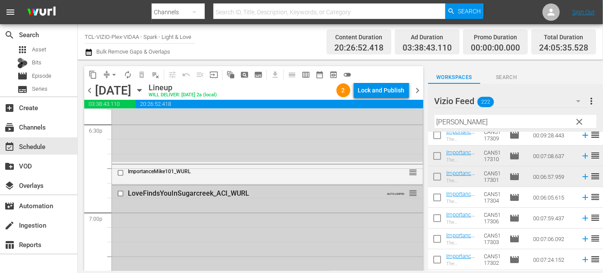
click at [276, 196] on div "LoveFindsYouInSugarcreek_ACI_WURL" at bounding box center [252, 193] width 249 height 8
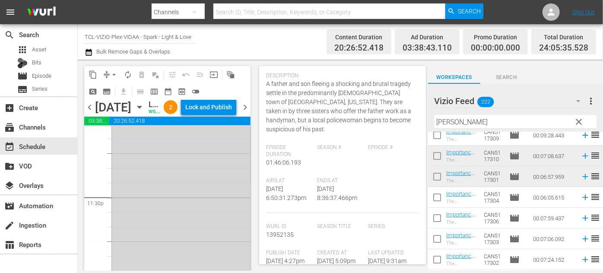
scroll to position [4142, 0]
click at [213, 112] on div "Lock and Publish" at bounding box center [208, 107] width 47 height 16
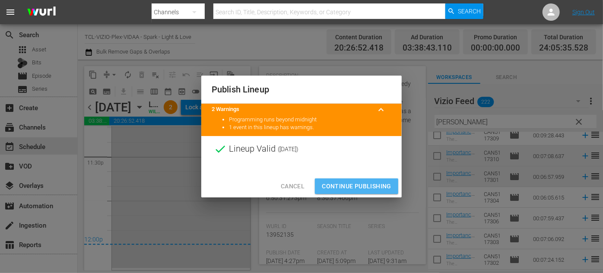
click at [359, 184] on span "Continue Publishing" at bounding box center [357, 186] width 70 height 11
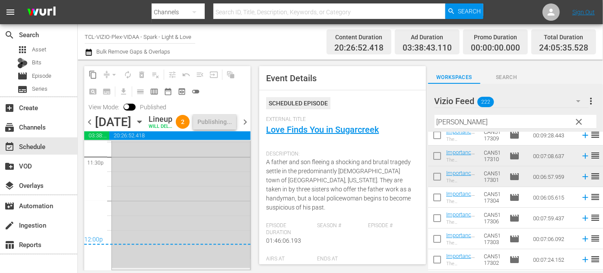
click at [141, 123] on icon "button" at bounding box center [139, 122] width 4 height 2
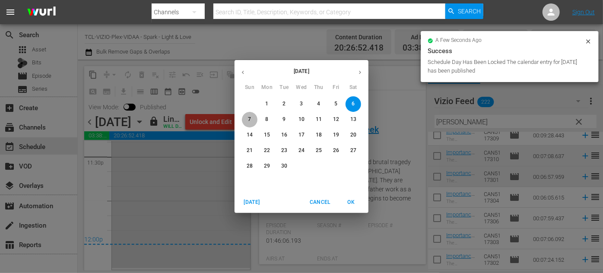
click at [247, 119] on span "7" at bounding box center [250, 119] width 16 height 7
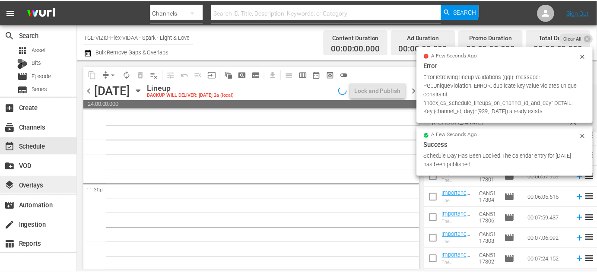
scroll to position [4070, 0]
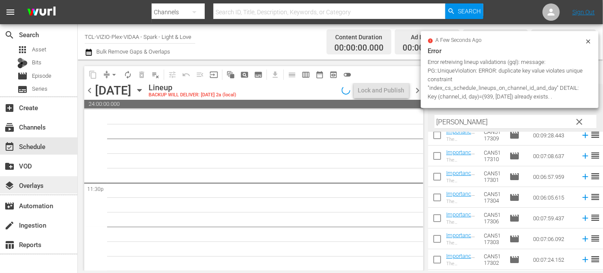
click at [39, 188] on div "layers Overlays" at bounding box center [24, 184] width 48 height 8
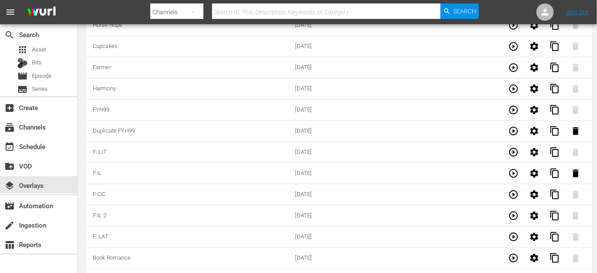
scroll to position [2754, 0]
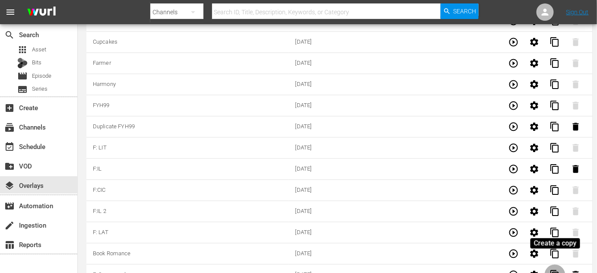
click at [557, 270] on span "content_copy" at bounding box center [555, 275] width 10 height 10
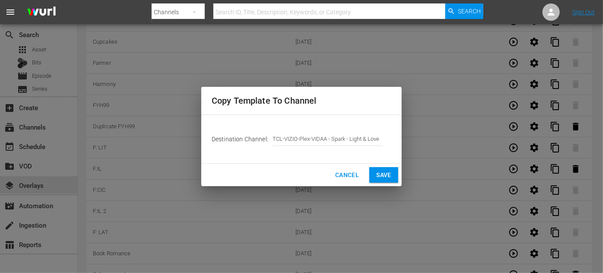
click at [376, 175] on button "Save" at bounding box center [383, 175] width 29 height 16
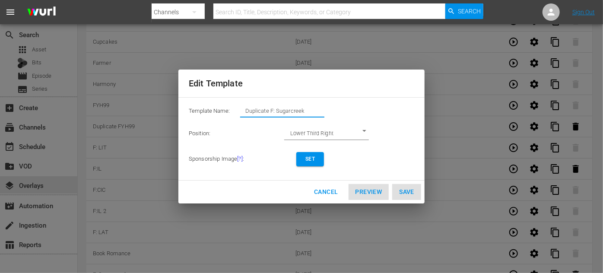
drag, startPoint x: 310, startPoint y: 110, endPoint x: 221, endPoint y: 110, distance: 89.0
click at [221, 110] on div "Template Name: Duplicate F: Sugarcreek" at bounding box center [302, 113] width 226 height 17
type input "F: Scents"
click at [317, 159] on span "Set" at bounding box center [310, 159] width 14 height 9
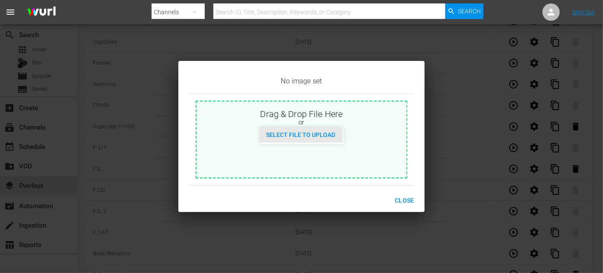
click at [319, 136] on span "Select File to Upload" at bounding box center [301, 134] width 83 height 7
type input "C:\fakepath\ScentsAndSensibility_EN-Feature-Saturday.jpg"
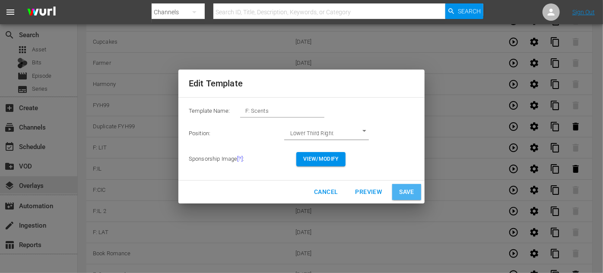
click at [414, 191] on span "Save" at bounding box center [406, 192] width 15 height 11
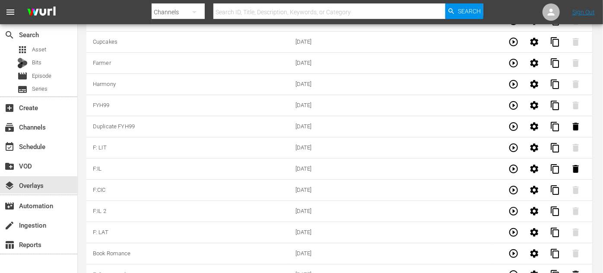
type input "Duplicate F: Sugarcreek"
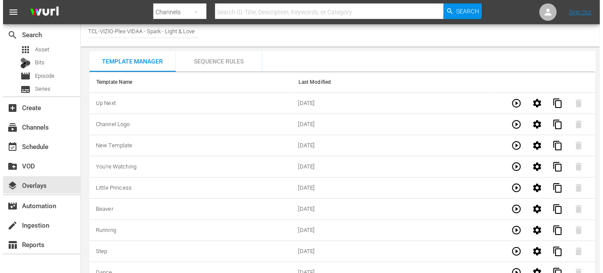
scroll to position [0, 0]
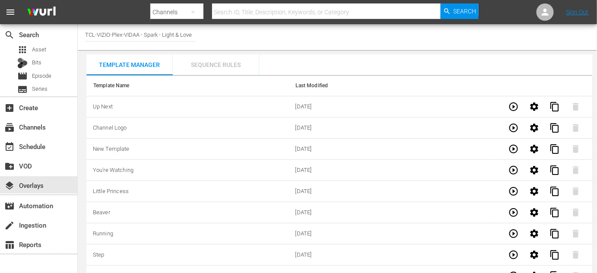
click at [225, 62] on div "Sequence Rules" at bounding box center [216, 64] width 86 height 21
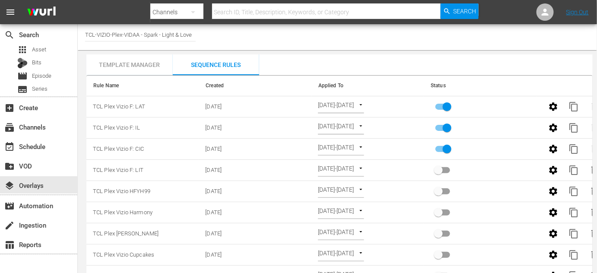
click at [446, 150] on input "primary checkbox" at bounding box center [447, 151] width 49 height 16
checkbox input "false"
drag, startPoint x: 447, startPoint y: 128, endPoint x: 575, endPoint y: 105, distance: 129.4
click at [448, 128] on input "primary checkbox" at bounding box center [447, 129] width 49 height 16
checkbox input "false"
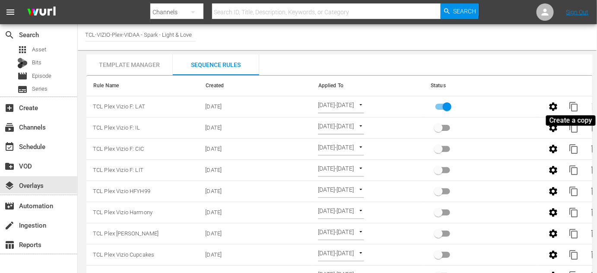
click at [575, 105] on span "content_copy" at bounding box center [574, 107] width 10 height 10
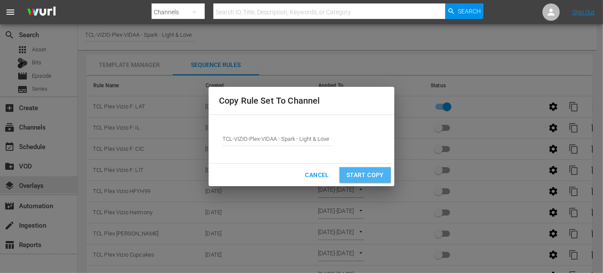
click at [359, 175] on span "Start Copy" at bounding box center [366, 175] width 38 height 11
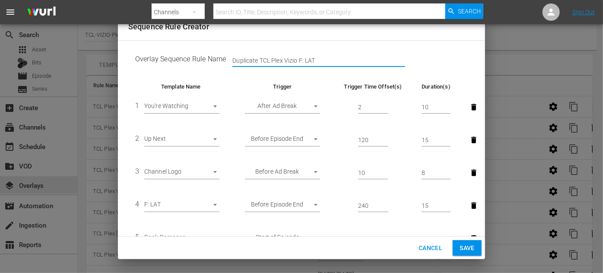
drag, startPoint x: 258, startPoint y: 57, endPoint x: 221, endPoint y: 60, distance: 36.4
click at [221, 60] on td "Overlay Sequence Rule Name Duplicate TCL Plex Vizio F: LAT" at bounding box center [301, 61] width 347 height 27
drag, startPoint x: 302, startPoint y: 58, endPoint x: 279, endPoint y: 57, distance: 23.4
click at [279, 57] on input "TCL Plex Vizio F: LAT" at bounding box center [318, 60] width 173 height 13
type input "TCL Plex Vizio F: Sugarcreek"
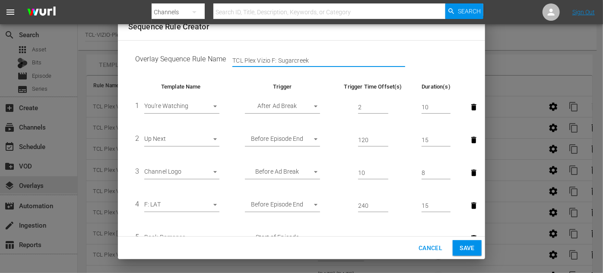
click at [213, 204] on body "menu Search By Channels Search ID, Title, Description, Keywords, or Category Se…" at bounding box center [301, 136] width 603 height 273
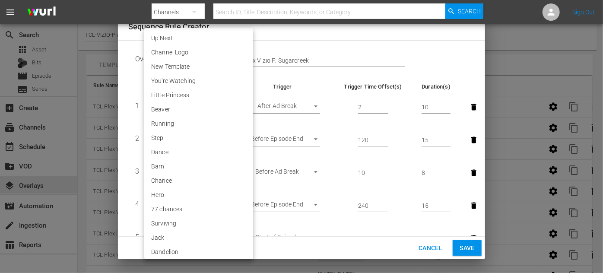
scroll to position [1729, 0]
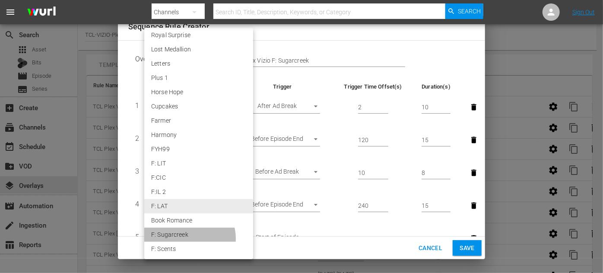
click at [189, 238] on li "F: Sugarcreek" at bounding box center [198, 235] width 109 height 14
type input "30391"
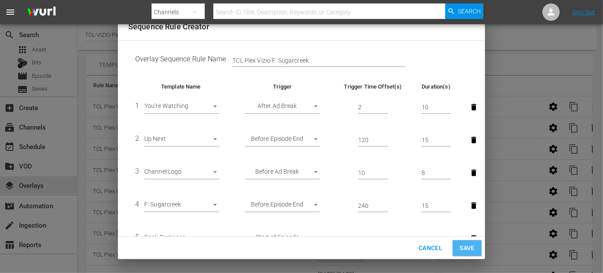
click at [463, 246] on span "Save" at bounding box center [467, 248] width 15 height 11
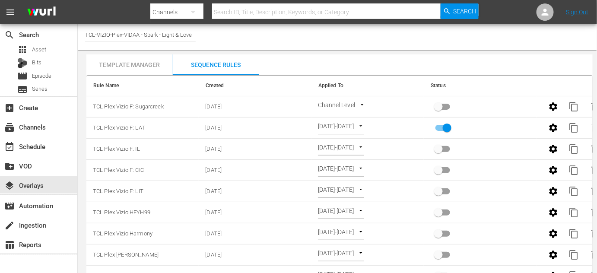
click at [361, 103] on body "menu Search By Channels Search ID, Title, Description, Keywords, or Category Se…" at bounding box center [298, 136] width 597 height 273
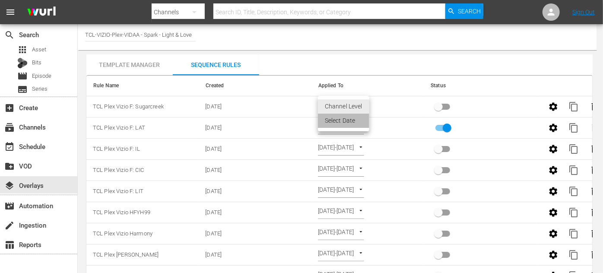
click at [351, 120] on li "Select Date" at bounding box center [343, 121] width 51 height 14
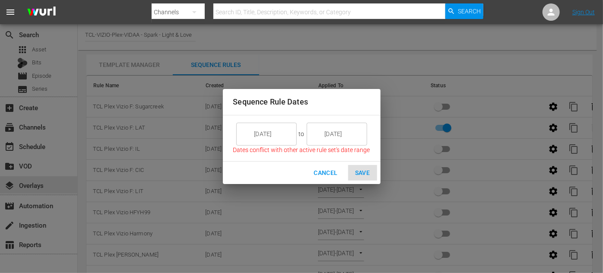
click at [280, 138] on input "8/26/25" at bounding box center [272, 133] width 48 height 23
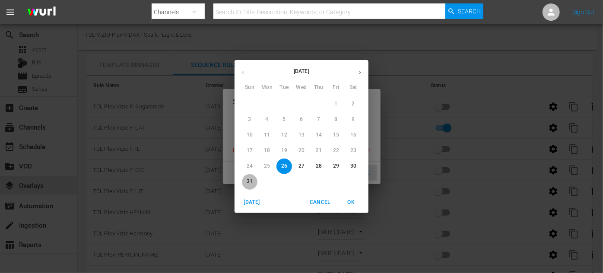
click at [251, 181] on p "31" at bounding box center [250, 181] width 6 height 7
type input "8/31/25"
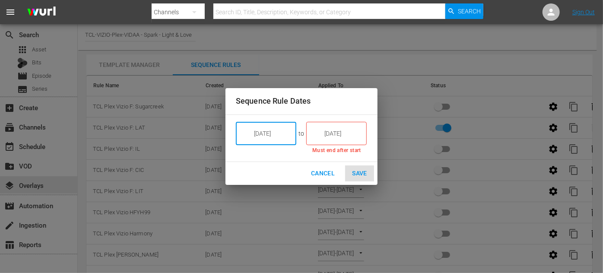
click at [351, 135] on input "8/26/25" at bounding box center [342, 133] width 48 height 23
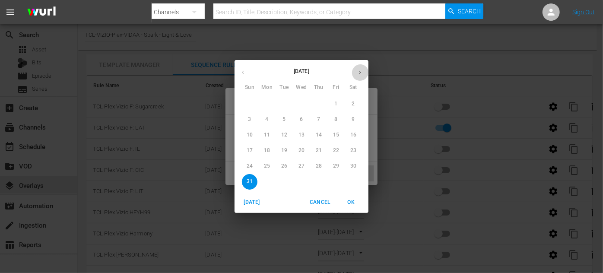
click at [357, 71] on icon "button" at bounding box center [360, 72] width 6 height 6
click at [355, 105] on span "6" at bounding box center [354, 103] width 16 height 7
type input "9/06/25"
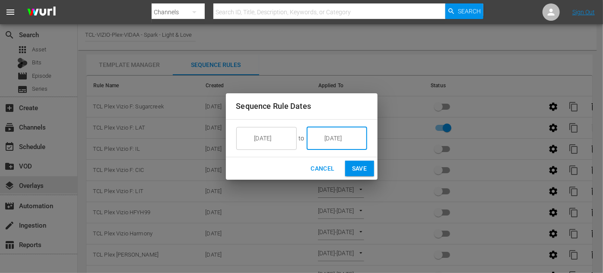
click at [360, 169] on span "Save" at bounding box center [359, 168] width 15 height 11
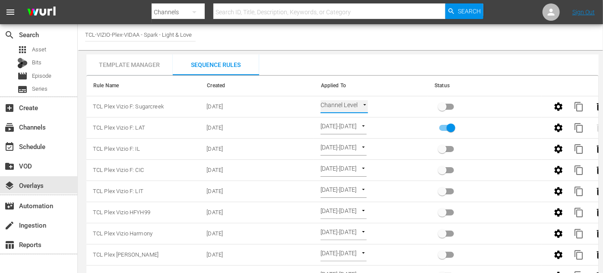
type input "SELECT_DATE"
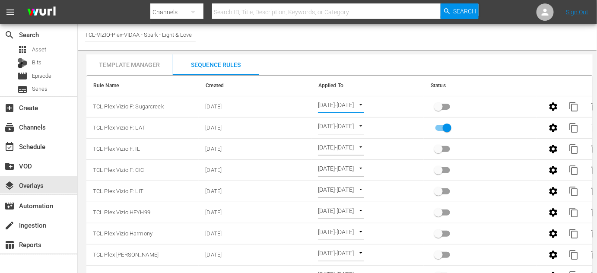
click at [441, 107] on input "primary checkbox" at bounding box center [438, 108] width 49 height 16
checkbox input "true"
click at [573, 103] on span "content_copy" at bounding box center [574, 107] width 10 height 10
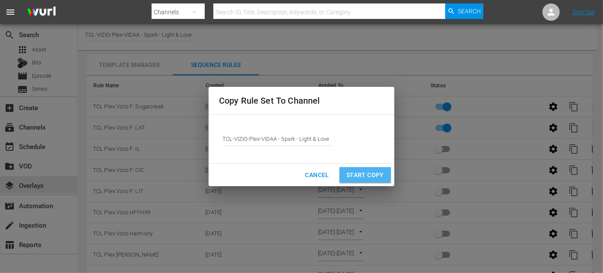
click at [363, 175] on span "Start Copy" at bounding box center [366, 175] width 38 height 11
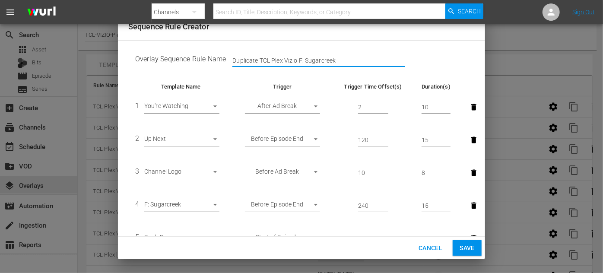
drag, startPoint x: 257, startPoint y: 60, endPoint x: 220, endPoint y: 59, distance: 37.2
click at [220, 59] on td "Overlay Sequence Rule Name Duplicate TCL Plex Vizio F: Sugarcreek" at bounding box center [301, 61] width 347 height 27
drag, startPoint x: 311, startPoint y: 58, endPoint x: 280, endPoint y: 57, distance: 31.1
click at [280, 57] on input "TCL Plex Vizio F: Sugarcreek" at bounding box center [318, 60] width 173 height 13
type input "TCL Plex Vizio F: Sugarcreek"
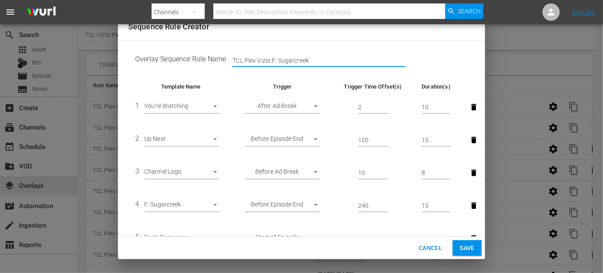
click at [216, 205] on body "menu Search By Channels Search ID, Title, Description, Keywords, or Category Se…" at bounding box center [301, 136] width 603 height 273
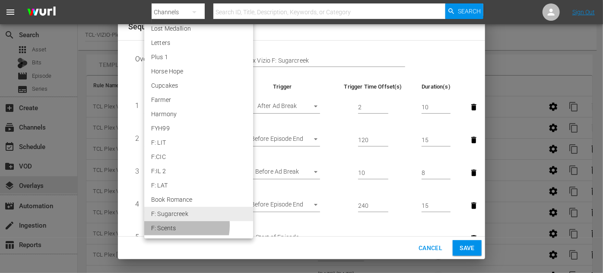
click at [172, 225] on li "F: Scents" at bounding box center [198, 228] width 109 height 14
type input "30478"
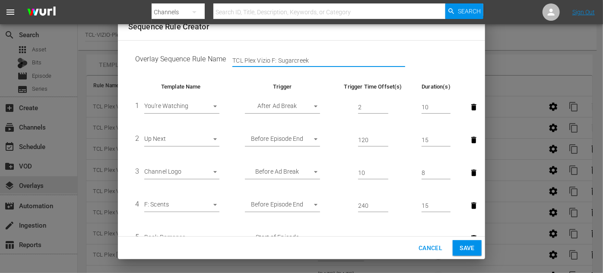
click at [315, 60] on input "TCL Plex Vizio F: Sugarcreek" at bounding box center [318, 60] width 173 height 13
drag, startPoint x: 315, startPoint y: 60, endPoint x: 283, endPoint y: 64, distance: 32.1
click at [283, 64] on input "TCL Plex Vizio F: Sugarcreek" at bounding box center [318, 60] width 173 height 13
type input "TCL Plex Vizio F: Scents"
click at [470, 248] on span "Save" at bounding box center [467, 248] width 15 height 11
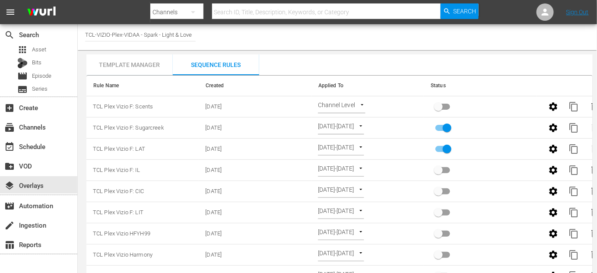
click at [361, 105] on body "menu Search By Channels Search ID, Title, Description, Keywords, or Category Se…" at bounding box center [298, 136] width 597 height 273
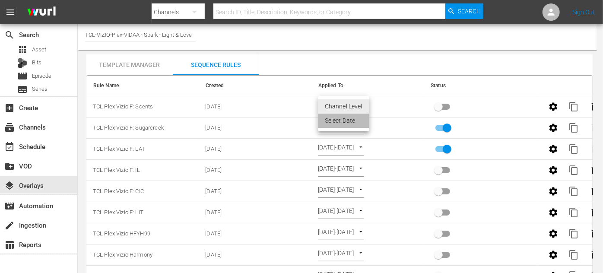
click at [346, 124] on li "Select Date" at bounding box center [343, 121] width 51 height 14
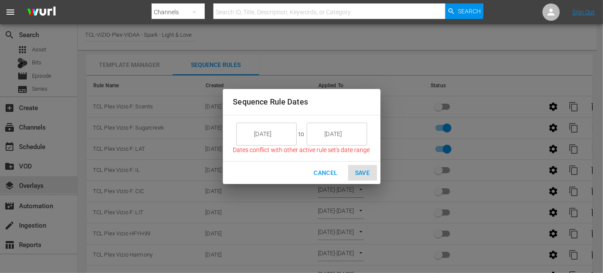
click at [289, 132] on input "8/26/25" at bounding box center [272, 133] width 48 height 23
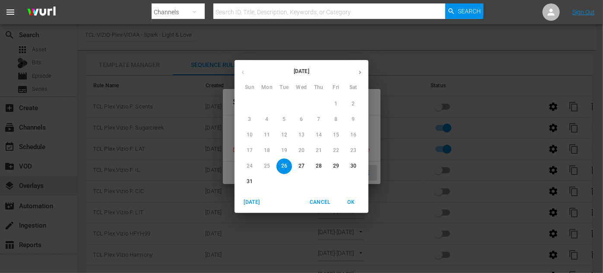
click at [363, 70] on icon "button" at bounding box center [360, 72] width 6 height 6
click at [246, 120] on span "7" at bounding box center [250, 119] width 16 height 7
type input "9/07/25"
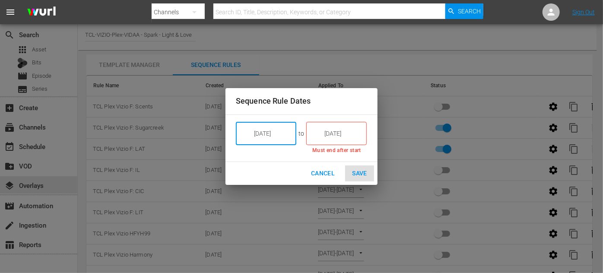
click at [353, 131] on input "8/26/25" at bounding box center [342, 133] width 48 height 23
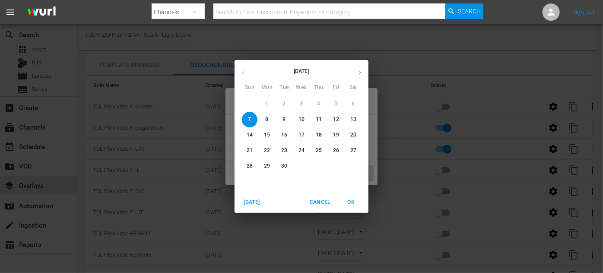
click at [353, 121] on p "13" at bounding box center [353, 119] width 6 height 7
type input "9/13/25"
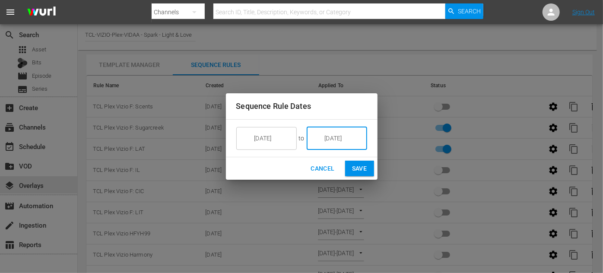
drag, startPoint x: 357, startPoint y: 167, endPoint x: 479, endPoint y: 124, distance: 130.0
click at [357, 167] on span "Save" at bounding box center [359, 168] width 15 height 11
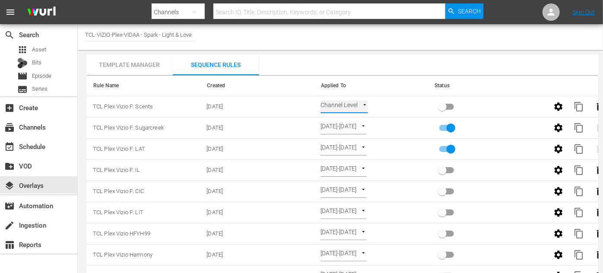
type input "SELECT_DATE"
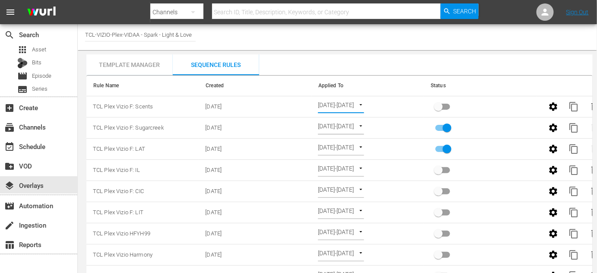
click at [443, 105] on input "primary checkbox" at bounding box center [438, 108] width 49 height 16
checkbox input "true"
click at [44, 147] on div "event_available Schedule" at bounding box center [24, 145] width 48 height 8
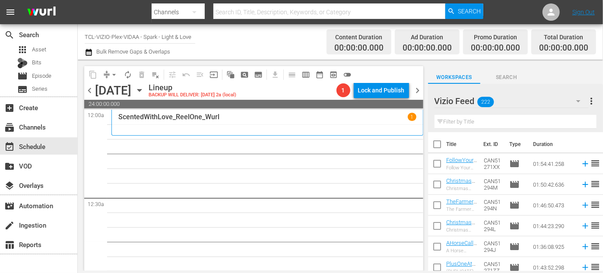
click at [144, 91] on icon "button" at bounding box center [140, 91] width 10 height 10
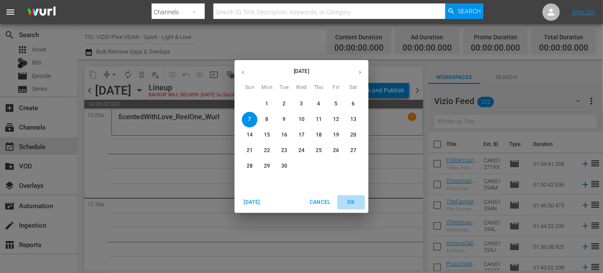
click at [348, 203] on span "OK" at bounding box center [351, 202] width 21 height 9
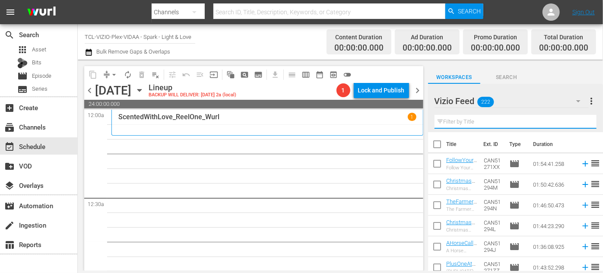
click at [455, 124] on input "text" at bounding box center [516, 122] width 162 height 14
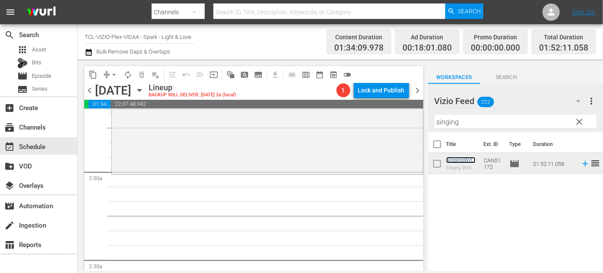
scroll to position [314, 0]
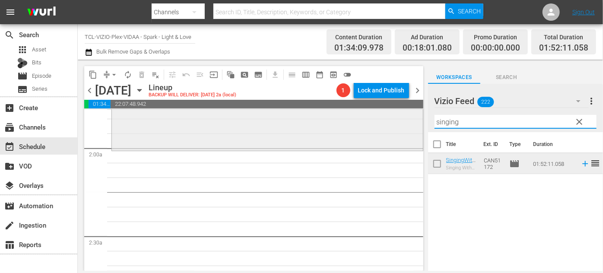
drag, startPoint x: 466, startPoint y: 121, endPoint x: 411, endPoint y: 122, distance: 55.3
click at [411, 122] on div "content_copy compress arrow_drop_down autorenew_outlined delete_forever_outline…" at bounding box center [340, 165] width 525 height 211
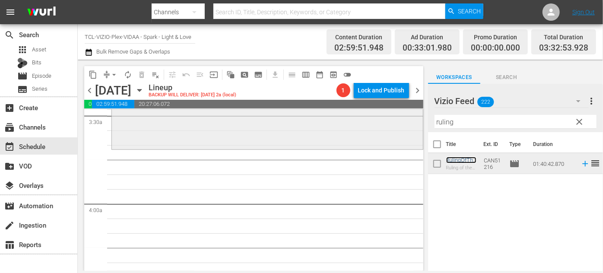
scroll to position [628, 0]
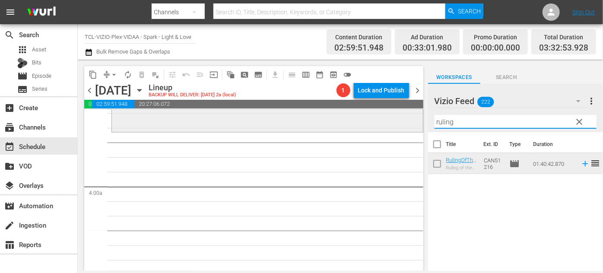
drag, startPoint x: 478, startPoint y: 124, endPoint x: 414, endPoint y: 123, distance: 64.4
click at [414, 123] on div "content_copy compress arrow_drop_down autorenew_outlined delete_forever_outline…" at bounding box center [340, 165] width 525 height 211
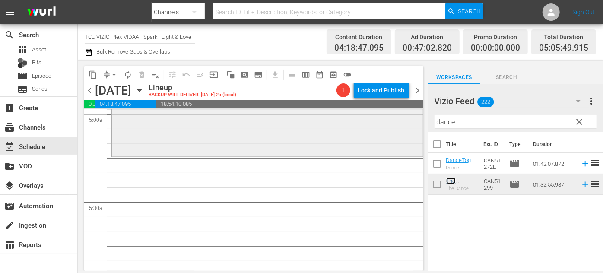
scroll to position [903, 0]
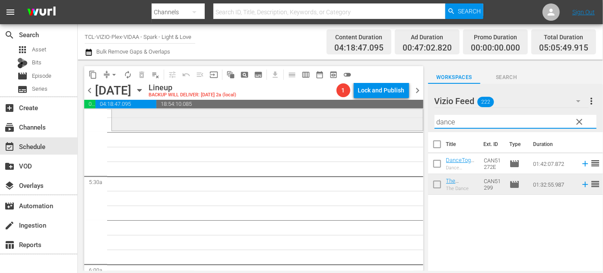
drag, startPoint x: 457, startPoint y: 124, endPoint x: 400, endPoint y: 125, distance: 57.0
click at [400, 125] on div "content_copy compress arrow_drop_down autorenew_outlined delete_forever_outline…" at bounding box center [340, 165] width 525 height 211
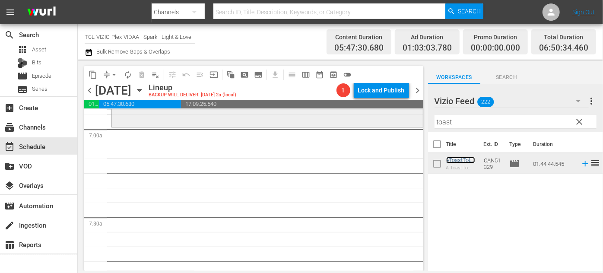
scroll to position [1218, 0]
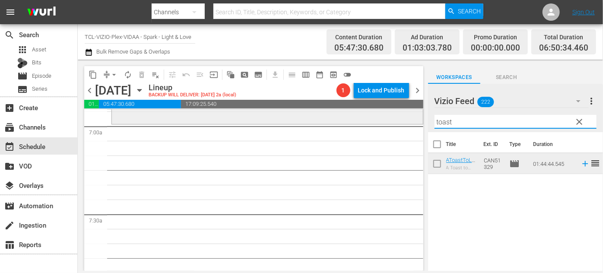
drag, startPoint x: 464, startPoint y: 118, endPoint x: 376, endPoint y: 117, distance: 88.2
click at [375, 118] on div "content_copy compress arrow_drop_down autorenew_outlined delete_forever_outline…" at bounding box center [340, 165] width 525 height 211
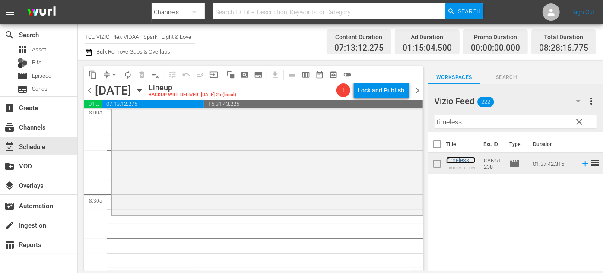
scroll to position [1493, 0]
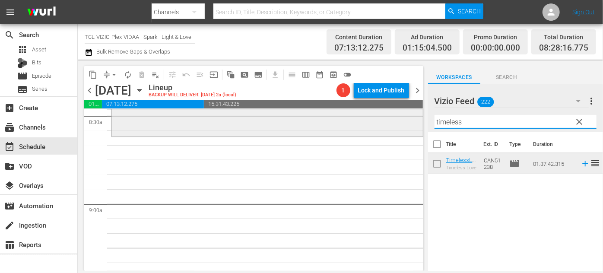
drag, startPoint x: 473, startPoint y: 122, endPoint x: 398, endPoint y: 113, distance: 74.8
click at [398, 113] on div "content_copy compress arrow_drop_down autorenew_outlined delete_forever_outline…" at bounding box center [340, 165] width 525 height 211
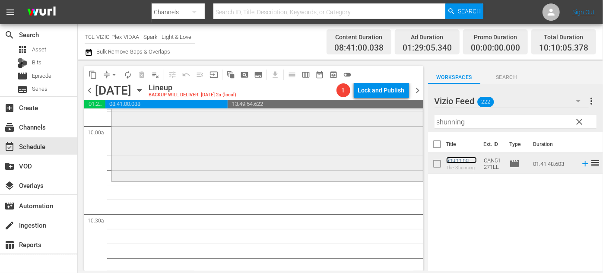
scroll to position [1767, 0]
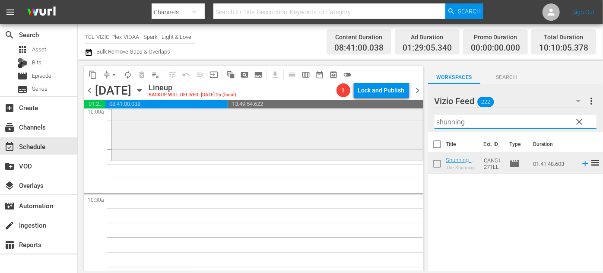
drag, startPoint x: 491, startPoint y: 122, endPoint x: 385, endPoint y: 122, distance: 105.9
click at [385, 122] on div "content_copy compress arrow_drop_down autorenew_outlined delete_forever_outline…" at bounding box center [340, 165] width 525 height 211
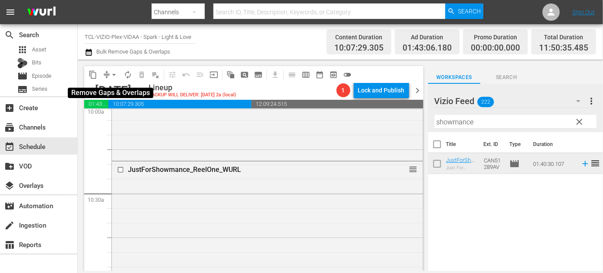
click at [114, 76] on span "arrow_drop_down" at bounding box center [114, 74] width 9 height 9
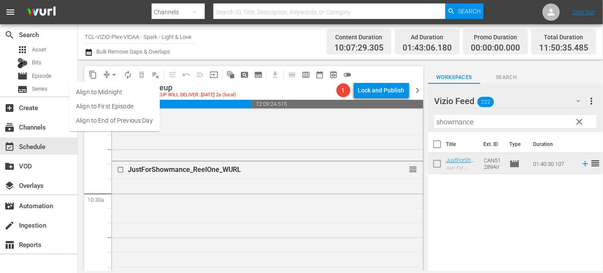
click at [126, 118] on li "Align to End of Previous Day" at bounding box center [114, 121] width 91 height 14
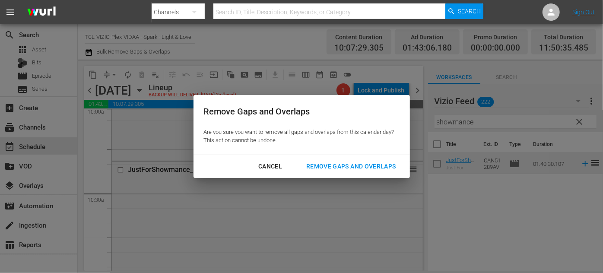
click at [347, 166] on div "Remove Gaps and Overlaps" at bounding box center [350, 166] width 103 height 11
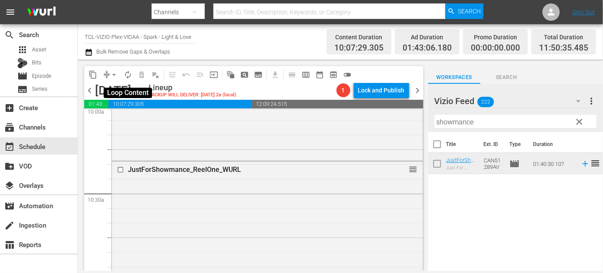
click at [127, 77] on span "autorenew_outlined" at bounding box center [128, 74] width 9 height 9
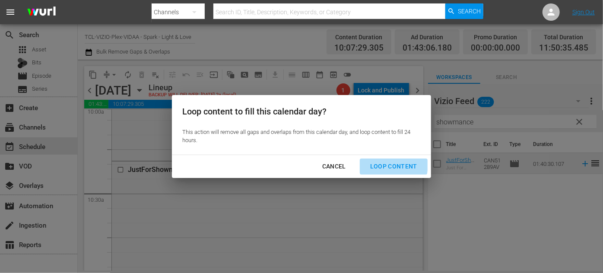
click at [386, 165] on div "Loop Content" at bounding box center [393, 166] width 61 height 11
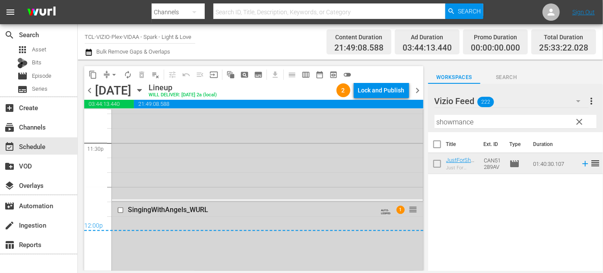
scroll to position [4125, 0]
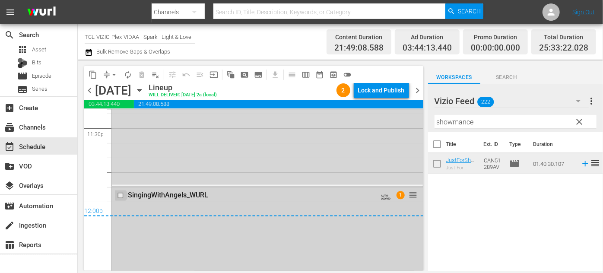
click at [118, 194] on input "checkbox" at bounding box center [121, 195] width 9 height 7
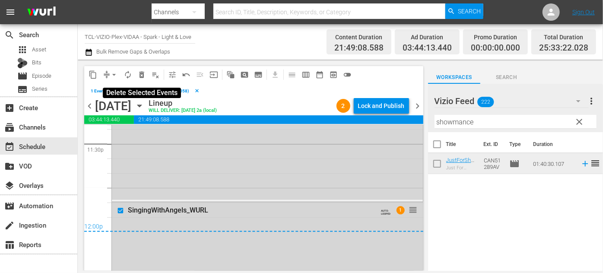
click at [142, 76] on span "delete_forever_outlined" at bounding box center [141, 74] width 9 height 9
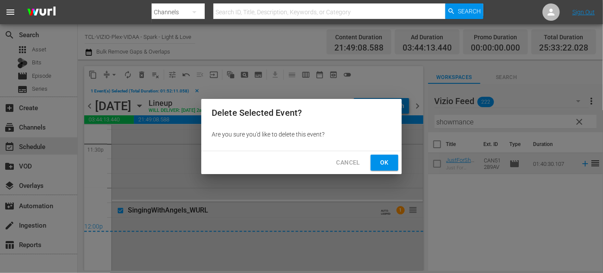
click at [386, 159] on span "Ok" at bounding box center [385, 162] width 14 height 11
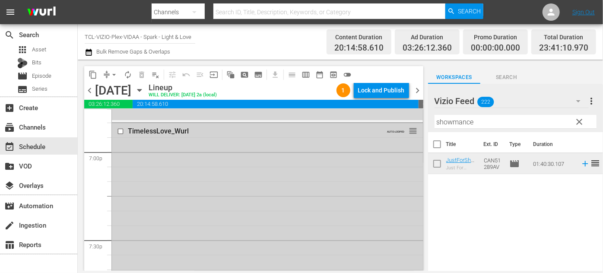
scroll to position [3285, 0]
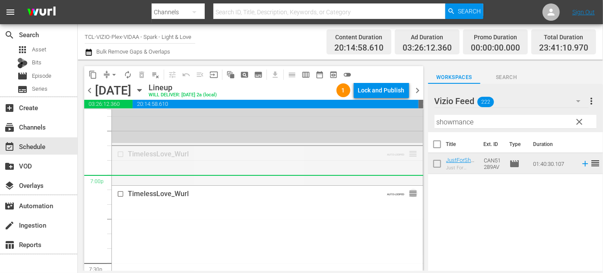
drag, startPoint x: 405, startPoint y: 155, endPoint x: 420, endPoint y: 174, distance: 23.4
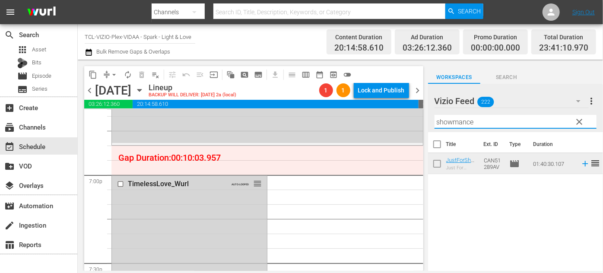
drag, startPoint x: 480, startPoint y: 123, endPoint x: 425, endPoint y: 121, distance: 54.9
click at [425, 121] on div "content_copy compress arrow_drop_down autorenew_outlined delete_forever_outline…" at bounding box center [340, 165] width 525 height 211
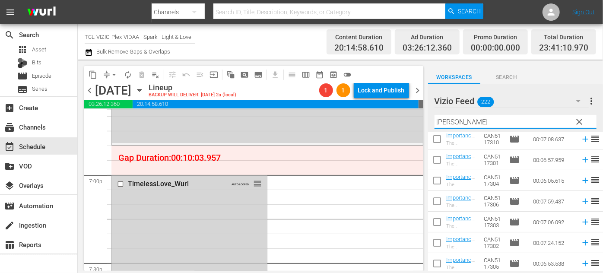
scroll to position [88, 0]
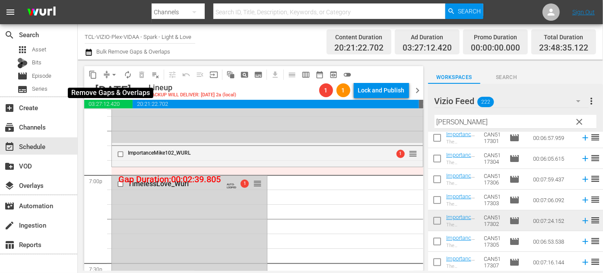
click at [112, 74] on span "arrow_drop_down" at bounding box center [114, 74] width 9 height 9
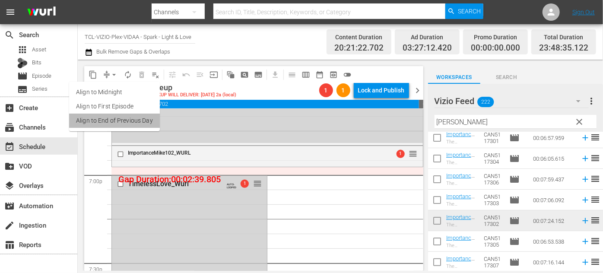
click at [120, 121] on li "Align to End of Previous Day" at bounding box center [114, 121] width 91 height 14
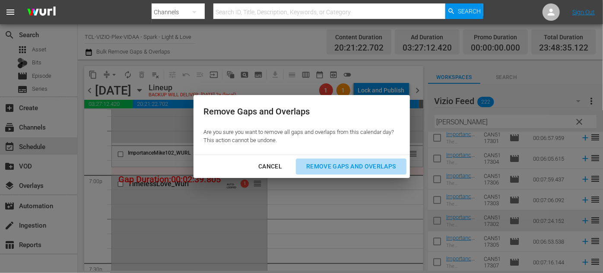
click at [377, 166] on div "Remove Gaps and Overlaps" at bounding box center [350, 166] width 103 height 11
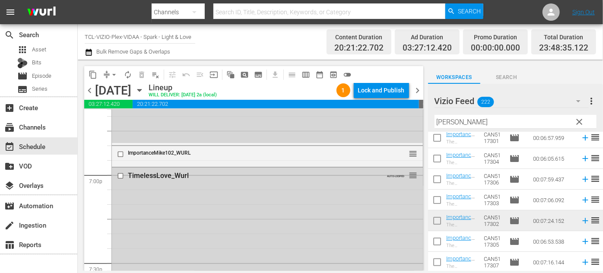
scroll to position [4070, 0]
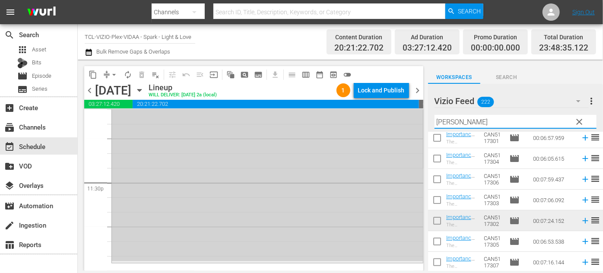
drag, startPoint x: 457, startPoint y: 118, endPoint x: 389, endPoint y: 120, distance: 67.9
click at [388, 120] on div "content_copy compress arrow_drop_down autorenew_outlined delete_forever_outline…" at bounding box center [340, 165] width 525 height 211
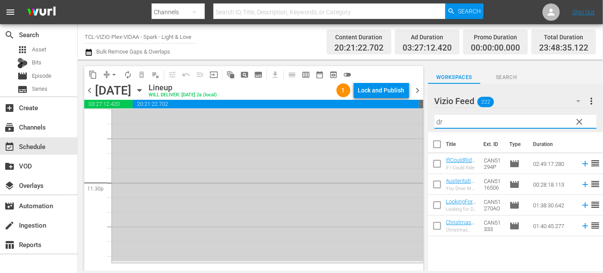
scroll to position [0, 0]
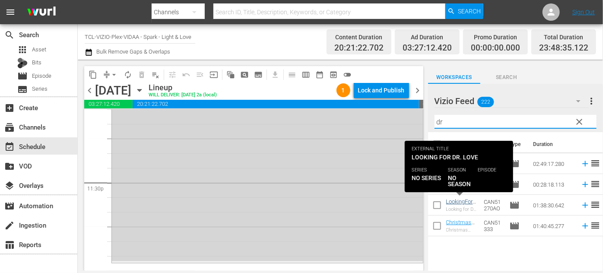
type input "dr"
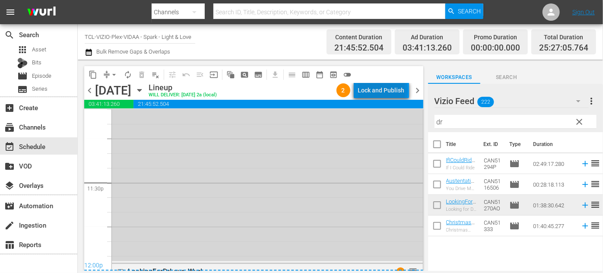
click at [385, 90] on div "Lock and Publish" at bounding box center [381, 91] width 47 height 16
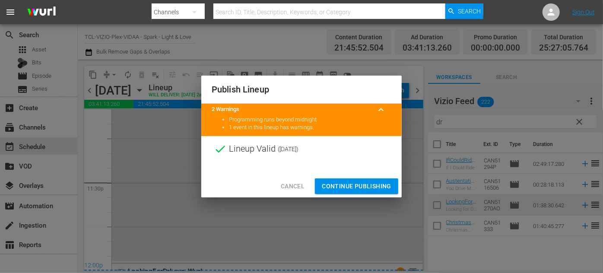
click at [366, 187] on span "Continue Publishing" at bounding box center [357, 186] width 70 height 11
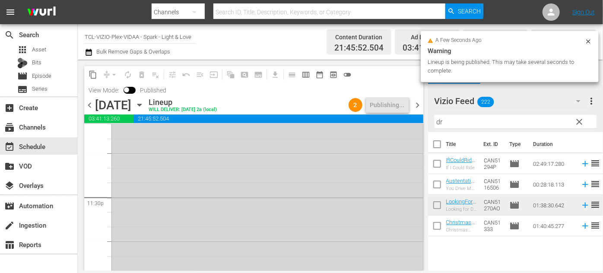
click at [144, 105] on icon "button" at bounding box center [140, 105] width 10 height 10
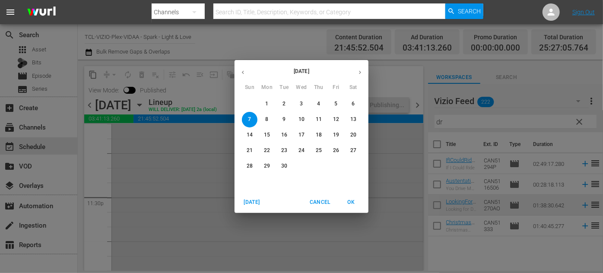
click at [245, 72] on icon "button" at bounding box center [243, 72] width 6 height 6
click at [250, 180] on p "31" at bounding box center [250, 181] width 6 height 7
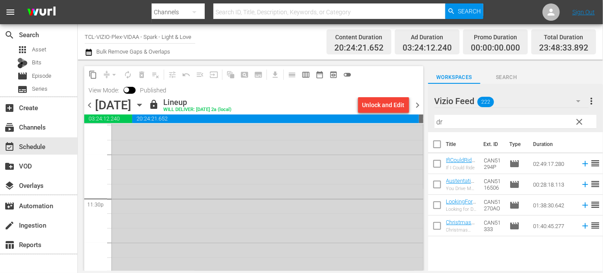
scroll to position [4070, 0]
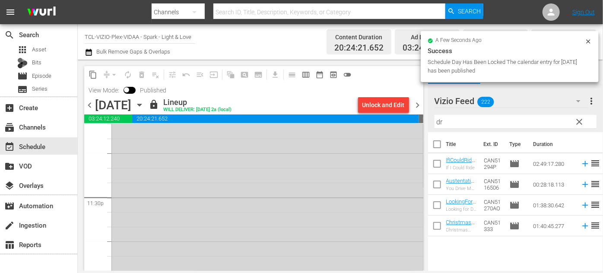
click at [382, 102] on div "Unlock and Edit" at bounding box center [384, 105] width 42 height 16
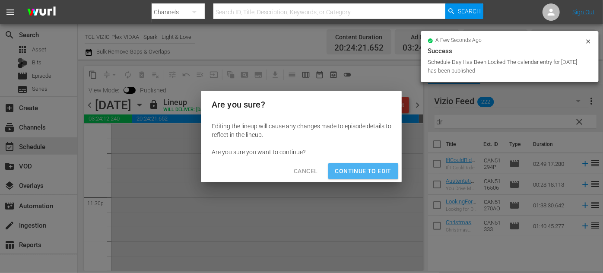
click at [354, 172] on span "Continue to Edit" at bounding box center [363, 171] width 56 height 11
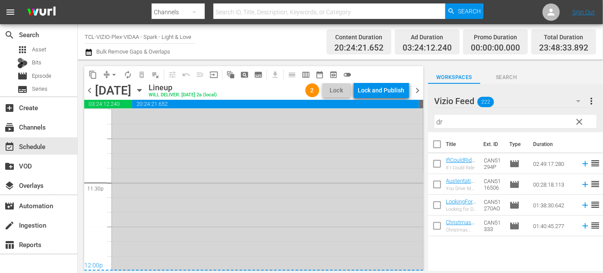
click at [385, 86] on div "Lock and Publish" at bounding box center [381, 91] width 47 height 16
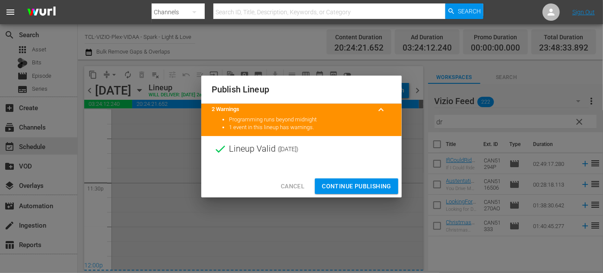
click at [365, 187] on span "Continue Publishing" at bounding box center [357, 186] width 70 height 11
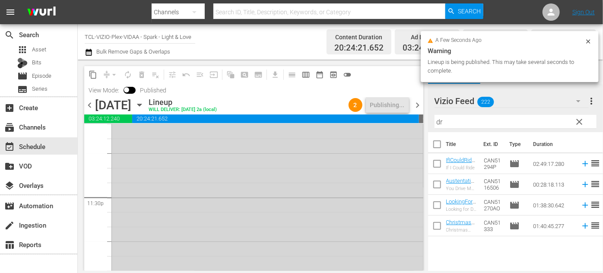
click at [144, 103] on icon "button" at bounding box center [140, 105] width 10 height 10
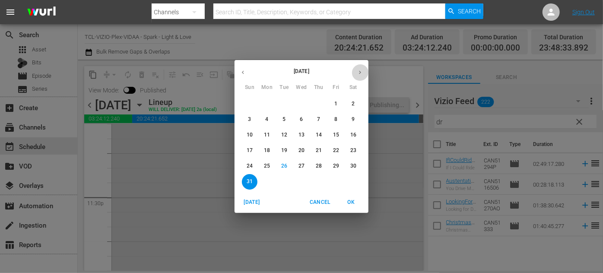
click at [361, 72] on icon "button" at bounding box center [360, 72] width 6 height 6
click at [267, 101] on p "1" at bounding box center [266, 103] width 3 height 7
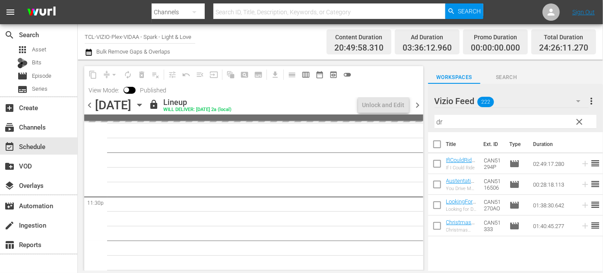
scroll to position [4070, 0]
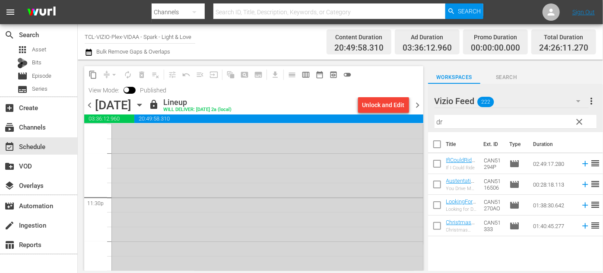
click at [384, 103] on div "Unlock and Edit" at bounding box center [384, 105] width 42 height 16
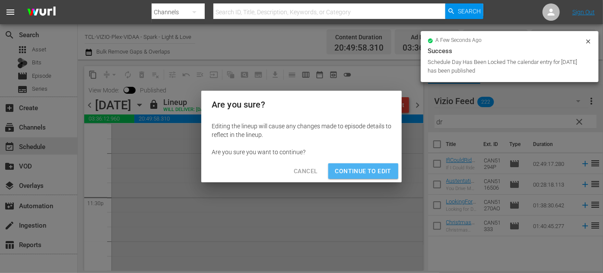
click at [369, 167] on span "Continue to Edit" at bounding box center [363, 171] width 56 height 11
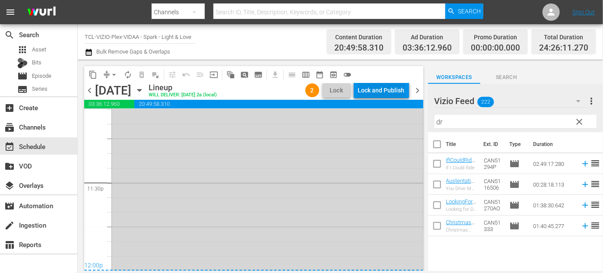
click at [389, 87] on div "Lock and Publish" at bounding box center [381, 91] width 47 height 16
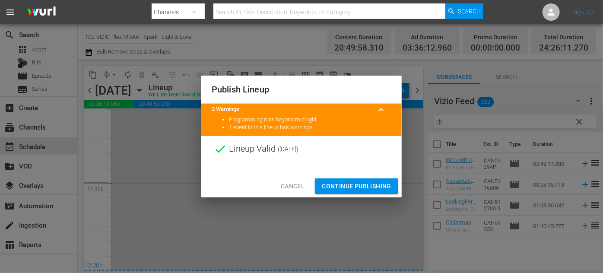
click at [361, 188] on span "Continue Publishing" at bounding box center [357, 186] width 70 height 11
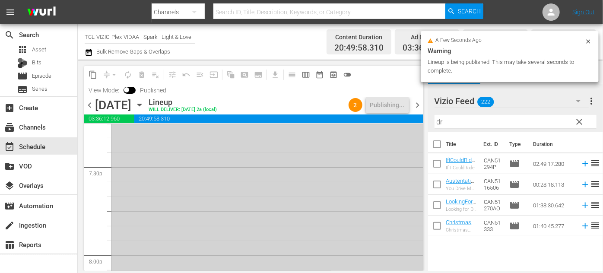
scroll to position [3363, 0]
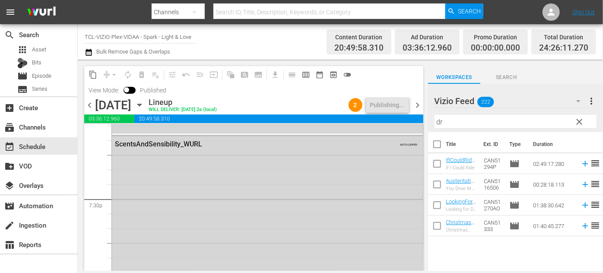
click at [144, 106] on icon "button" at bounding box center [140, 105] width 10 height 10
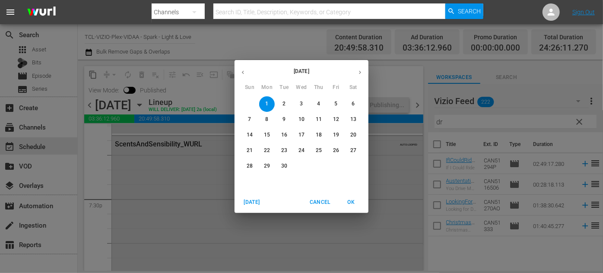
click at [285, 104] on p "2" at bounding box center [284, 103] width 3 height 7
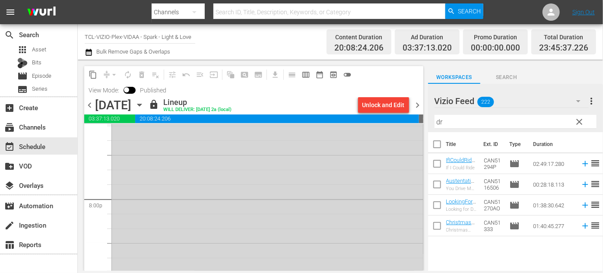
scroll to position [3363, 0]
click at [396, 105] on div "Unlock and Edit" at bounding box center [384, 105] width 42 height 16
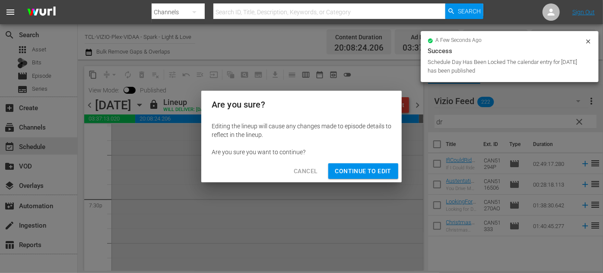
click at [366, 177] on button "Continue to Edit" at bounding box center [363, 171] width 70 height 16
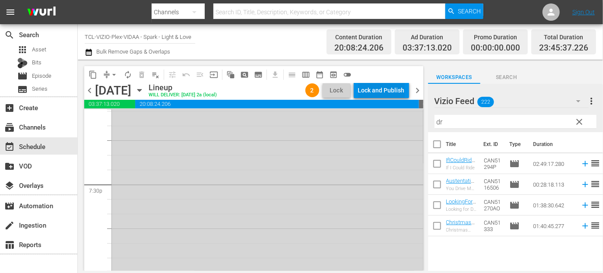
click at [391, 88] on div "Lock and Publish" at bounding box center [381, 91] width 47 height 16
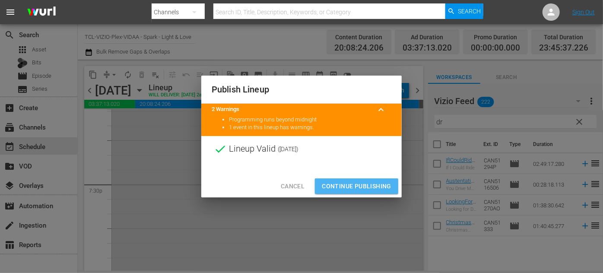
click at [369, 181] on span "Continue Publishing" at bounding box center [357, 186] width 70 height 11
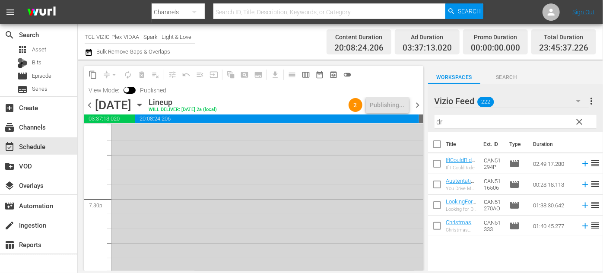
click at [144, 107] on icon "button" at bounding box center [140, 105] width 10 height 10
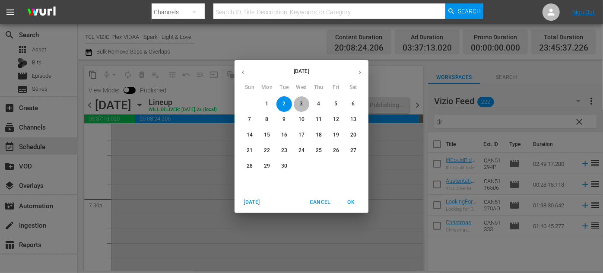
click at [301, 103] on p "3" at bounding box center [301, 103] width 3 height 7
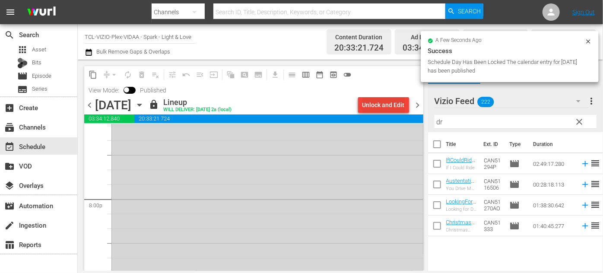
scroll to position [3363, 0]
click at [386, 106] on div "Unlock and Edit" at bounding box center [384, 105] width 42 height 16
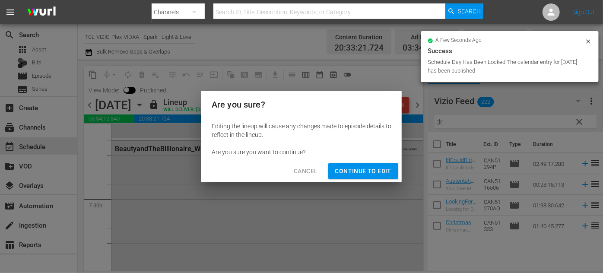
click at [375, 173] on span "Continue to Edit" at bounding box center [363, 171] width 56 height 11
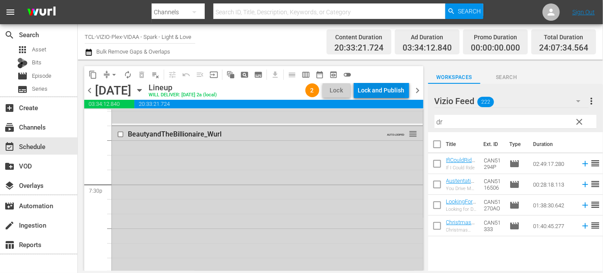
click at [380, 89] on div "Lock and Publish" at bounding box center [381, 91] width 47 height 16
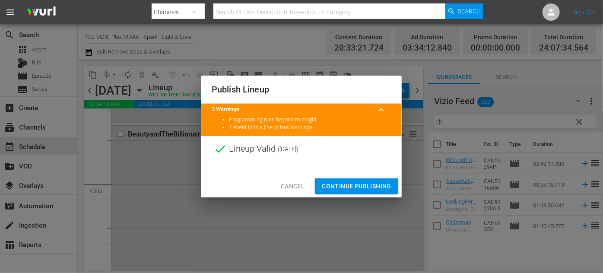
click at [360, 185] on span "Continue Publishing" at bounding box center [357, 186] width 70 height 11
click at [360, 185] on div "Publish Lineup 2 Warnings keyboard_arrow_up Programming runs beyond midnight 1 …" at bounding box center [301, 136] width 603 height 273
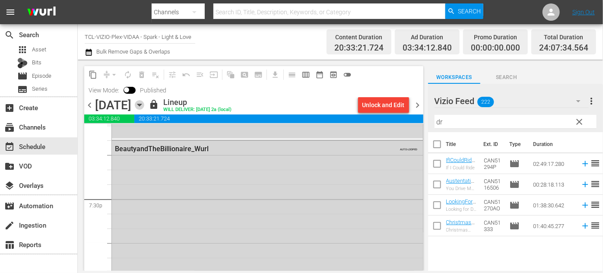
click at [141, 104] on icon "button" at bounding box center [139, 105] width 4 height 2
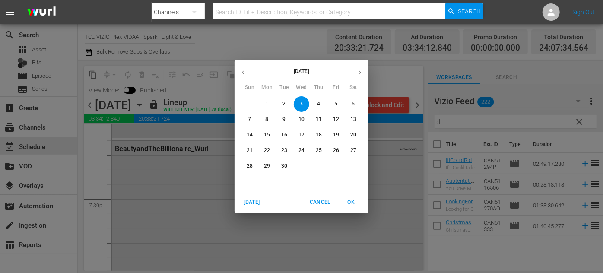
click at [321, 105] on span "4" at bounding box center [319, 103] width 16 height 7
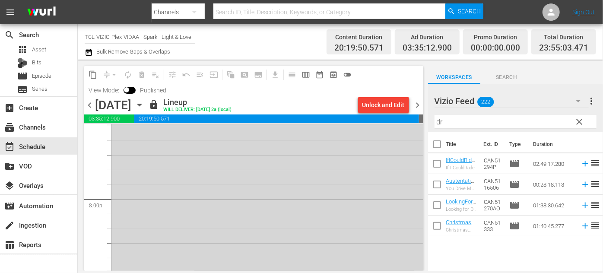
scroll to position [3319, 0]
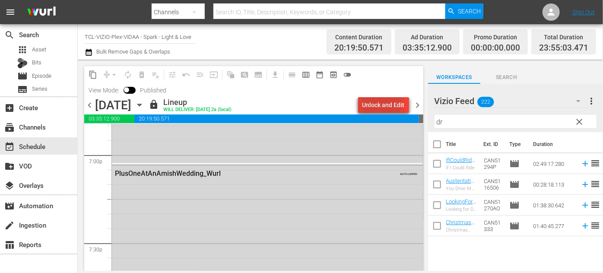
click at [374, 103] on div "Unlock and Edit" at bounding box center [384, 105] width 42 height 16
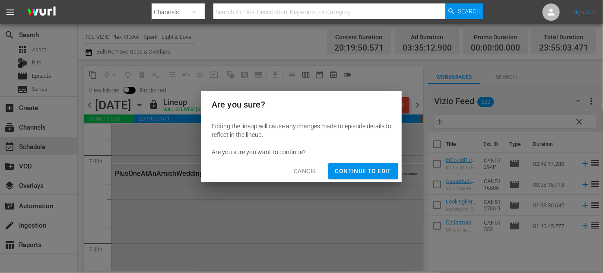
click at [372, 171] on span "Continue to Edit" at bounding box center [363, 171] width 56 height 11
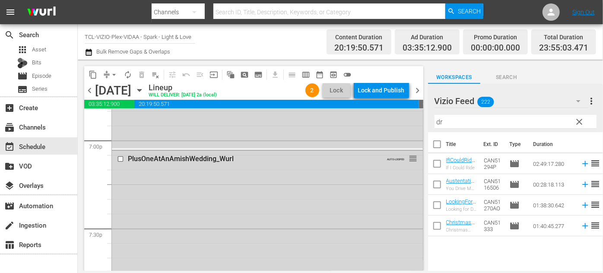
click at [391, 90] on div "Lock and Publish" at bounding box center [381, 91] width 47 height 16
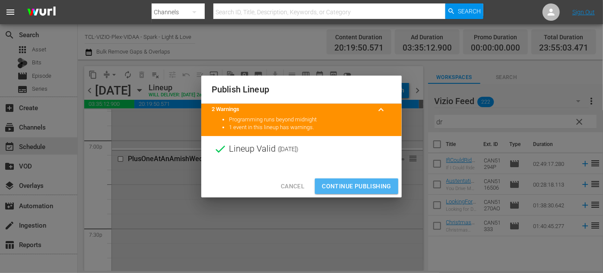
click at [367, 187] on span "Continue Publishing" at bounding box center [357, 186] width 70 height 11
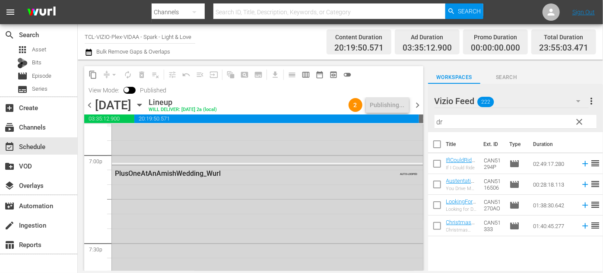
click at [144, 103] on icon "button" at bounding box center [140, 105] width 10 height 10
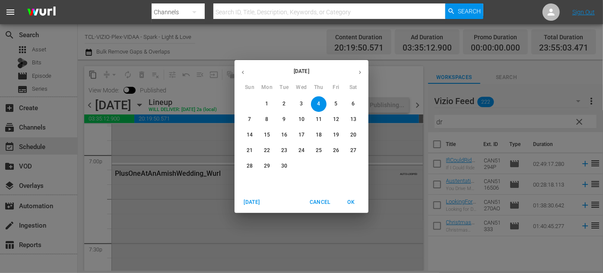
click at [337, 102] on p "5" at bounding box center [335, 103] width 3 height 7
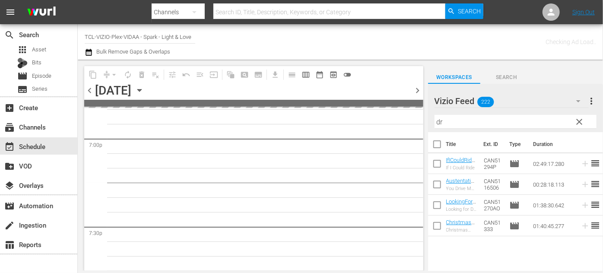
scroll to position [3451, 0]
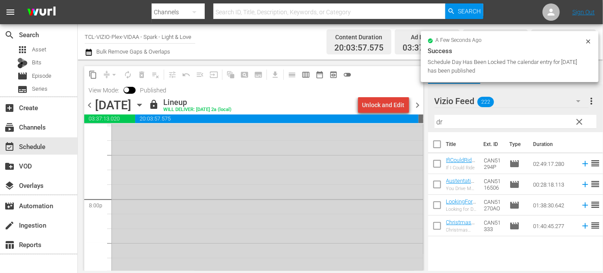
click at [389, 106] on div "Unlock and Edit" at bounding box center [384, 105] width 42 height 16
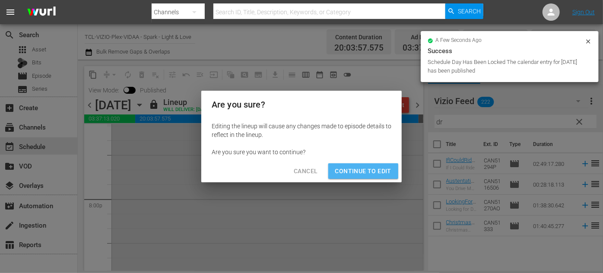
click at [374, 172] on span "Continue to Edit" at bounding box center [363, 171] width 56 height 11
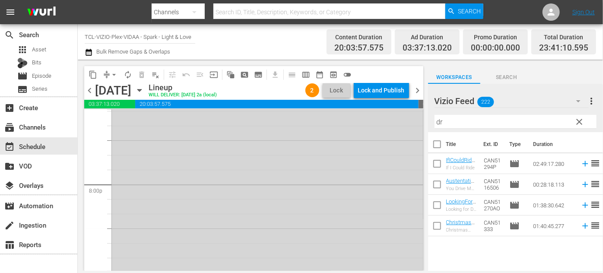
click at [372, 88] on div "Lock and Publish" at bounding box center [381, 91] width 47 height 16
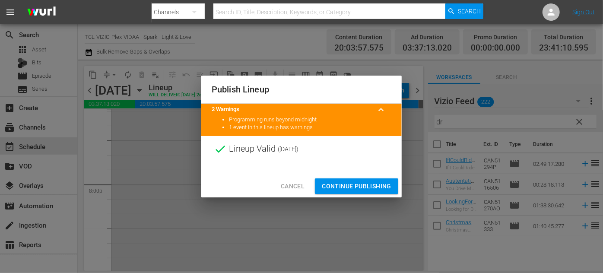
click at [360, 184] on span "Continue Publishing" at bounding box center [357, 186] width 70 height 11
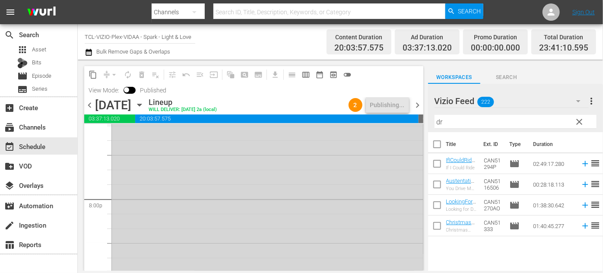
click at [144, 107] on icon "button" at bounding box center [140, 105] width 10 height 10
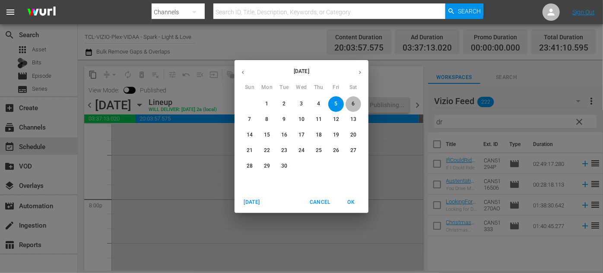
click at [357, 101] on span "6" at bounding box center [354, 103] width 16 height 7
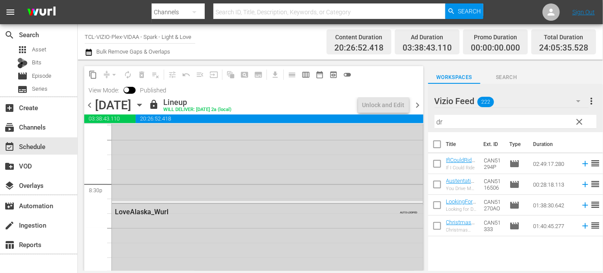
scroll to position [3393, 0]
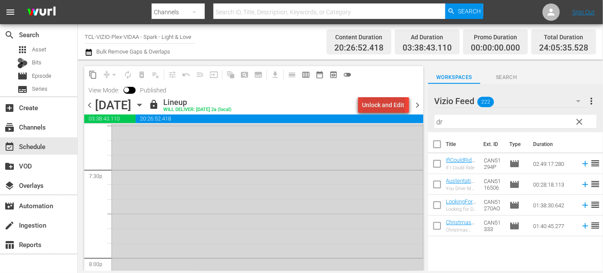
click at [386, 103] on div "Unlock and Edit" at bounding box center [384, 105] width 42 height 16
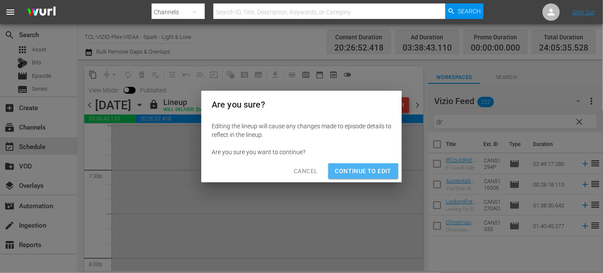
click at [372, 172] on span "Continue to Edit" at bounding box center [363, 171] width 56 height 11
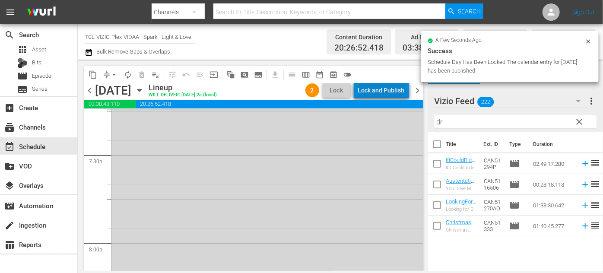
click at [388, 91] on div "Lock and Publish" at bounding box center [381, 91] width 47 height 16
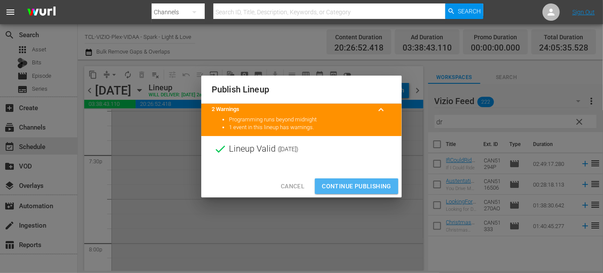
click at [360, 186] on span "Continue Publishing" at bounding box center [357, 186] width 70 height 11
